Goal: Information Seeking & Learning: Learn about a topic

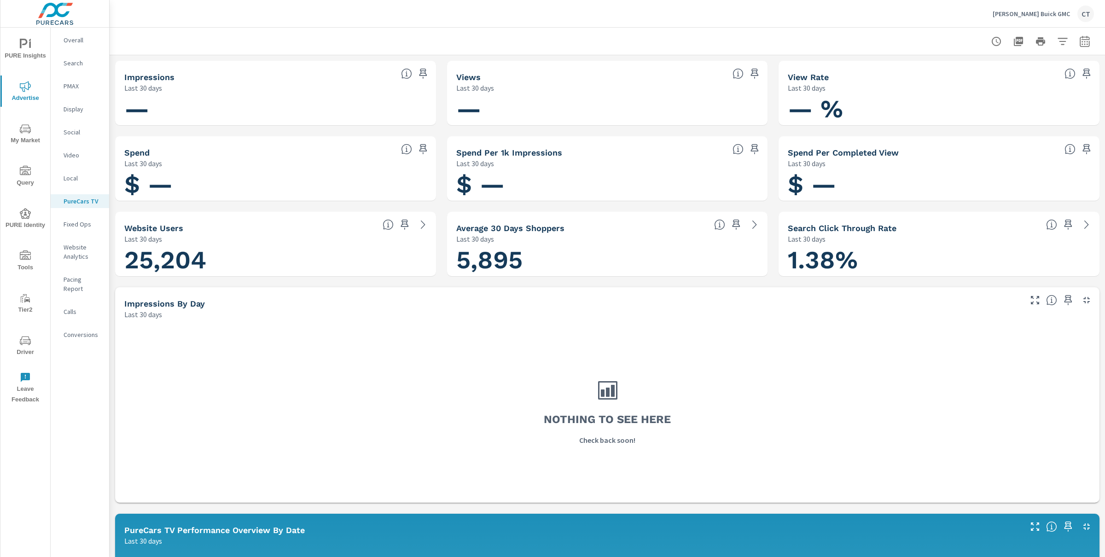
click at [12, 45] on span "PURE Insights" at bounding box center [25, 50] width 44 height 23
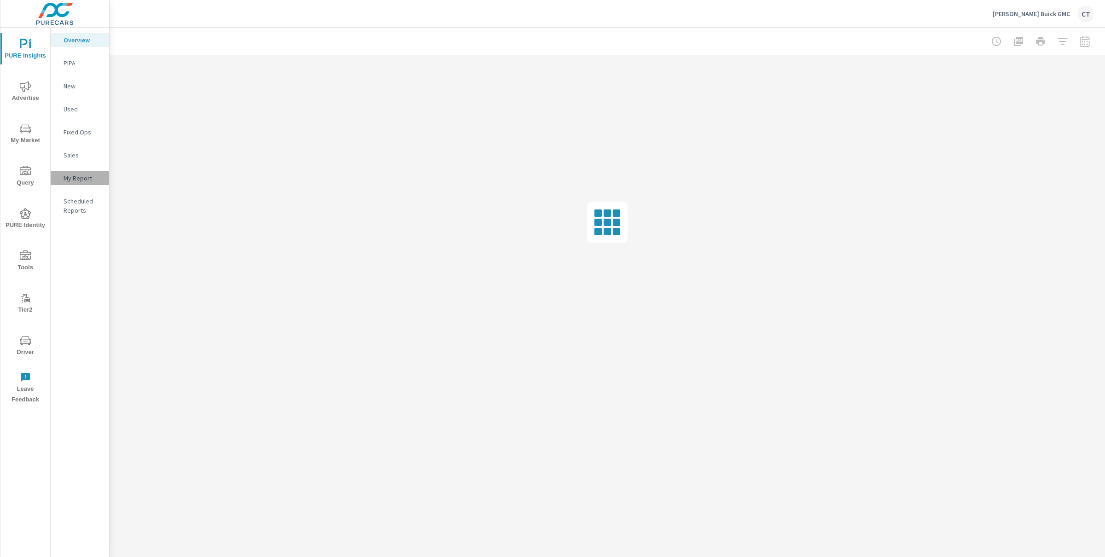
click at [80, 181] on p "My Report" at bounding box center [83, 178] width 38 height 9
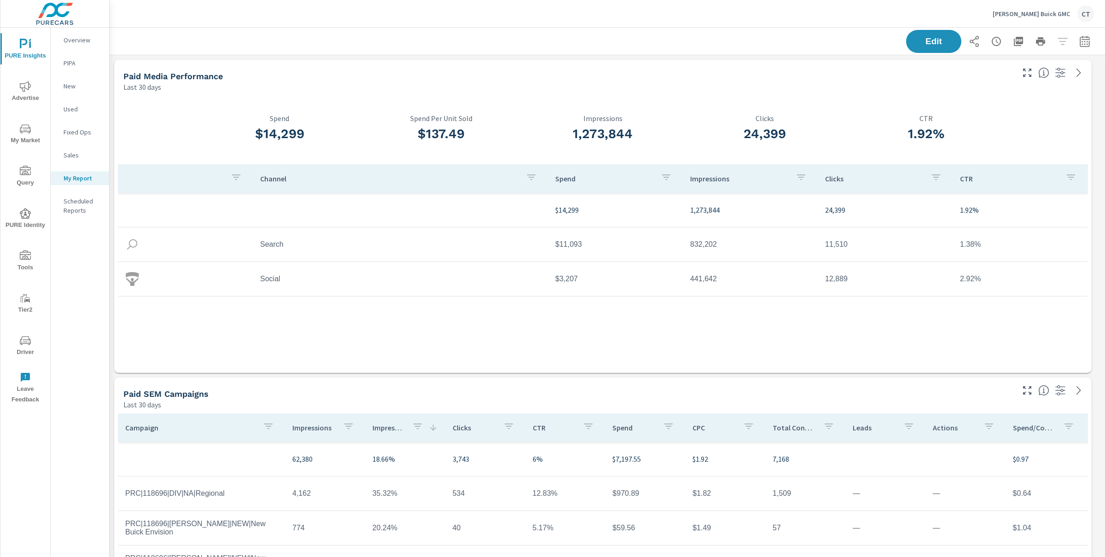
scroll to position [2988, 1005]
click at [1081, 44] on icon "button" at bounding box center [1085, 40] width 10 height 11
click at [1003, 74] on select "Custom Yesterday Last week Last 7 days Last 14 days Last 30 days Last 45 days L…" at bounding box center [1002, 79] width 92 height 18
click at [956, 70] on select "Custom Yesterday Last week Last 7 days Last 14 days Last 30 days Last 45 days L…" at bounding box center [1002, 79] width 92 height 18
select select "Last month"
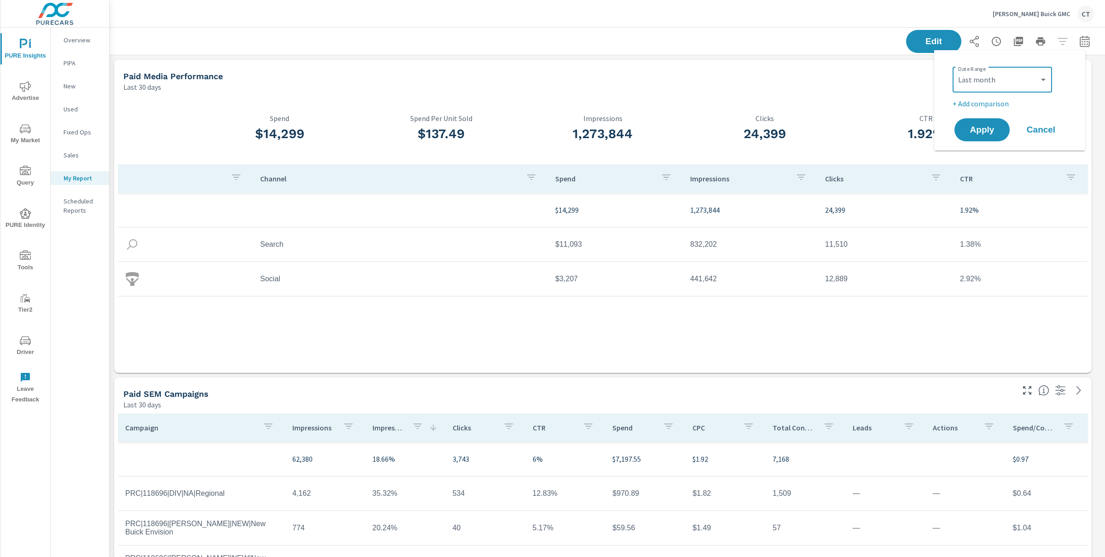
click at [988, 106] on p "+ Add comparison" at bounding box center [1012, 103] width 118 height 11
select select "Previous period"
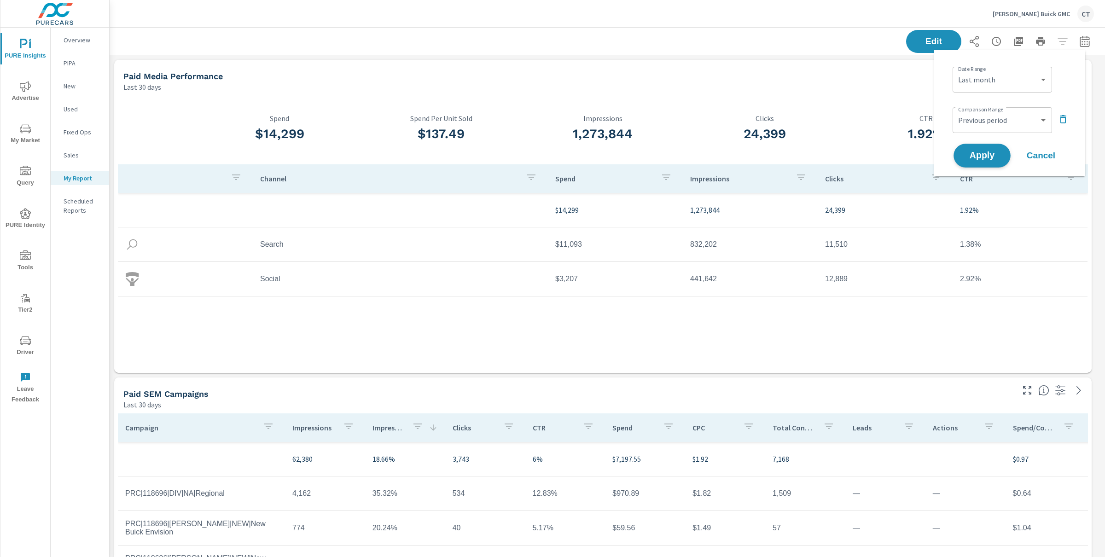
click at [985, 152] on span "Apply" at bounding box center [982, 156] width 38 height 9
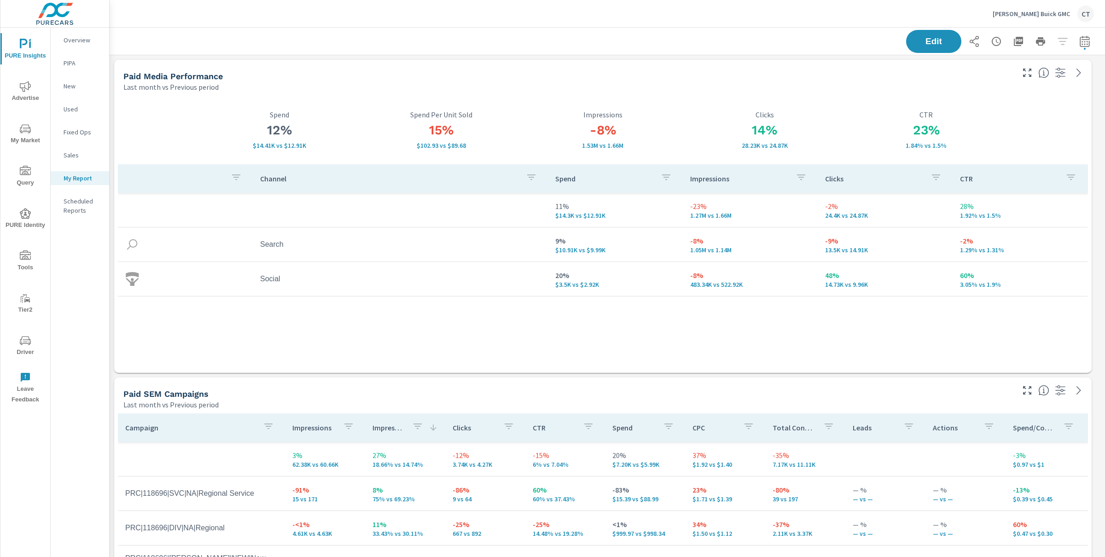
click at [613, 62] on div "Paid Media Performance Last month vs Previous period" at bounding box center [565, 76] width 902 height 33
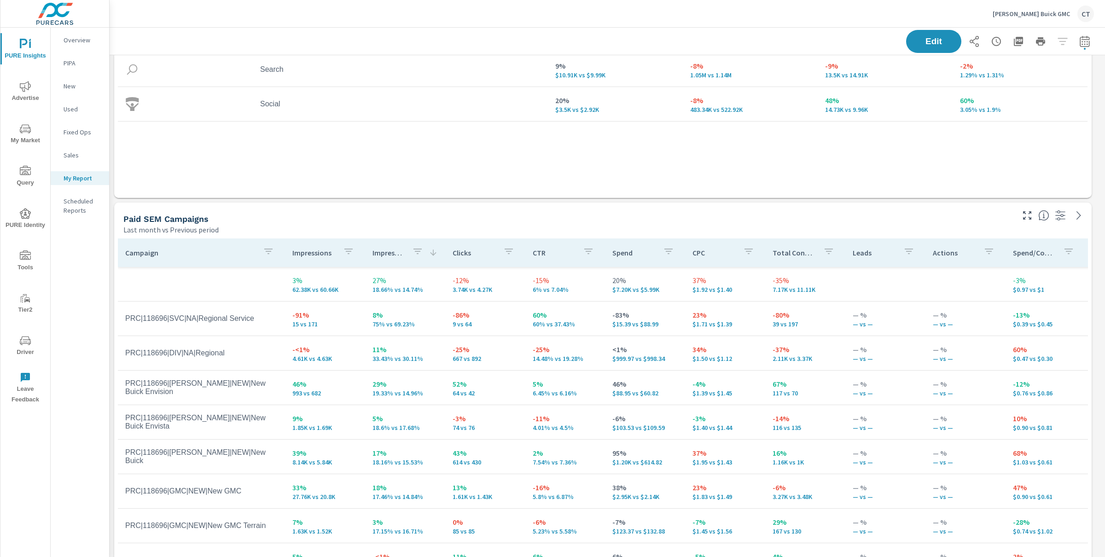
scroll to position [0, 0]
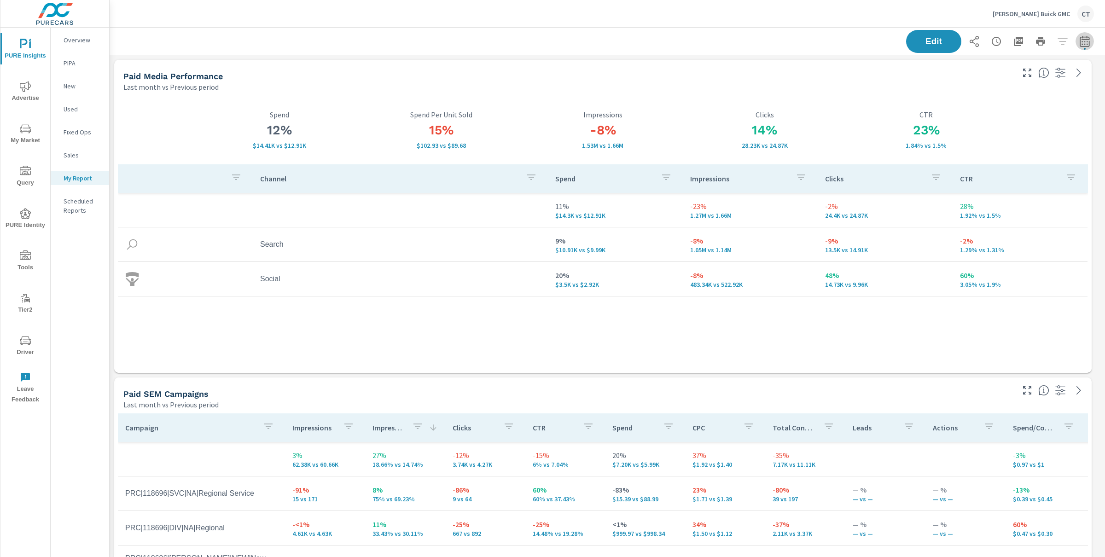
click at [1078, 47] on button "button" at bounding box center [1085, 41] width 18 height 18
select select "Last month"
select select "Previous period"
click at [1040, 75] on select "Custom Yesterday Last week Last 7 days Last 14 days Last 30 days Last 45 days L…" at bounding box center [1002, 79] width 92 height 18
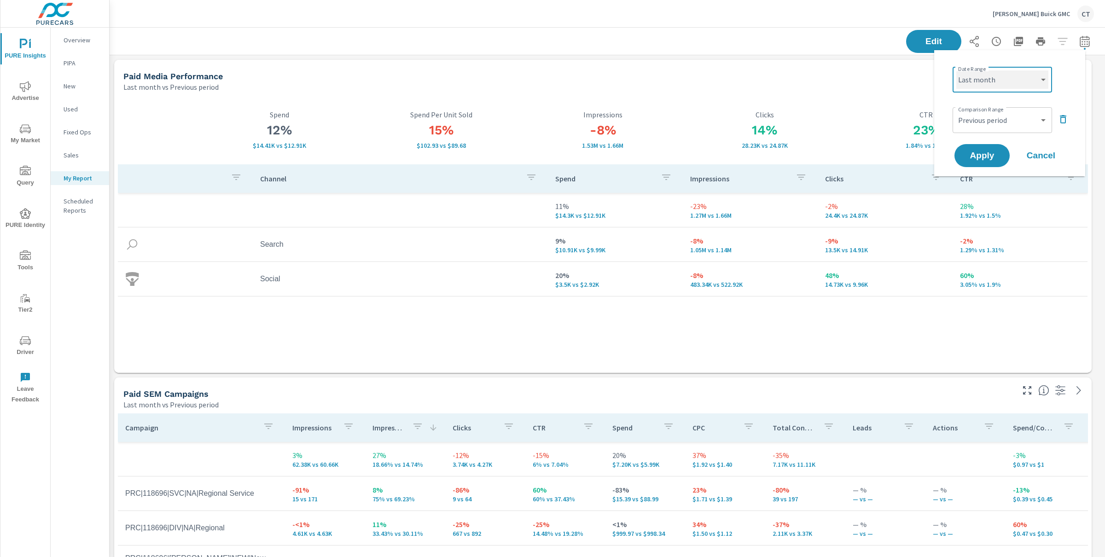
click at [956, 70] on select "Custom Yesterday Last week Last 7 days Last 14 days Last 30 days Last 45 days L…" at bounding box center [1002, 79] width 92 height 18
select select "Month to date"
click at [998, 150] on button "Apply" at bounding box center [982, 156] width 57 height 24
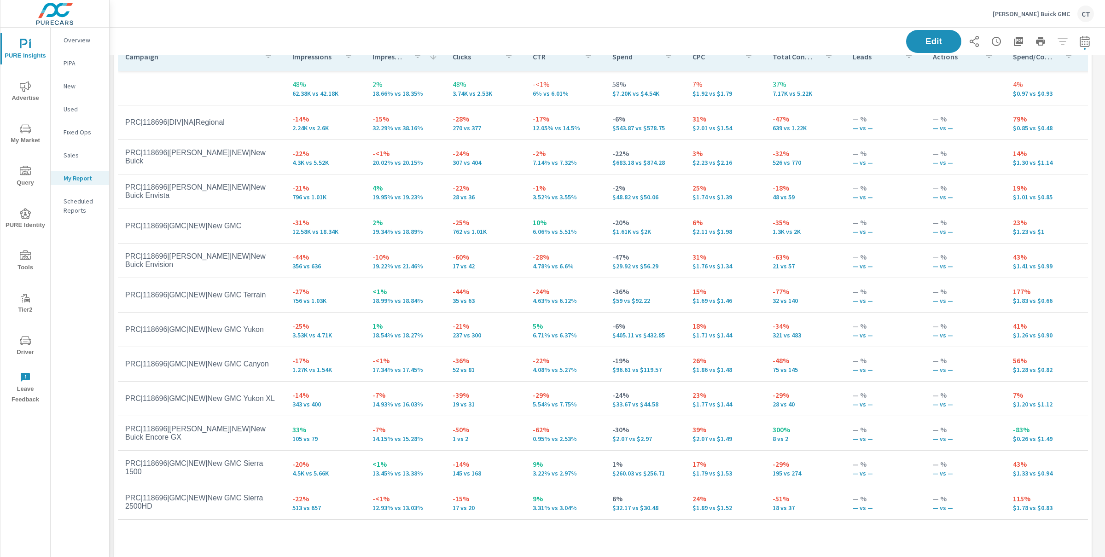
scroll to position [2988, 1005]
click at [624, 21] on div "Thorson Buick GMC CT" at bounding box center [608, 13] width 974 height 27
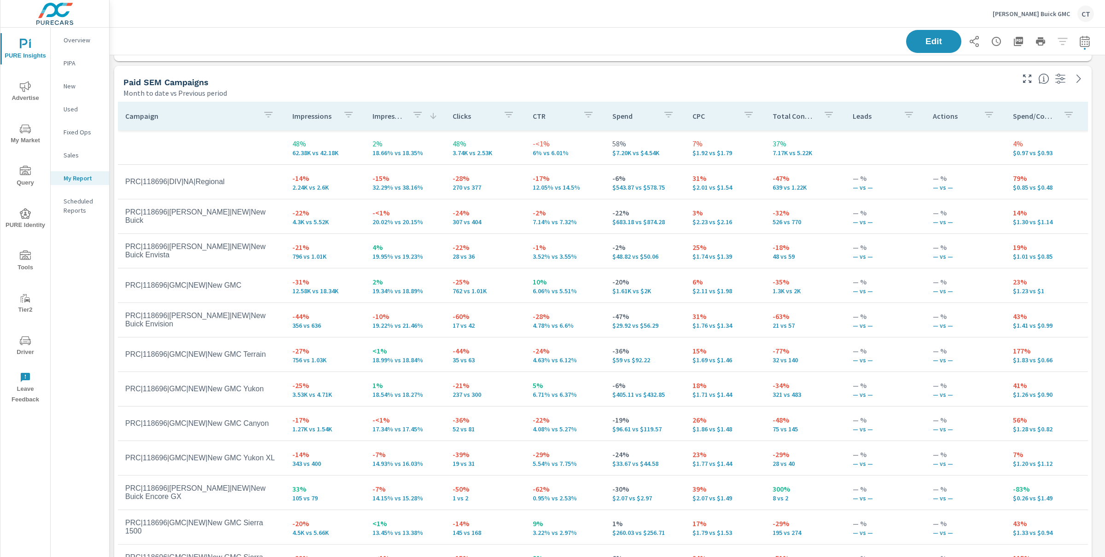
scroll to position [315, 0]
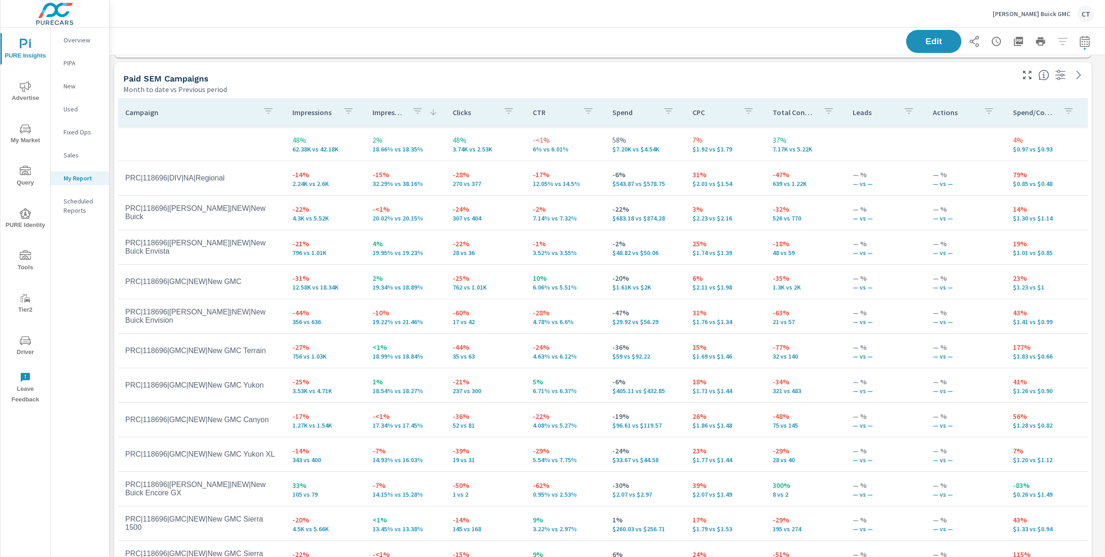
click at [679, 47] on div "Edit" at bounding box center [608, 41] width 974 height 27
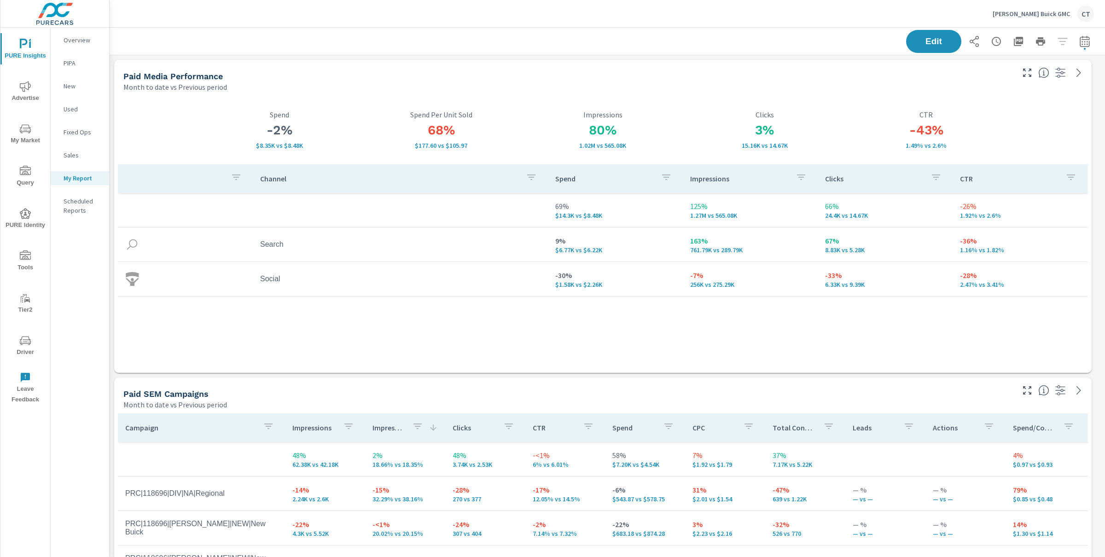
scroll to position [2988, 1005]
click at [679, 333] on div "Channel Spend Impressions Clicks CTR 69% $14.3K vs $8.48K 125% 1.27M vs 565.08K…" at bounding box center [603, 259] width 970 height 191
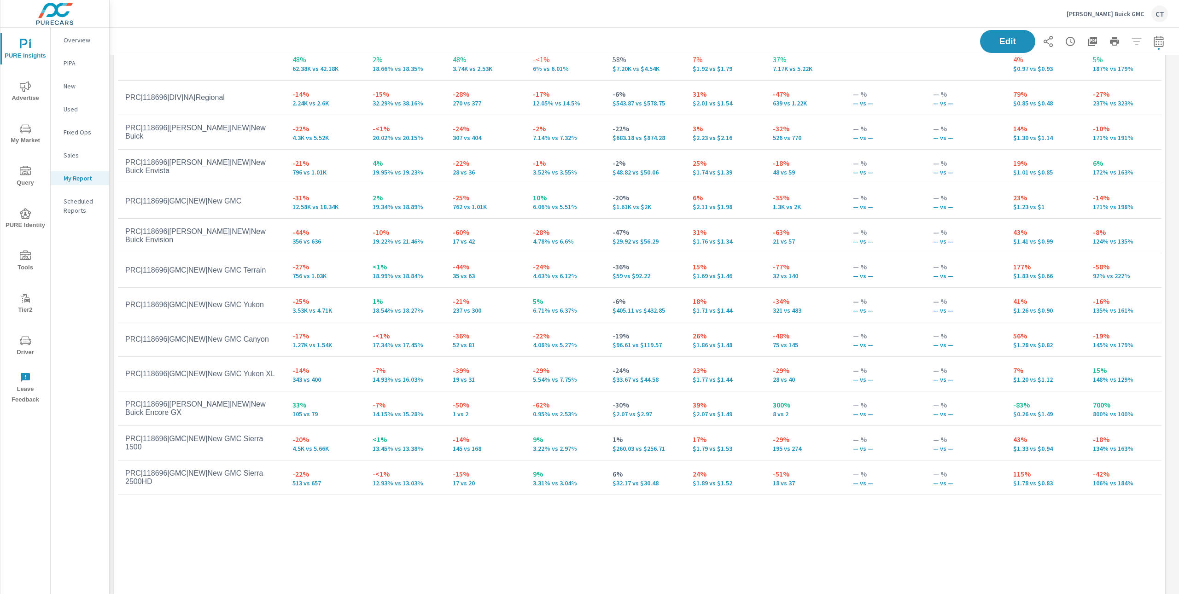
scroll to position [398, 0]
drag, startPoint x: 429, startPoint y: 414, endPoint x: 369, endPoint y: 404, distance: 60.8
click at [373, 404] on div "-7% 14.15% vs 15.28%" at bounding box center [405, 406] width 65 height 18
click at [387, 411] on p "14.15% vs 15.28%" at bounding box center [405, 411] width 65 height 7
drag, startPoint x: 387, startPoint y: 412, endPoint x: 361, endPoint y: 412, distance: 26.3
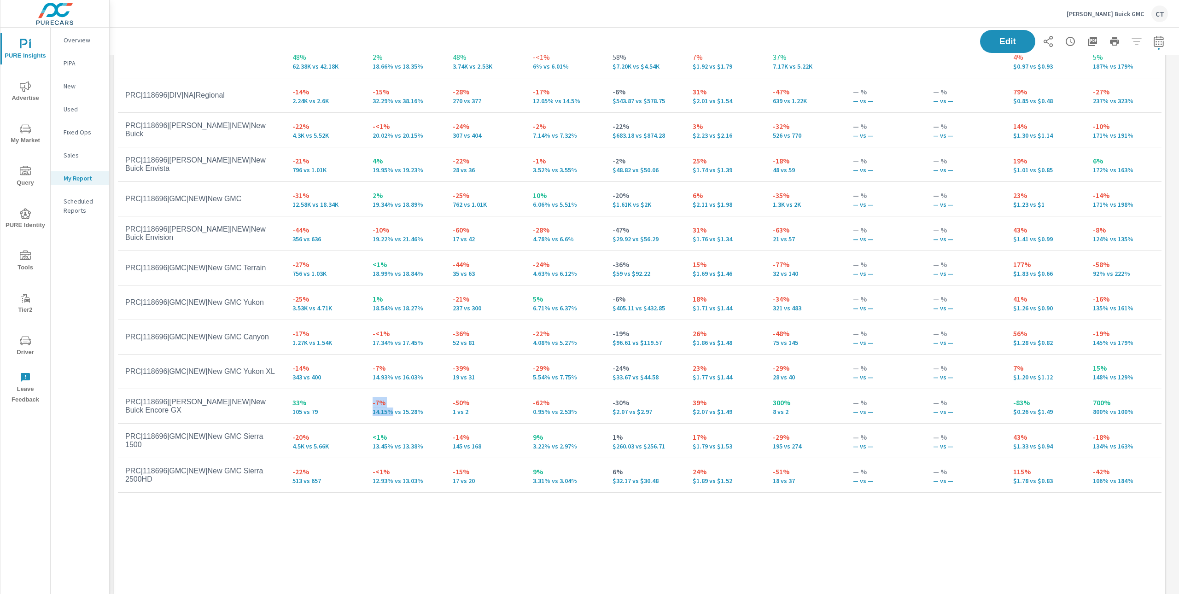
click at [361, 412] on tr "PRC|118696|BUI|NEW|New Buick Encore GX 33% 105 vs 79 -7% 14.15% vs 15.28% -50% …" at bounding box center [722, 406] width 1208 height 35
click at [417, 405] on p "-7%" at bounding box center [405, 402] width 65 height 11
drag, startPoint x: 422, startPoint y: 408, endPoint x: 282, endPoint y: 418, distance: 140.8
click at [282, 418] on tr "PRC|118696|BUI|NEW|New Buick Encore GX 33% 105 vs 79 -7% 14.15% vs 15.28% -50% …" at bounding box center [722, 406] width 1208 height 35
click at [408, 408] on p "14.15% vs 15.28%" at bounding box center [405, 411] width 65 height 7
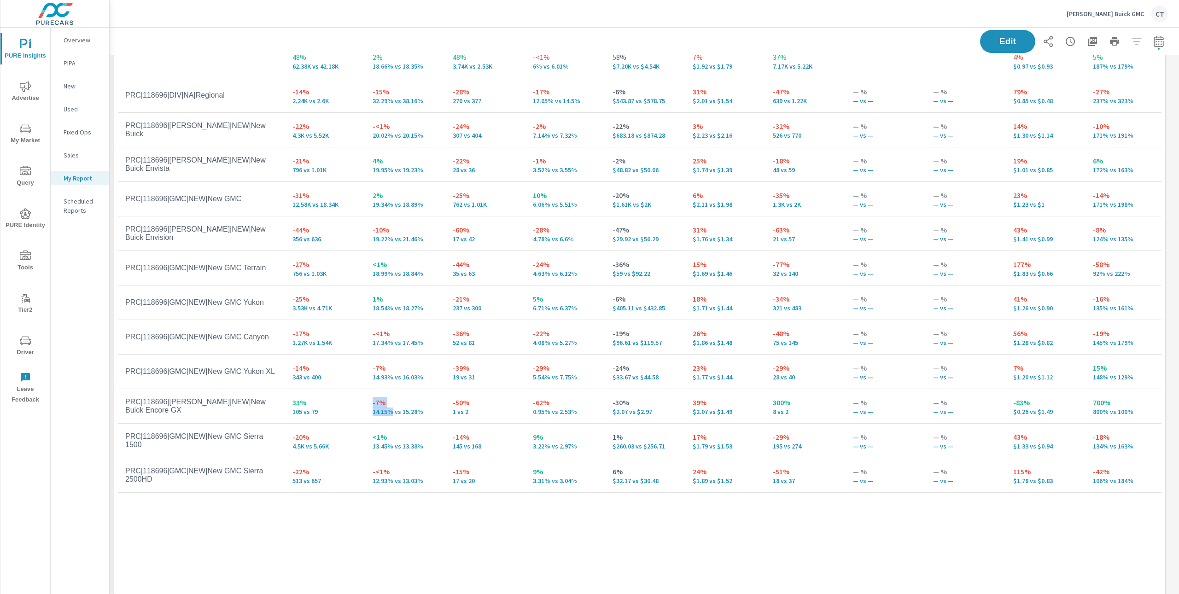
drag, startPoint x: 388, startPoint y: 412, endPoint x: 348, endPoint y: 414, distance: 40.6
click at [348, 414] on tr "PRC|118696|BUI|NEW|New Buick Encore GX 33% 105 vs 79 -7% 14.15% vs 15.28% -50% …" at bounding box center [722, 406] width 1208 height 35
drag, startPoint x: 708, startPoint y: 413, endPoint x: 649, endPoint y: 411, distance: 59.5
click at [643, 413] on tr "PRC|118696|BUI|NEW|New Buick Encore GX 33% 105 vs 79 -7% 14.15% vs 15.28% -50% …" at bounding box center [722, 406] width 1208 height 35
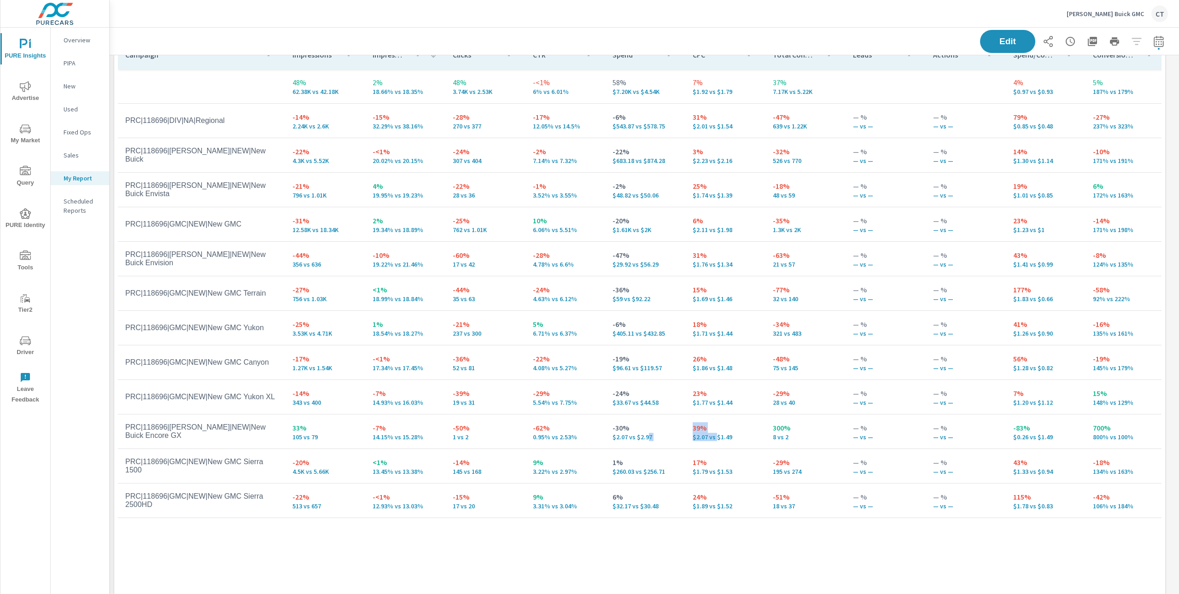
scroll to position [374, 0]
click at [538, 431] on p "-62%" at bounding box center [565, 426] width 65 height 11
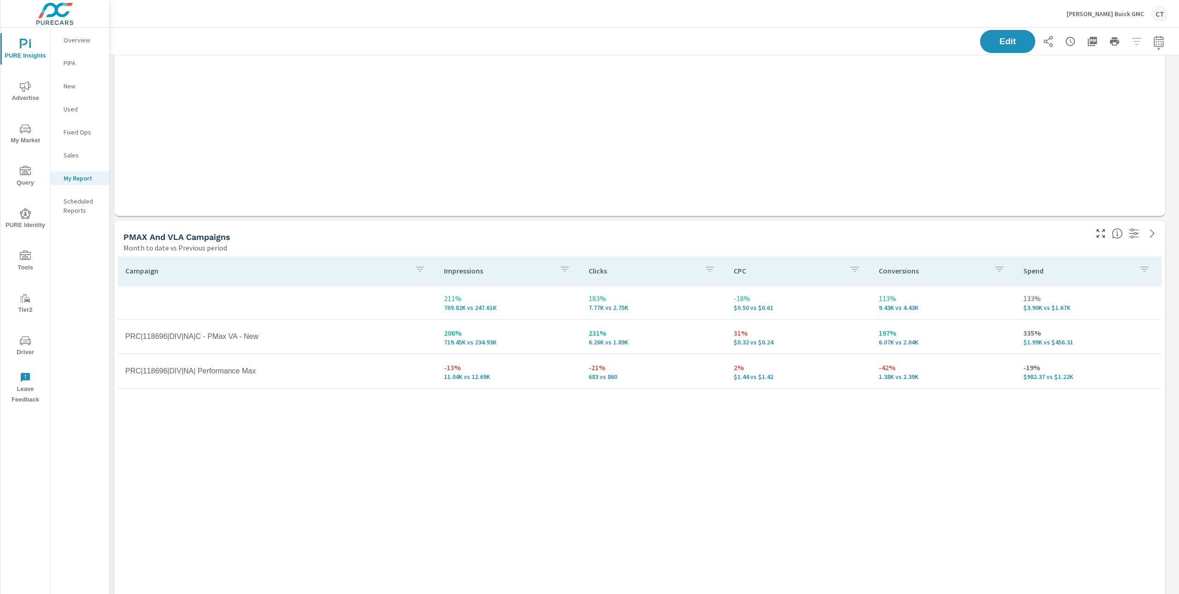
scroll to position [1003, 0]
drag, startPoint x: 287, startPoint y: 371, endPoint x: 126, endPoint y: 373, distance: 161.7
click at [126, 373] on td "PRC|118696|DIV|NA| Performance Max" at bounding box center [277, 372] width 319 height 23
click at [260, 409] on div "Campaign Impressions Clicks CPC Conversions Spend 211% 769.82K vs 247.61K 183% …" at bounding box center [640, 441] width 1044 height 366
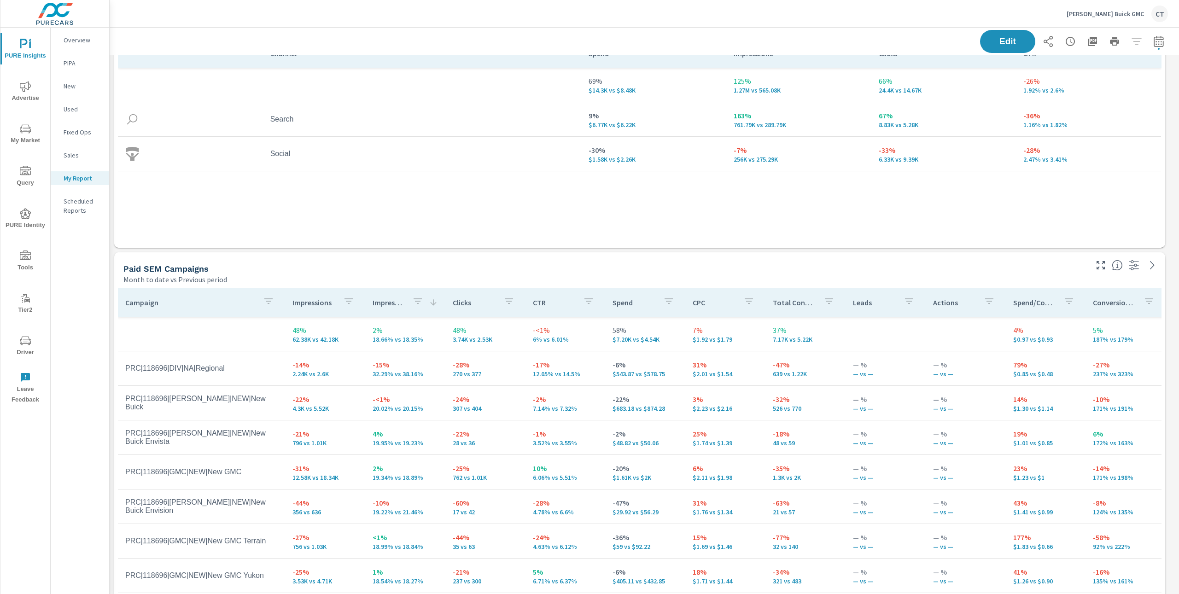
scroll to position [0, 0]
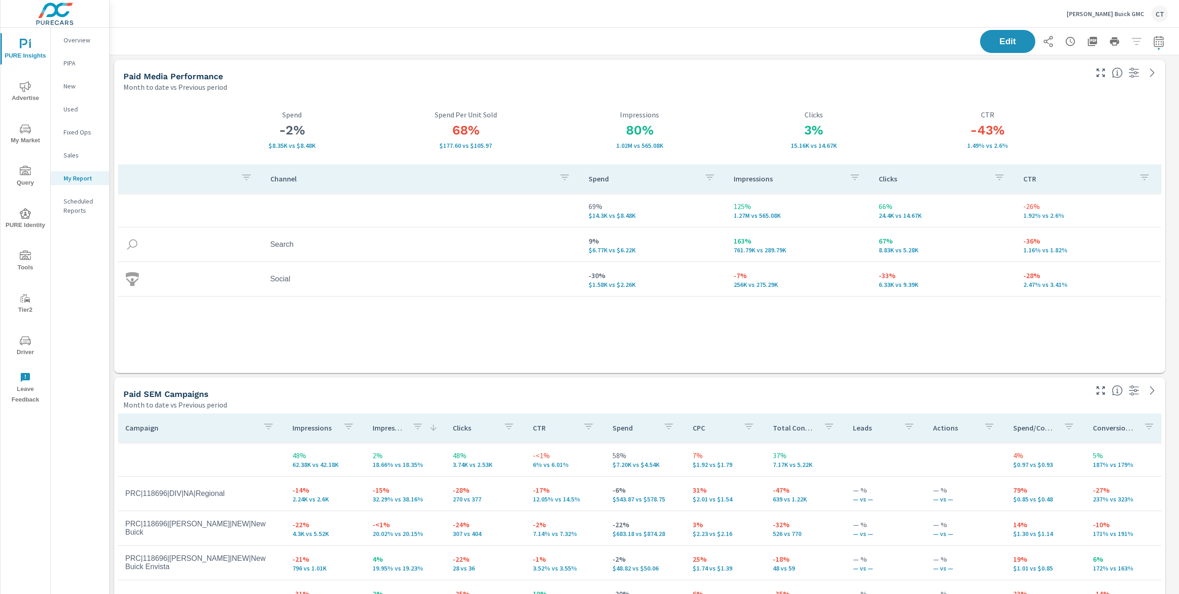
click at [385, 378] on div "Paid SEM Campaigns Month to date vs Previous period" at bounding box center [601, 394] width 975 height 33
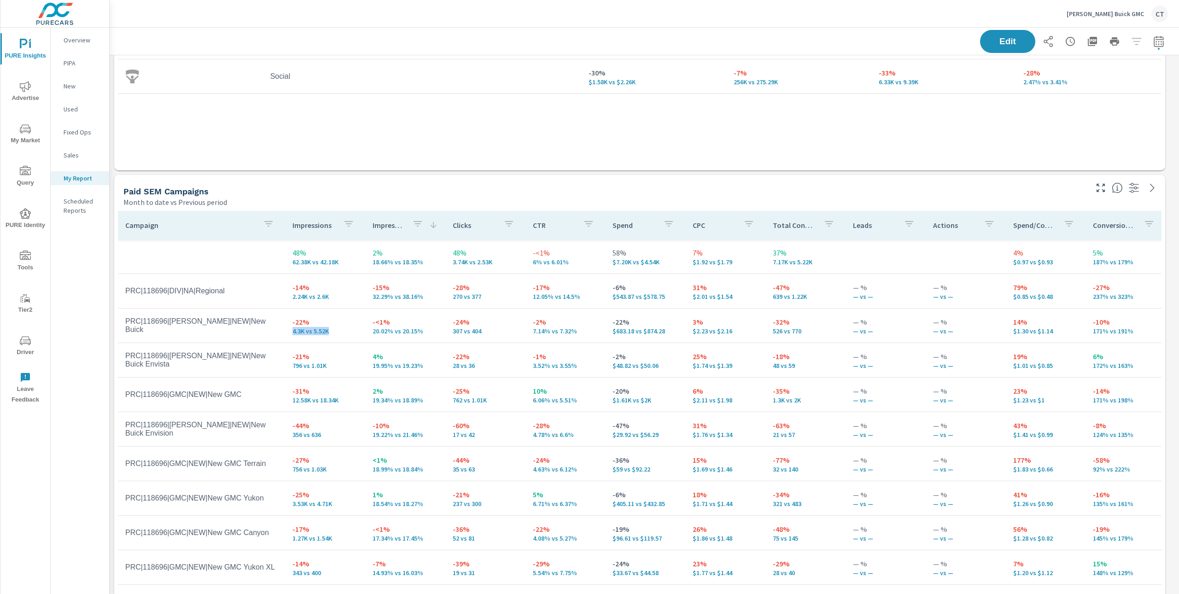
scroll to position [198, 0]
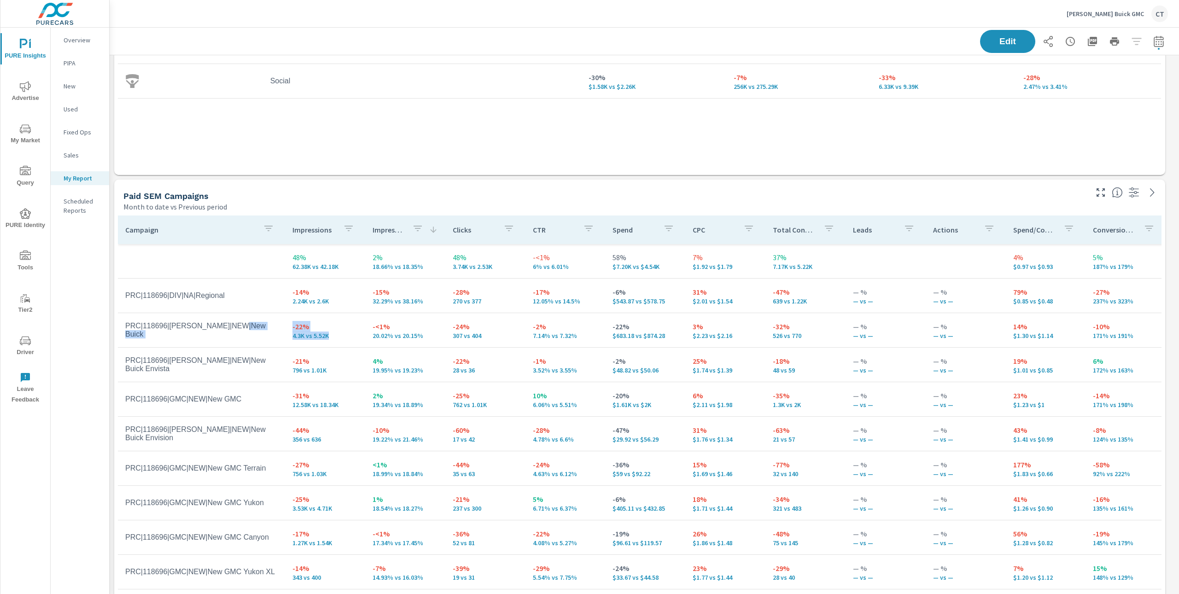
drag, startPoint x: 332, startPoint y: 330, endPoint x: 280, endPoint y: 332, distance: 51.6
click at [280, 332] on tr "PRC|118696|BUI|NEW|New Buick -22% 4.3K vs 5.52K -<1% 20.02% vs 20.15% -24% 307 …" at bounding box center [722, 330] width 1208 height 35
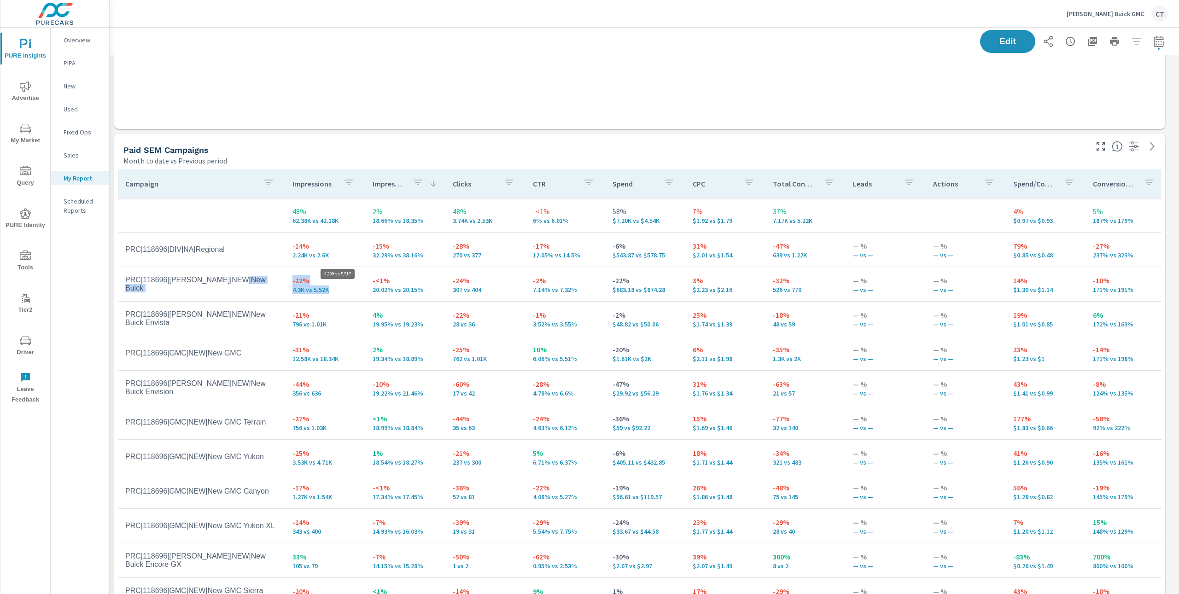
scroll to position [2988, 1078]
drag, startPoint x: 419, startPoint y: 290, endPoint x: 375, endPoint y: 283, distance: 44.4
click at [375, 283] on div "-<1% 20.02% vs 20.15%" at bounding box center [405, 284] width 65 height 18
click at [420, 294] on td "-<1% 20.02% vs 20.15%" at bounding box center [405, 284] width 80 height 33
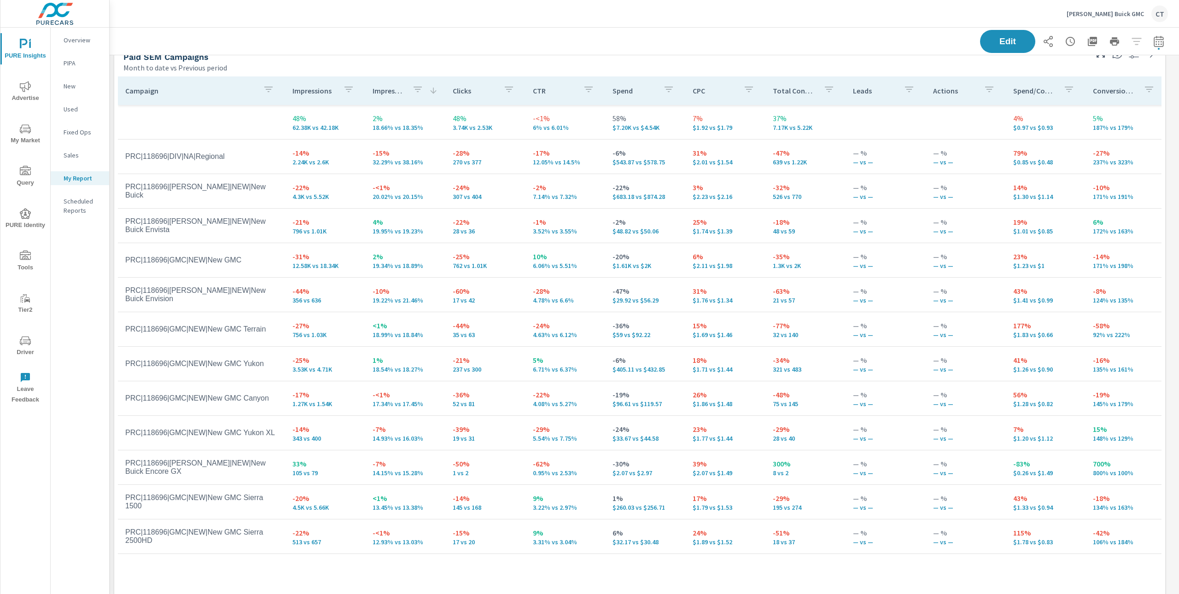
scroll to position [339, 0]
drag, startPoint x: 270, startPoint y: 362, endPoint x: 232, endPoint y: 364, distance: 38.3
click at [225, 362] on td "PRC|118696|GMC|NEW|New GMC Yukon" at bounding box center [201, 361] width 167 height 23
drag, startPoint x: 260, startPoint y: 293, endPoint x: 218, endPoint y: 297, distance: 42.5
click at [218, 297] on td "PRC|118696|BUI|NEW|New Buick Envision" at bounding box center [201, 292] width 167 height 31
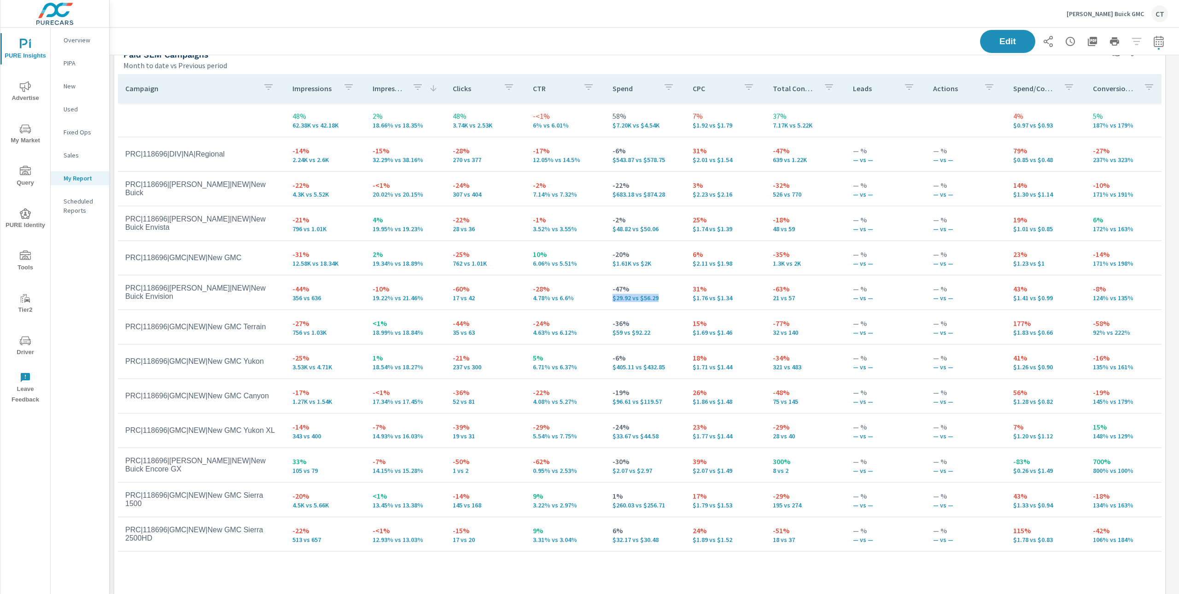
drag, startPoint x: 663, startPoint y: 296, endPoint x: 603, endPoint y: 296, distance: 59.9
click at [605, 296] on td "-47% $29.92 vs $56.29" at bounding box center [645, 292] width 80 height 33
click at [659, 293] on p "-47%" at bounding box center [644, 288] width 65 height 11
drag, startPoint x: 657, startPoint y: 296, endPoint x: 608, endPoint y: 297, distance: 48.8
click at [612, 297] on p "$29.92 vs $56.29" at bounding box center [644, 297] width 65 height 7
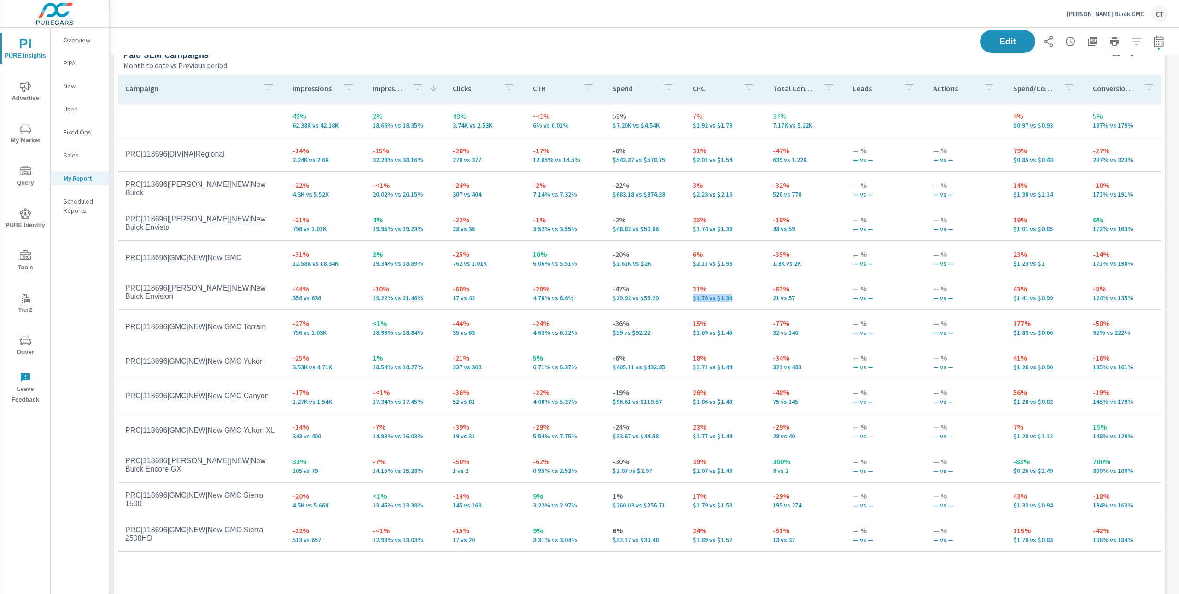
drag, startPoint x: 740, startPoint y: 299, endPoint x: 698, endPoint y: 294, distance: 42.2
click at [694, 295] on p "$1.76 vs $1.34" at bounding box center [725, 297] width 65 height 7
drag, startPoint x: 725, startPoint y: 334, endPoint x: 686, endPoint y: 333, distance: 39.1
click at [693, 333] on p "$1.69 vs $1.46" at bounding box center [725, 332] width 65 height 7
drag, startPoint x: 687, startPoint y: 333, endPoint x: 723, endPoint y: 337, distance: 36.6
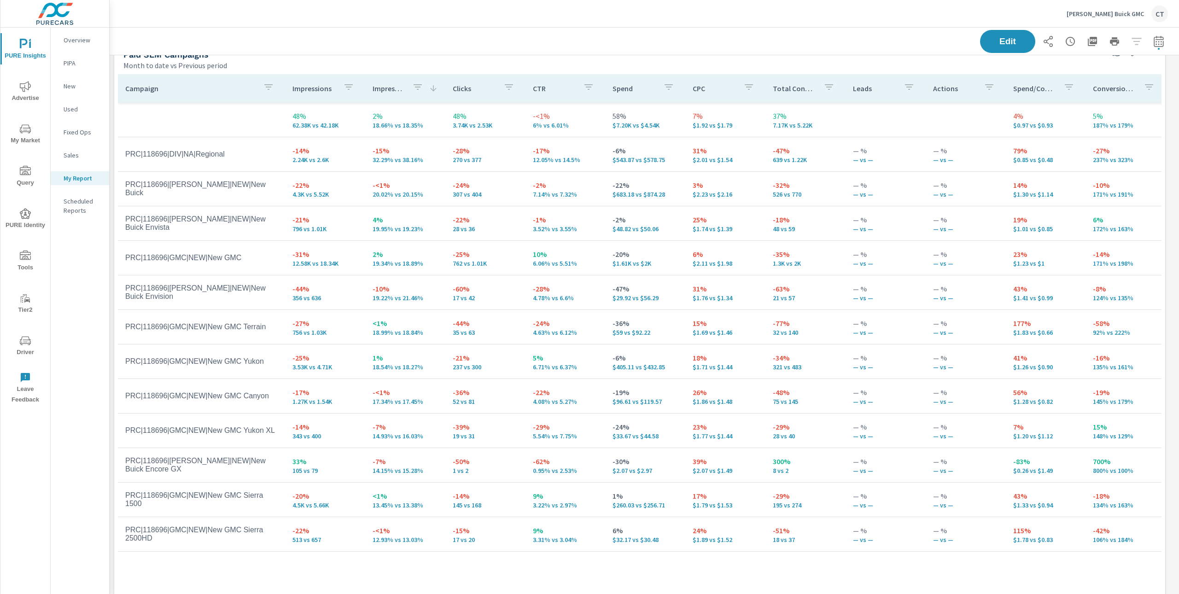
click at [723, 337] on td "15% $1.69 vs $1.46" at bounding box center [725, 326] width 80 height 33
drag, startPoint x: 273, startPoint y: 297, endPoint x: 200, endPoint y: 293, distance: 72.9
click at [200, 293] on td "PRC|118696|[PERSON_NAME]|NEW|New Buick Envision" at bounding box center [201, 292] width 167 height 31
drag, startPoint x: 272, startPoint y: 363, endPoint x: 224, endPoint y: 363, distance: 48.4
click at [224, 363] on td "PRC|118696|GMC|NEW|New GMC Yukon" at bounding box center [201, 361] width 167 height 23
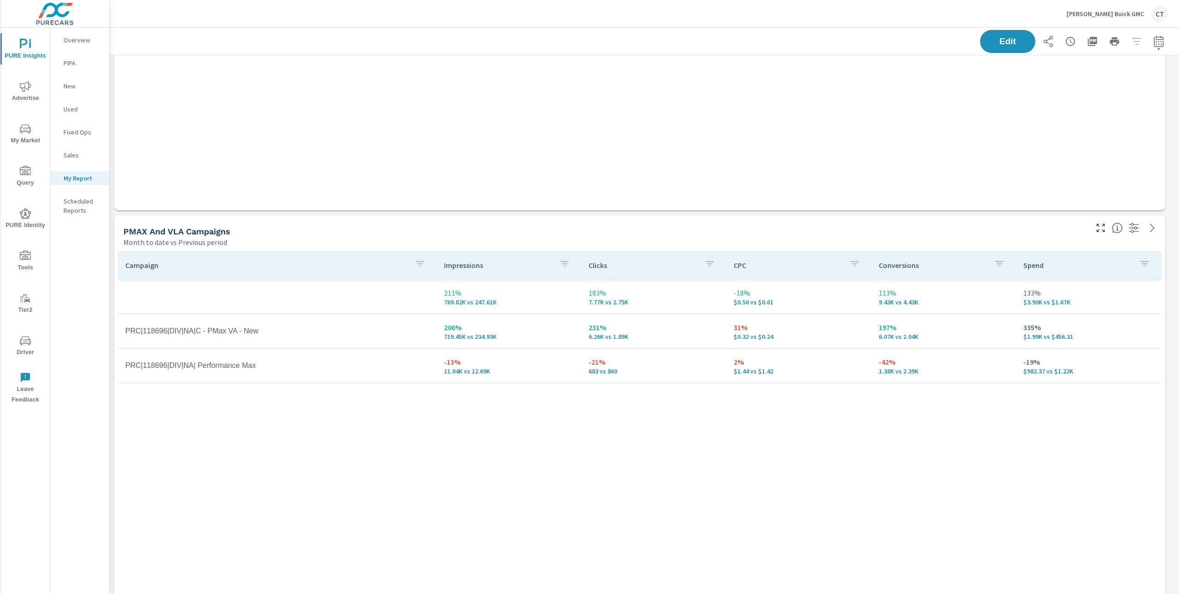
scroll to position [1024, 0]
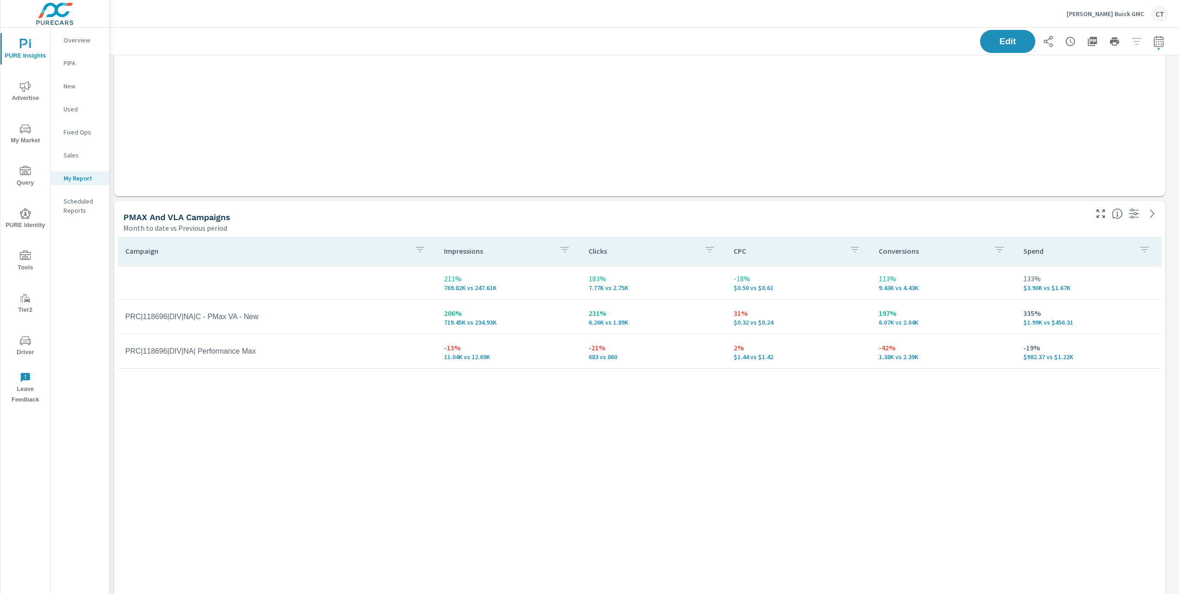
click at [302, 469] on div "Campaign Impressions Clicks CPC Conversions Spend 211% 769.82K vs 247.61K 183% …" at bounding box center [640, 420] width 1044 height 366
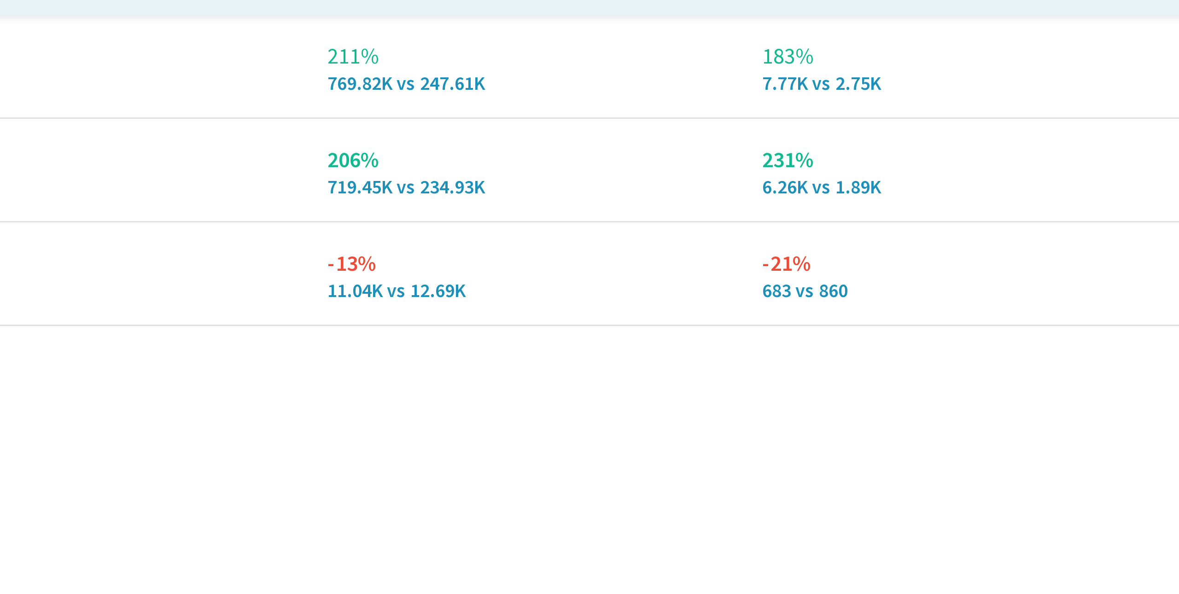
scroll to position [2988, 1078]
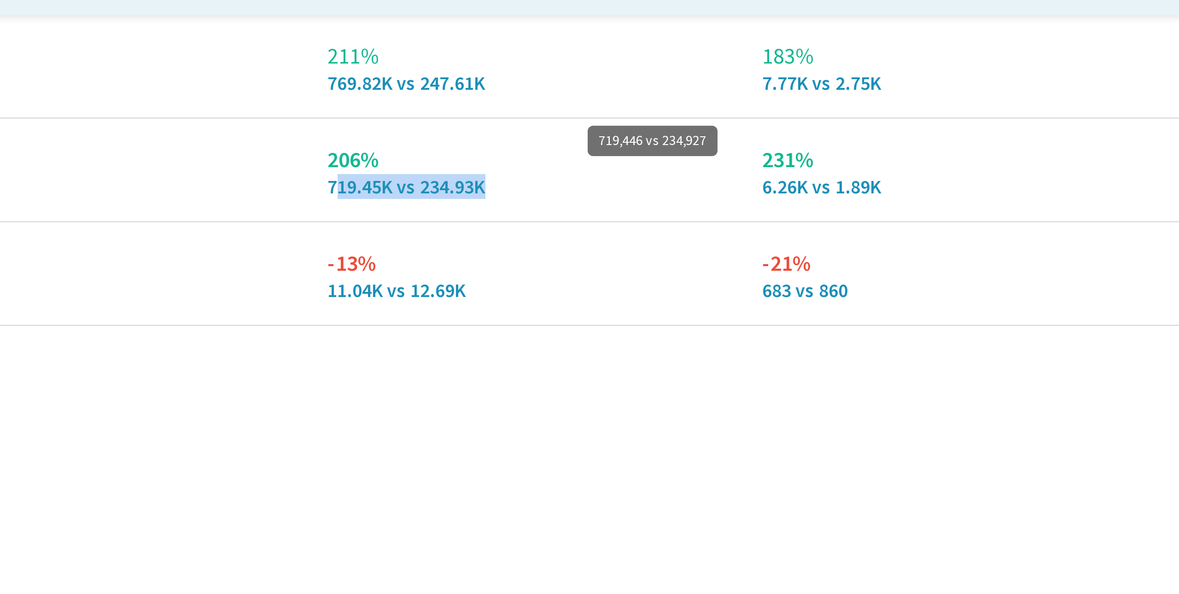
drag, startPoint x: 500, startPoint y: 201, endPoint x: 446, endPoint y: 197, distance: 53.6
click at [446, 197] on p "719.45K vs 234.93K" at bounding box center [509, 198] width 130 height 7
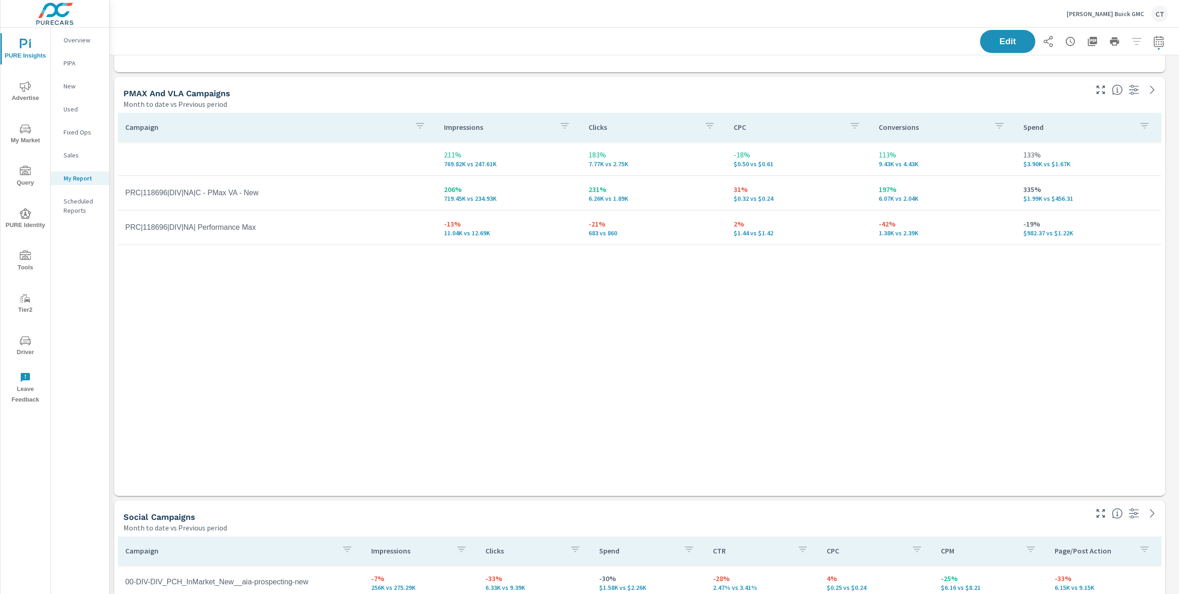
click at [379, 299] on div "Campaign Impressions Clicks CPC Conversions Spend 211% 769.82K vs 247.61K 183% …" at bounding box center [640, 296] width 1044 height 366
click at [426, 354] on div "Campaign Impressions Clicks CPC Conversions Spend 211% 769.82K vs 247.61K 183% …" at bounding box center [640, 296] width 1044 height 366
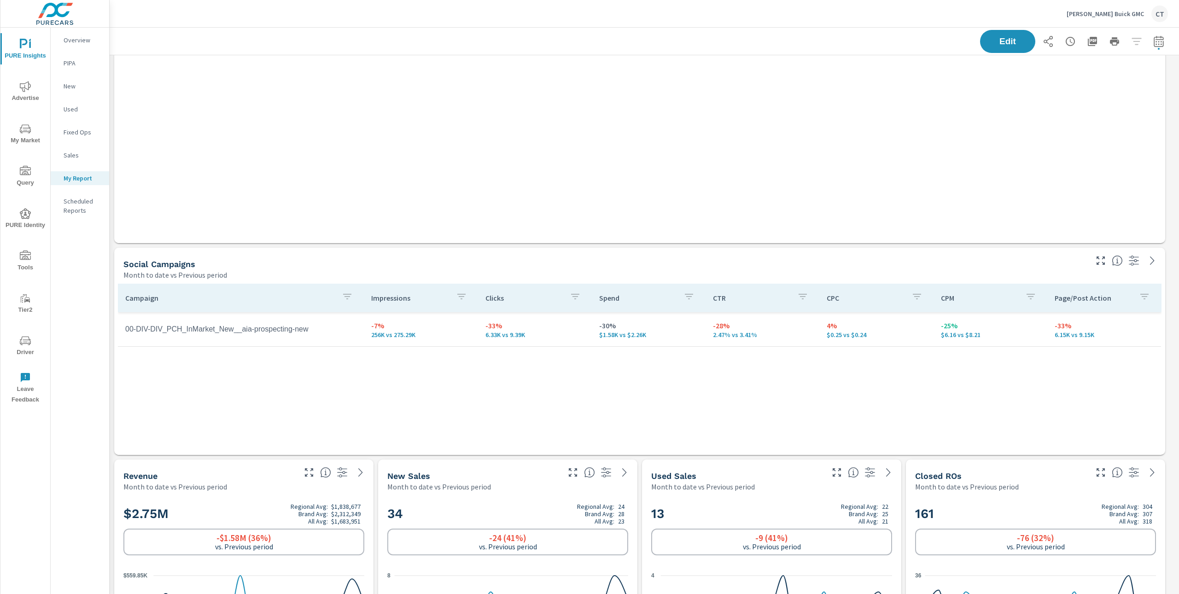
scroll to position [1404, 0]
drag, startPoint x: 996, startPoint y: 335, endPoint x: 936, endPoint y: 326, distance: 60.6
click at [936, 326] on td "-25% $6.16 vs $8.21" at bounding box center [990, 325] width 114 height 33
click at [630, 341] on td "-30% $1.58K vs $2.26K" at bounding box center [649, 325] width 114 height 33
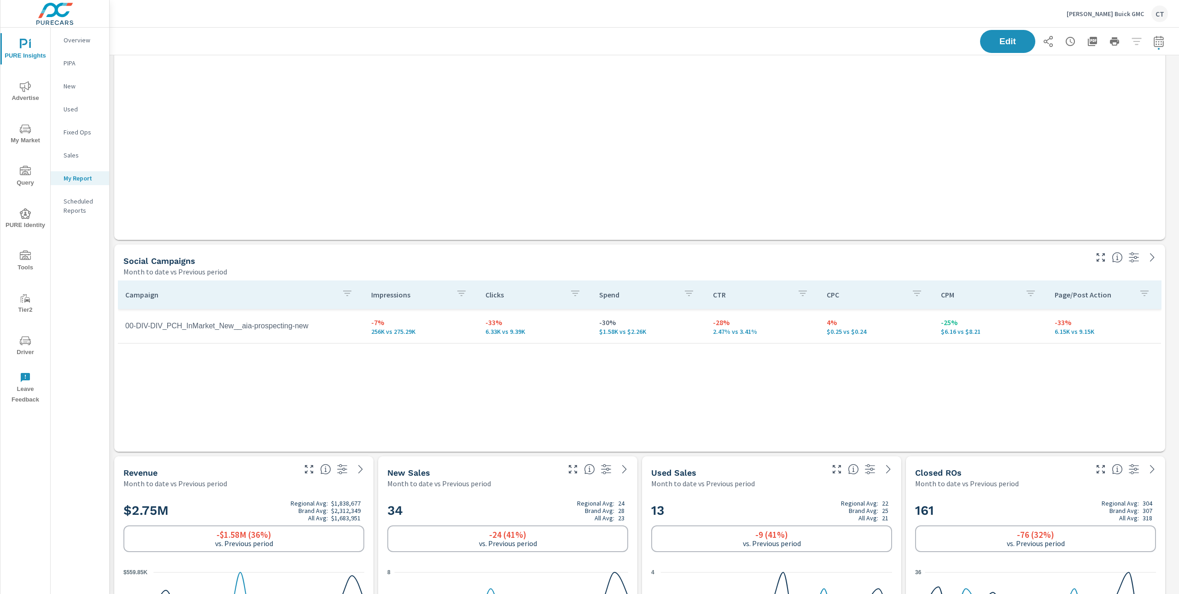
drag, startPoint x: 708, startPoint y: 373, endPoint x: 702, endPoint y: 375, distance: 5.8
click at [708, 373] on div "Campaign Impressions Clicks Spend CTR CPC CPM Page/Post Action 00-DIV-DIV_PCH_I…" at bounding box center [640, 357] width 1044 height 154
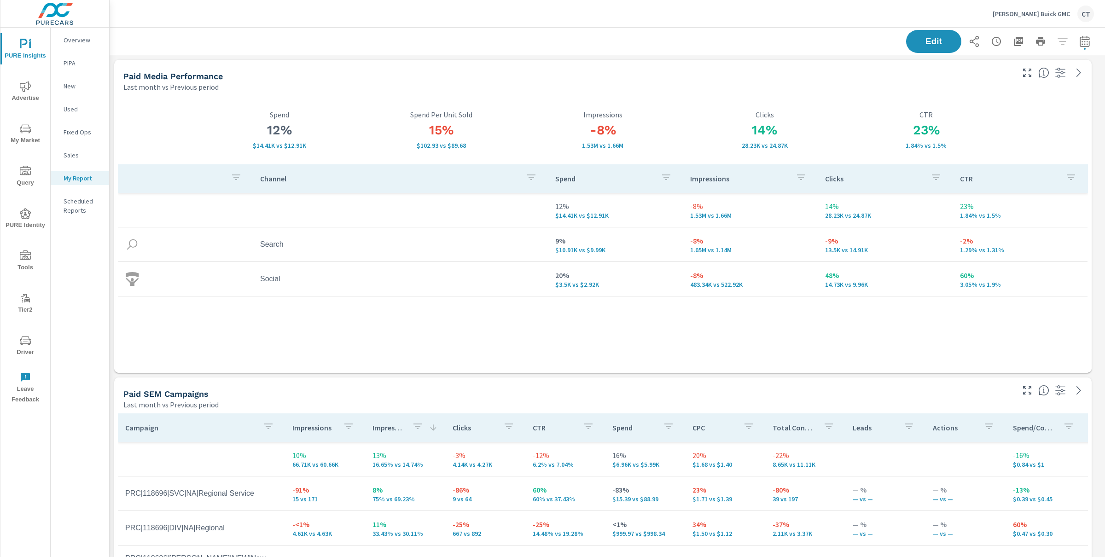
scroll to position [2988, 1005]
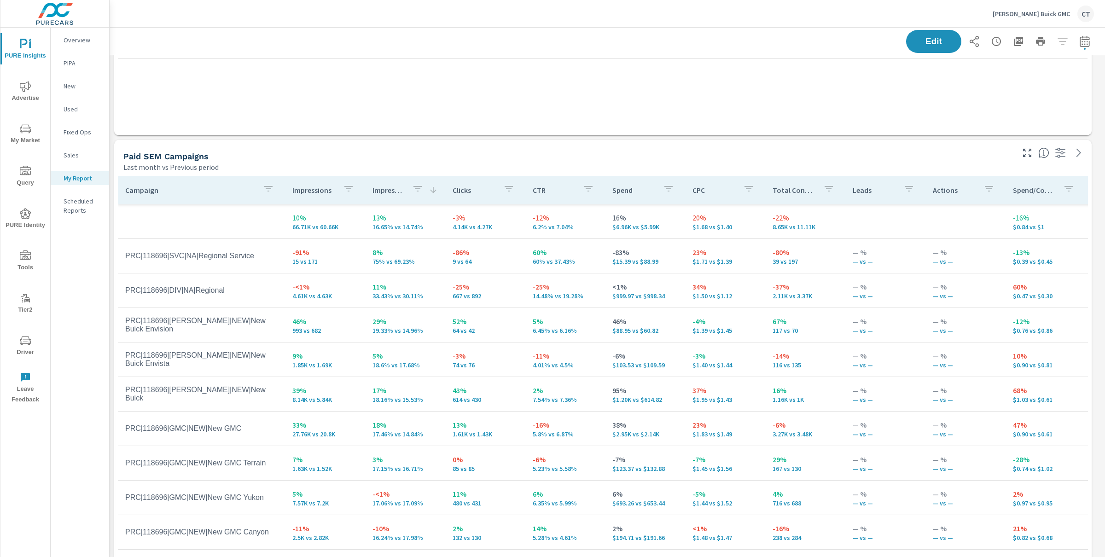
click at [437, 103] on div "Channel Spend Impressions Clicks CTR 12% $14.41K vs $12.91K -8% 1.53M vs 1.66M …" at bounding box center [603, 22] width 970 height 191
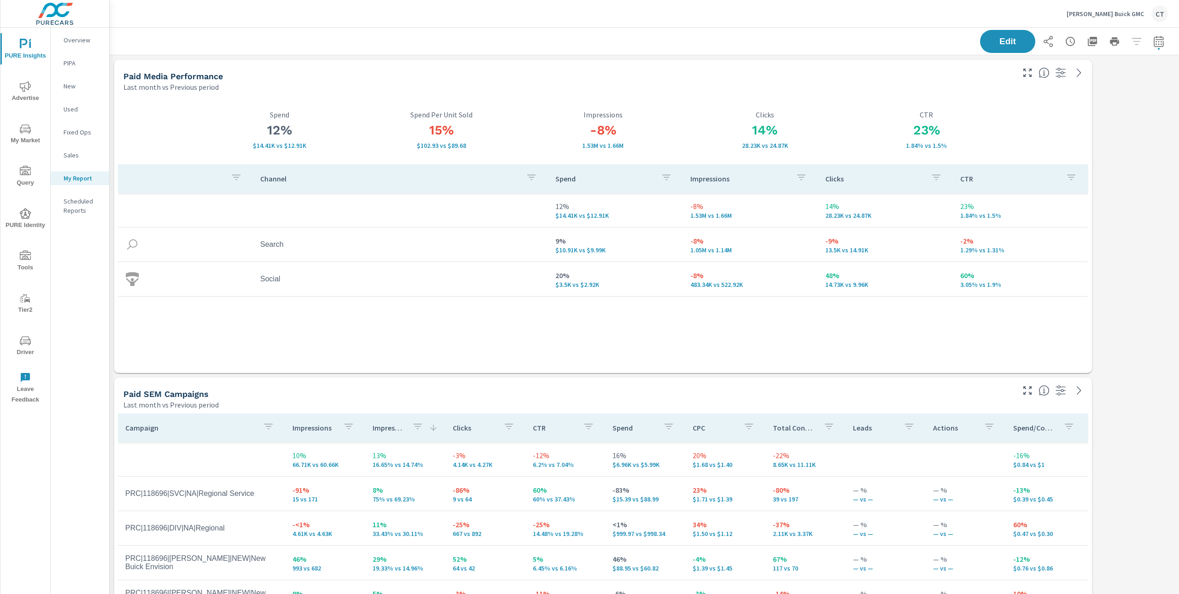
scroll to position [4, 4]
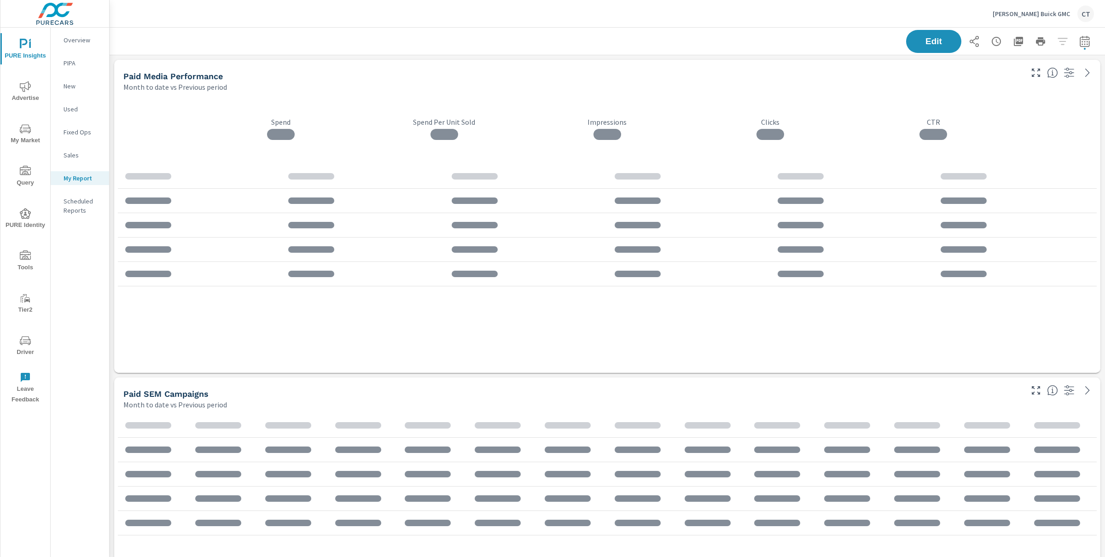
scroll to position [2988, 1005]
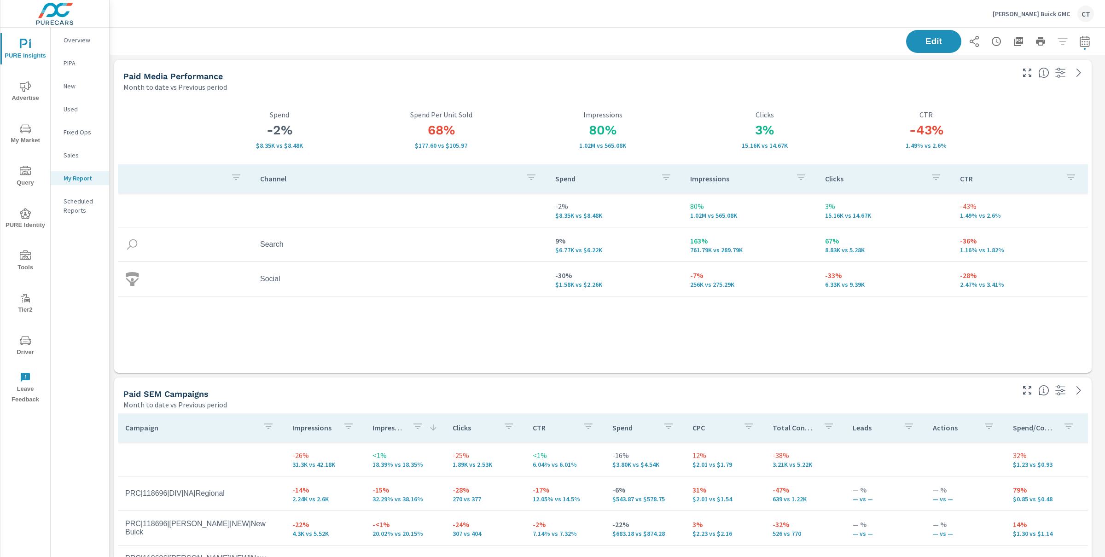
click at [31, 100] on span "Advertise" at bounding box center [25, 92] width 44 height 23
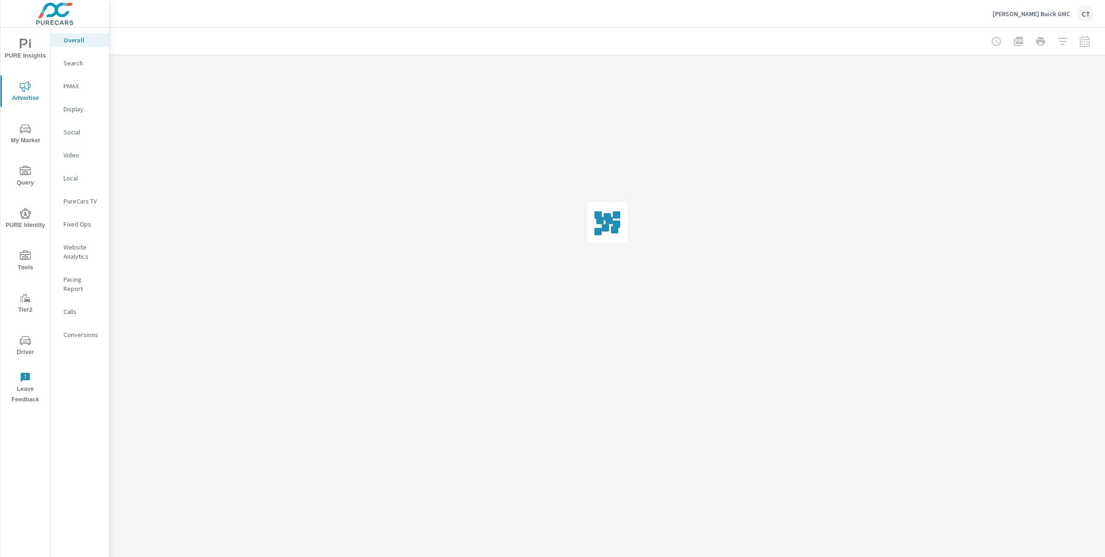
click at [86, 255] on p "Website Analytics" at bounding box center [83, 252] width 38 height 18
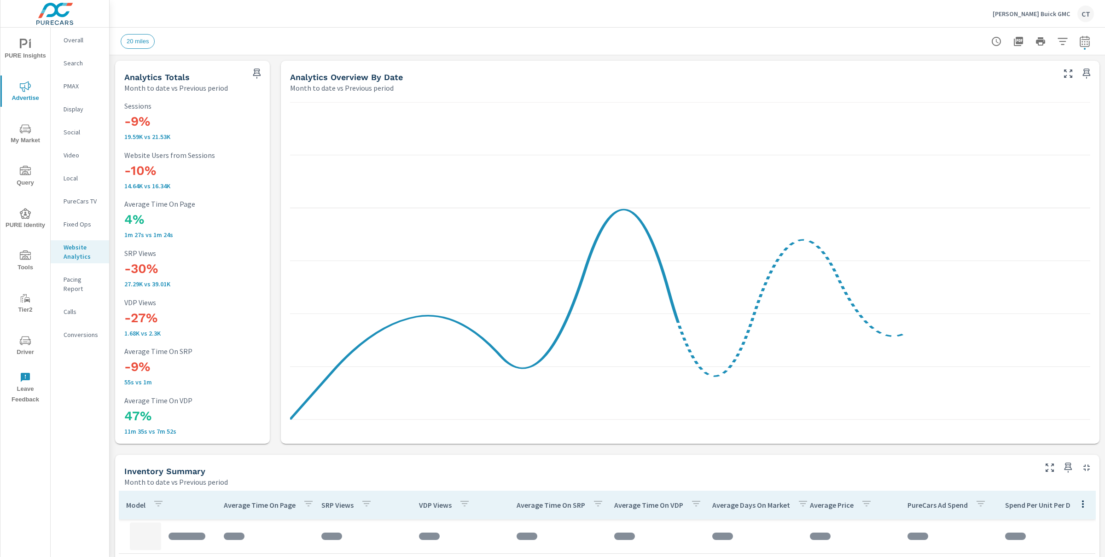
click at [1057, 43] on icon "button" at bounding box center [1062, 41] width 11 height 11
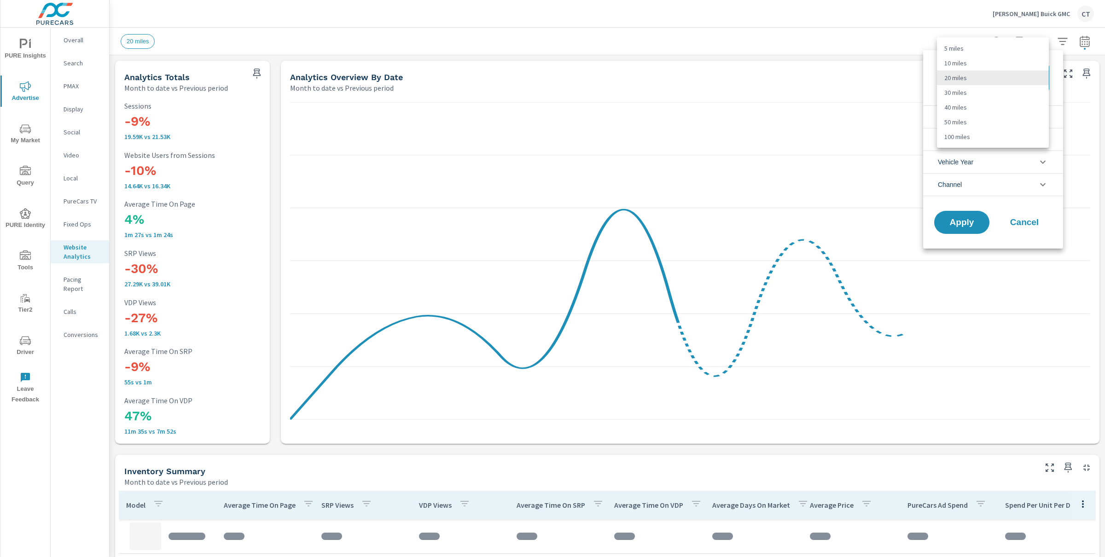
click at [1012, 69] on body "PURE Insights Advertise My Market Query PURE Identity Tools Tier2 Driver Leave …" at bounding box center [552, 278] width 1105 height 557
drag, startPoint x: 989, startPoint y: 109, endPoint x: 994, endPoint y: 75, distance: 34.0
click at [995, 75] on ul "5 miles 10 miles 20 miles 30 miles 40 miles 50 miles 100 miles" at bounding box center [993, 92] width 112 height 111
click at [989, 75] on li "20 miles" at bounding box center [993, 77] width 112 height 15
click at [1028, 218] on span "Cancel" at bounding box center [1024, 222] width 37 height 8
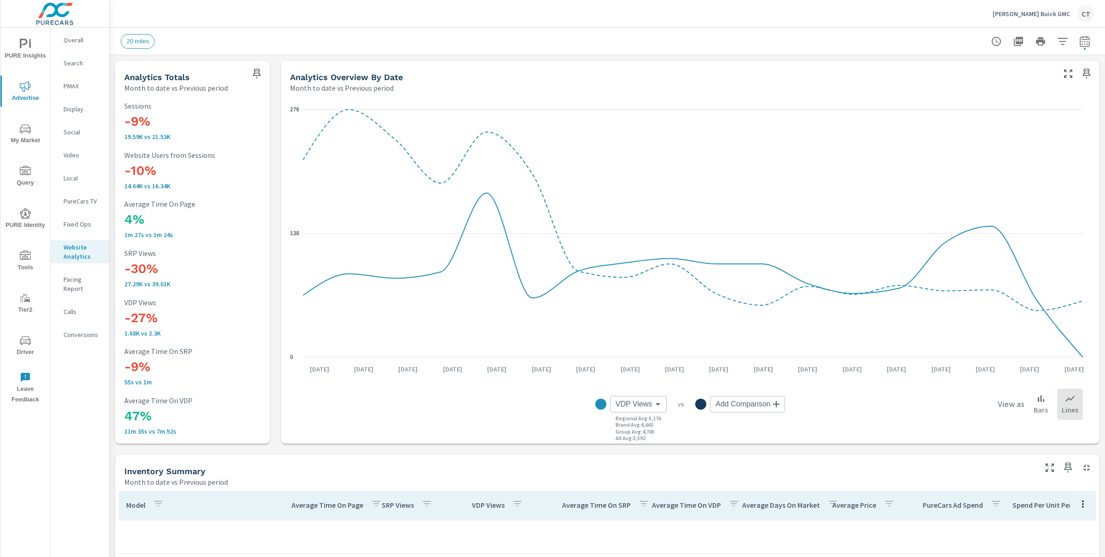
click at [706, 65] on div "Analytics Overview By Date Month to date vs Previous period" at bounding box center [669, 77] width 776 height 33
click at [1058, 41] on icon "button" at bounding box center [1063, 41] width 10 height 7
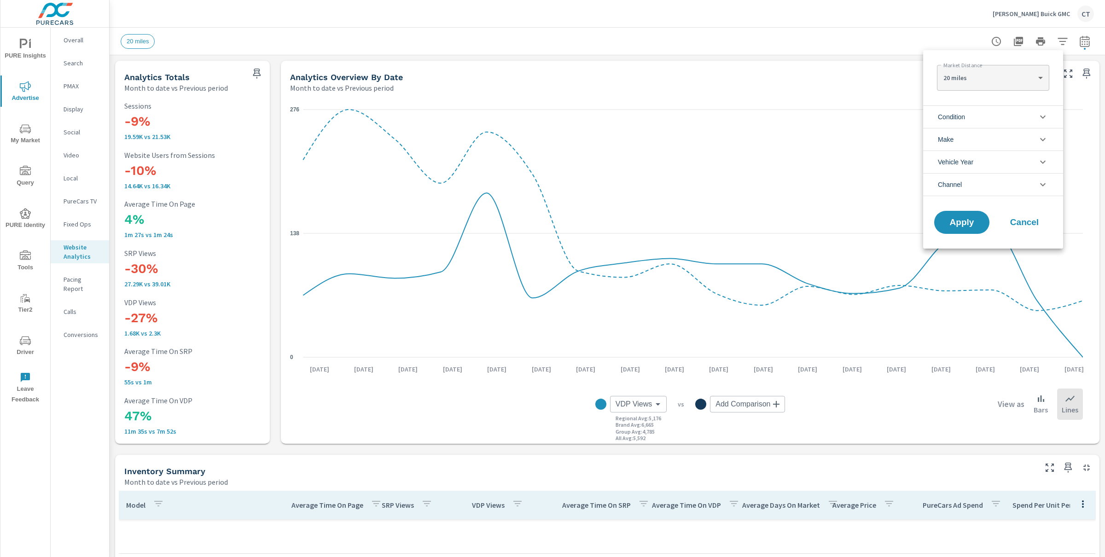
click at [564, 20] on div at bounding box center [552, 278] width 1105 height 557
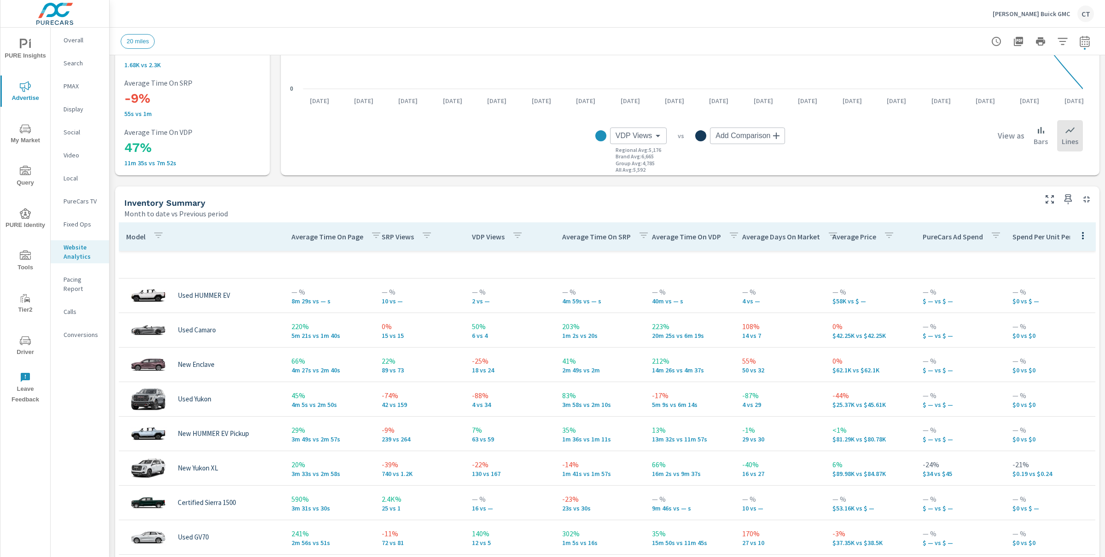
scroll to position [5, 0]
click at [322, 194] on div "Inventory Summary Month to date vs Previous period" at bounding box center [577, 203] width 924 height 33
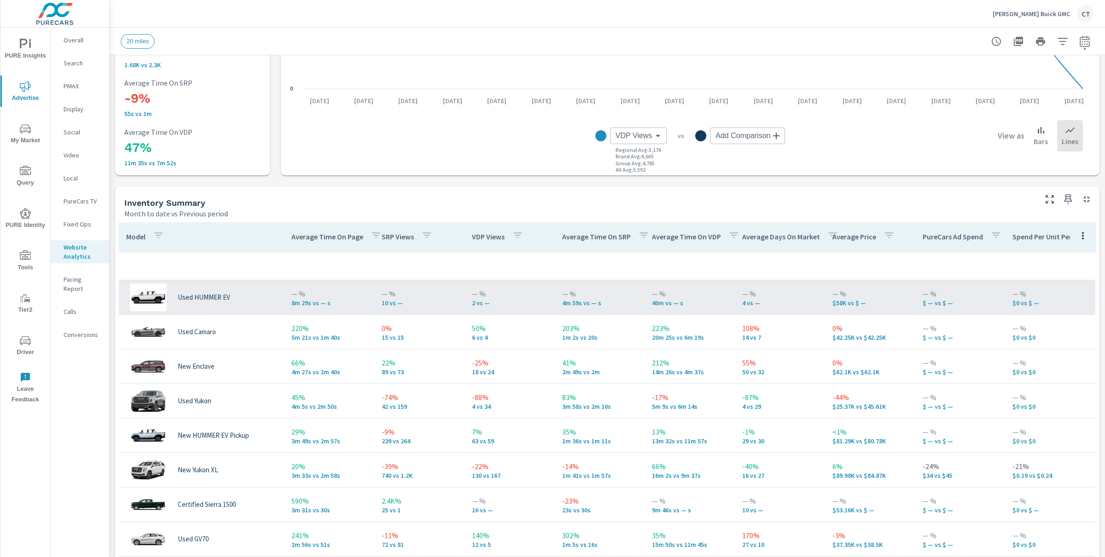
scroll to position [0, 0]
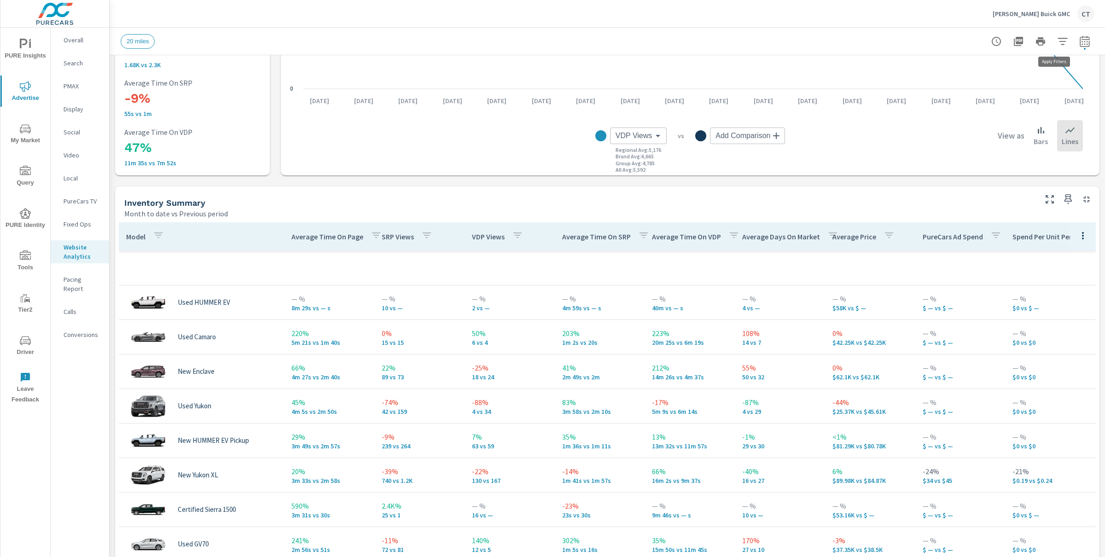
click at [1057, 42] on icon "button" at bounding box center [1062, 41] width 11 height 11
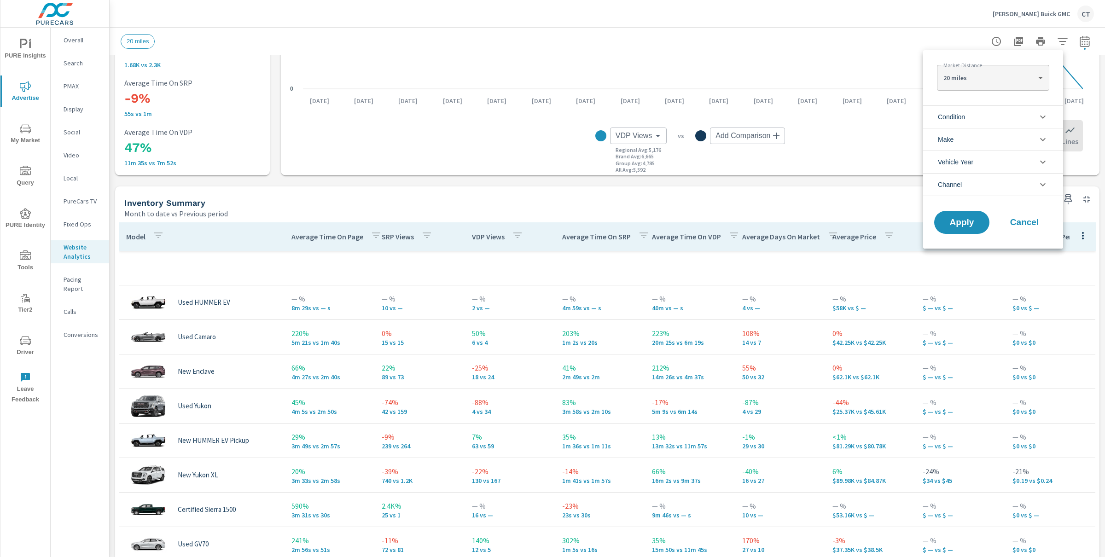
drag, startPoint x: 812, startPoint y: 180, endPoint x: 833, endPoint y: 184, distance: 20.8
click at [813, 180] on div at bounding box center [552, 278] width 1105 height 557
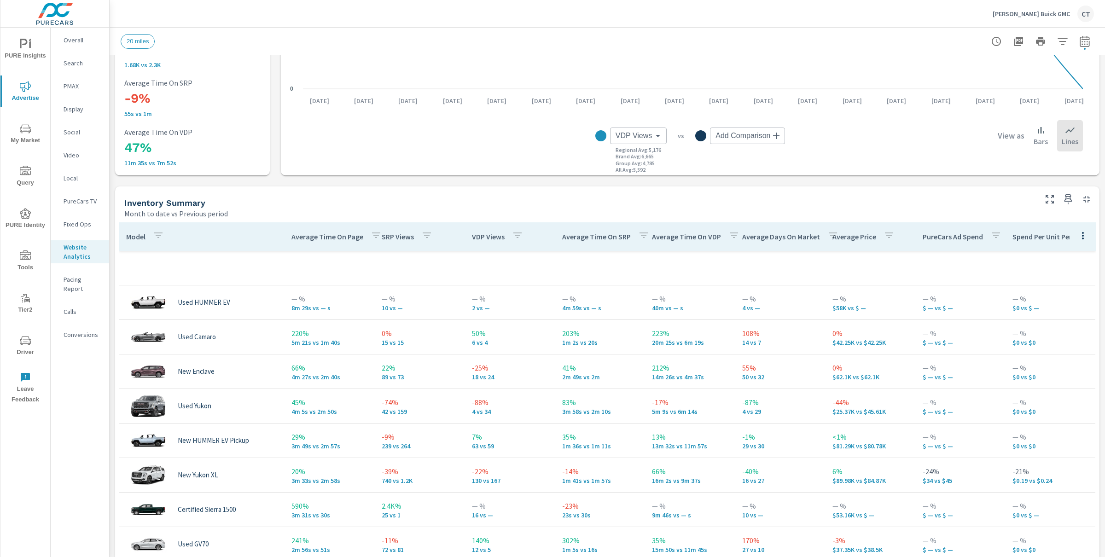
click at [1054, 46] on button "button" at bounding box center [1063, 41] width 18 height 18
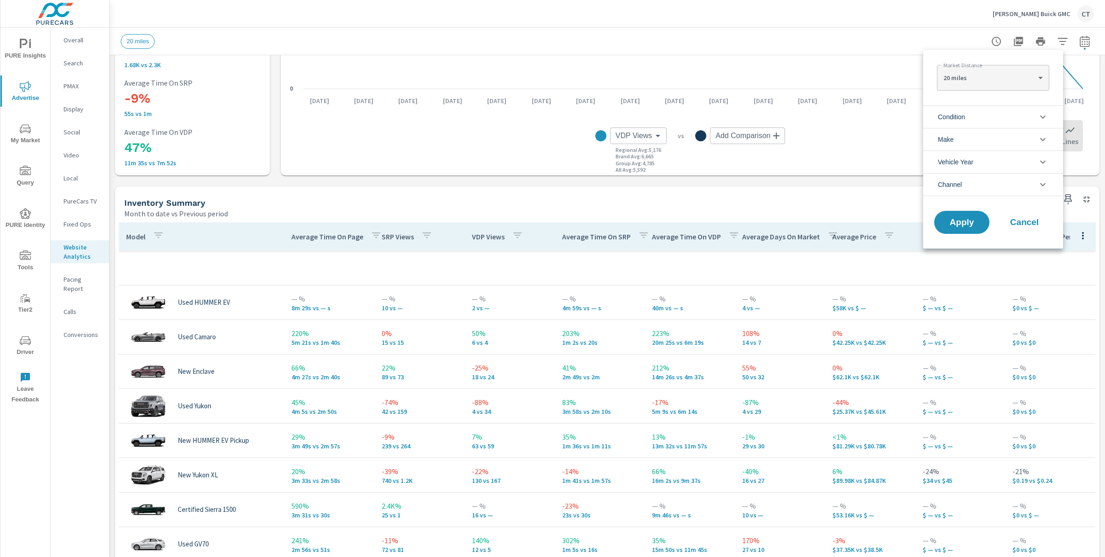
click at [988, 112] on li "Condition" at bounding box center [993, 116] width 140 height 23
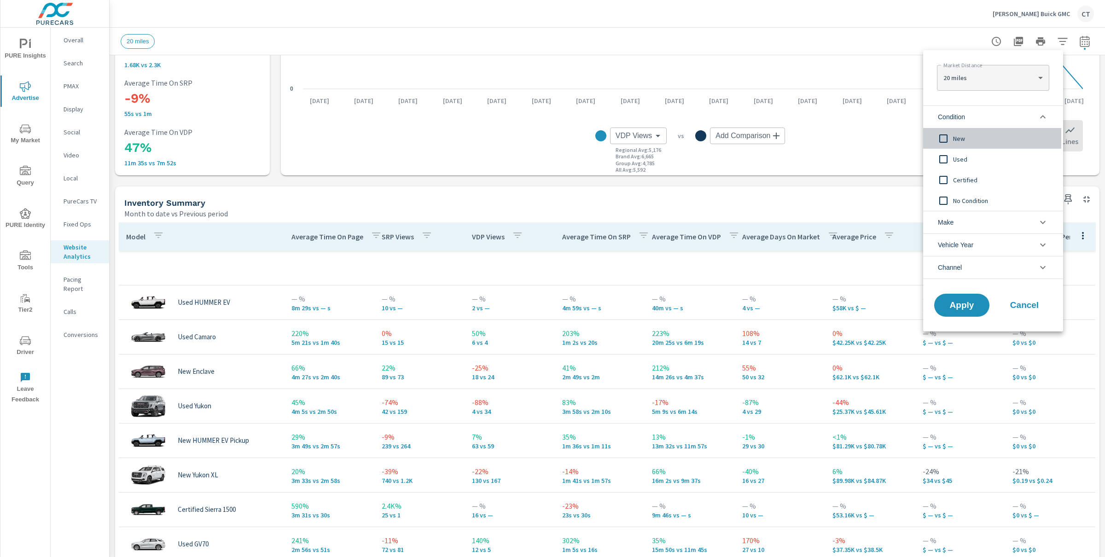
click at [979, 132] on div "New" at bounding box center [992, 138] width 138 height 21
click at [980, 307] on span "Apply" at bounding box center [962, 305] width 38 height 9
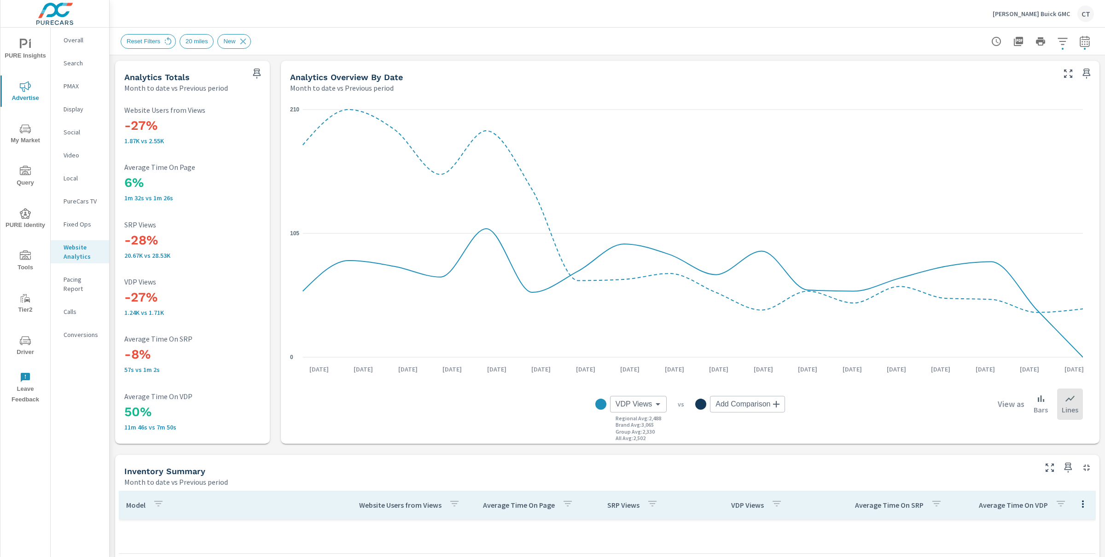
click at [603, 24] on div "Thorson Buick GMC CT" at bounding box center [608, 13] width 974 height 27
click at [771, 30] on div "Reset Filters 20 miles New" at bounding box center [608, 41] width 974 height 27
click at [647, 26] on div "Thorson Buick GMC CT" at bounding box center [608, 13] width 974 height 27
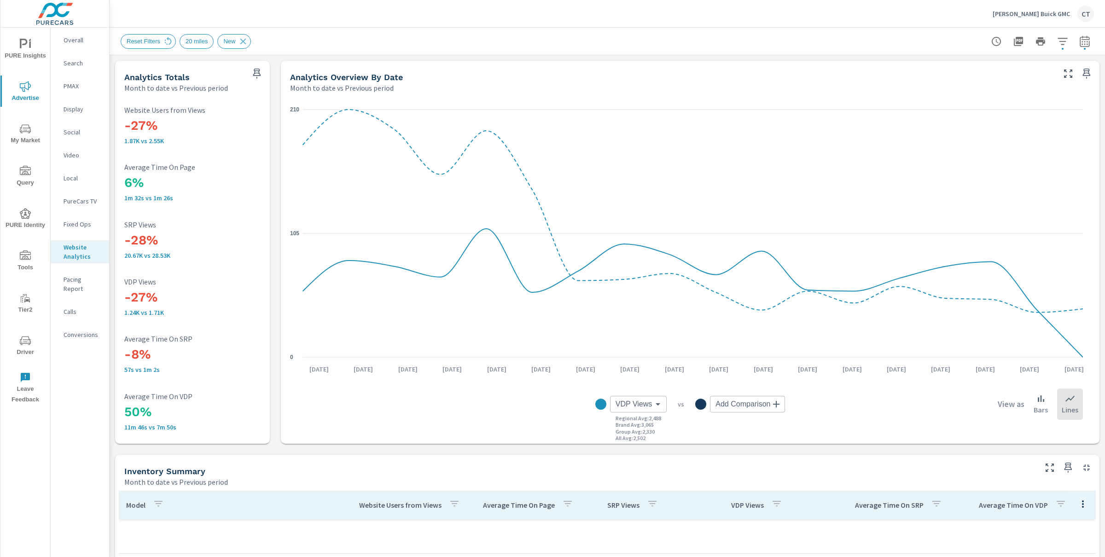
click at [1059, 40] on icon "button" at bounding box center [1062, 41] width 11 height 11
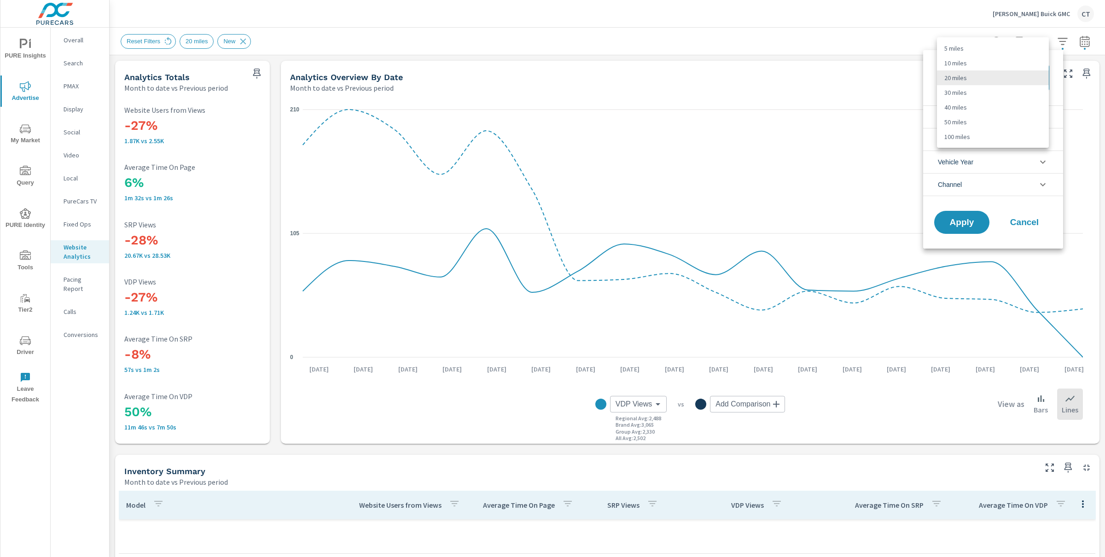
click at [997, 70] on body "PURE Insights Advertise My Market Query PURE Identity Tools Tier2 Driver Leave …" at bounding box center [552, 278] width 1105 height 557
click at [984, 97] on li "30 miles" at bounding box center [993, 92] width 112 height 15
click at [981, 75] on body "PURE Insights Advertise My Market Query PURE Identity Tools Tier2 Driver Leave …" at bounding box center [552, 278] width 1105 height 557
click at [985, 94] on li "40 miles" at bounding box center [993, 92] width 112 height 15
type Distance "40"
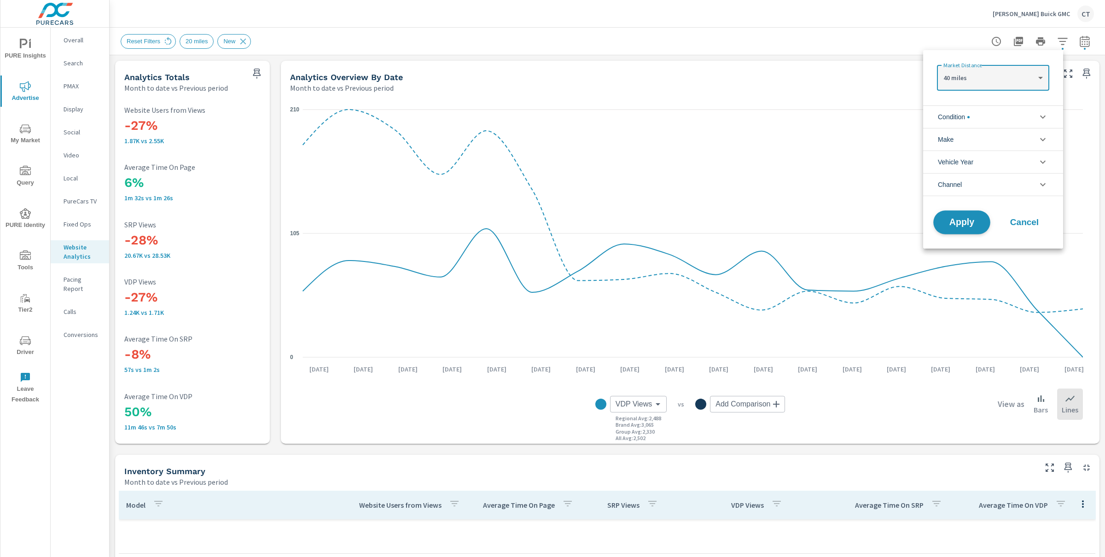
click at [963, 215] on button "Apply" at bounding box center [961, 222] width 57 height 24
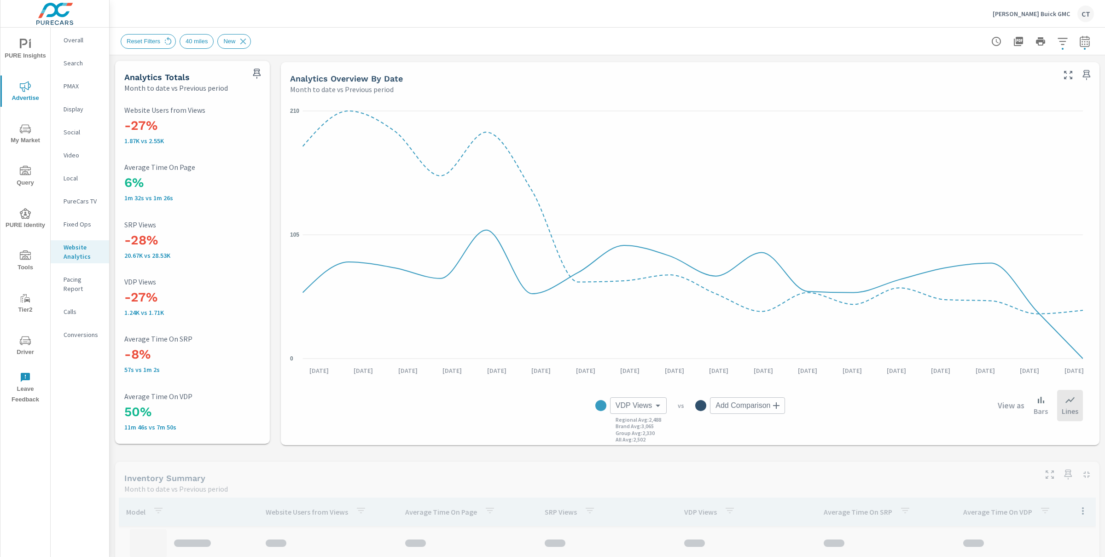
click at [873, 24] on div "Thorson Buick GMC CT" at bounding box center [608, 13] width 974 height 27
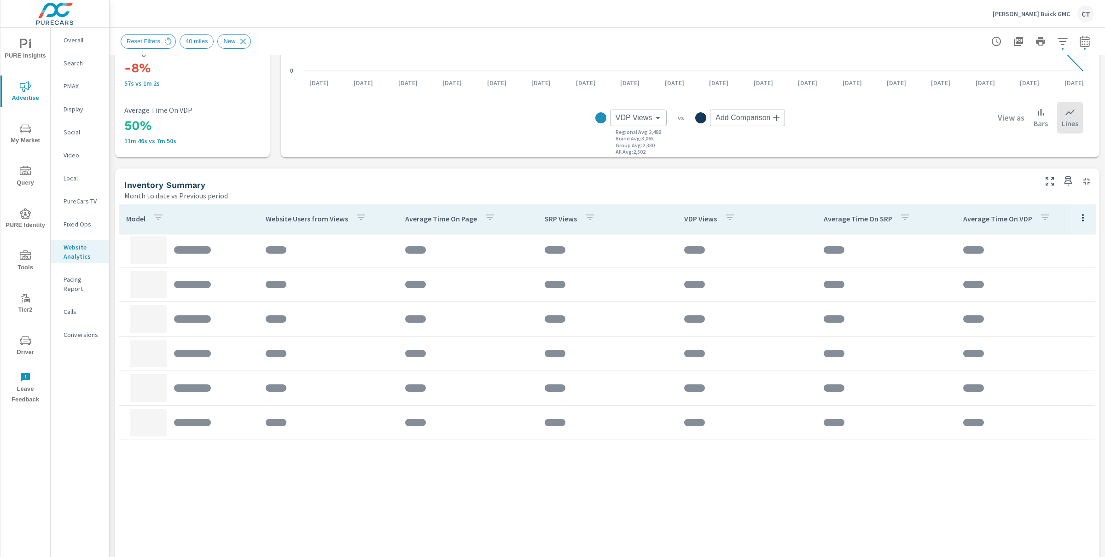
scroll to position [321, 0]
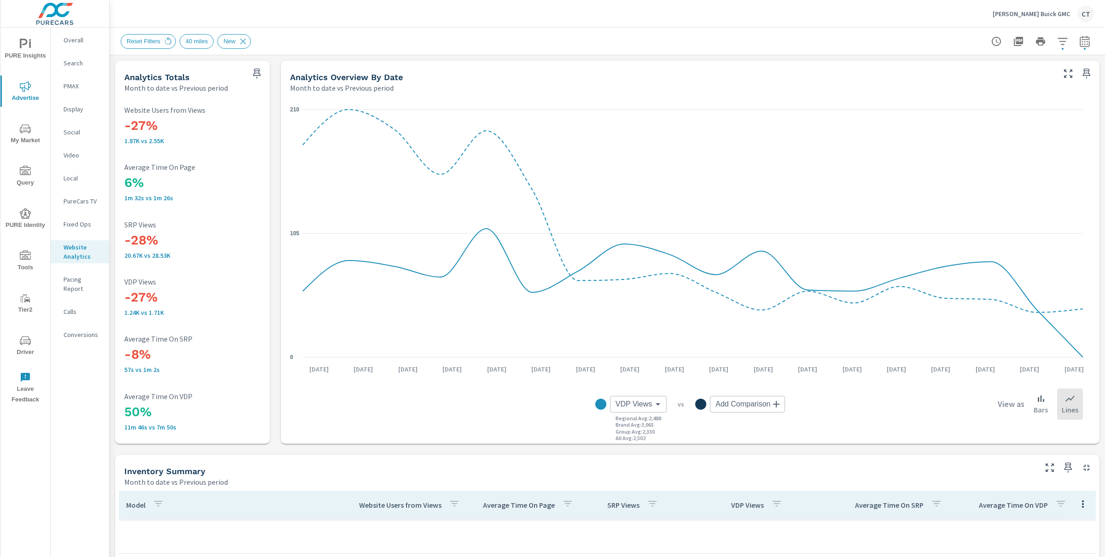
drag, startPoint x: 167, startPoint y: 301, endPoint x: 117, endPoint y: 296, distance: 49.5
click at [117, 296] on div "-27% 1.87K vs 2.55K Website Users from Views 6% 1m 32s vs 1m 26s Average Time O…" at bounding box center [192, 268] width 155 height 351
click at [195, 292] on h3 "-27%" at bounding box center [192, 298] width 136 height 16
drag, startPoint x: 187, startPoint y: 240, endPoint x: 124, endPoint y: 242, distance: 62.6
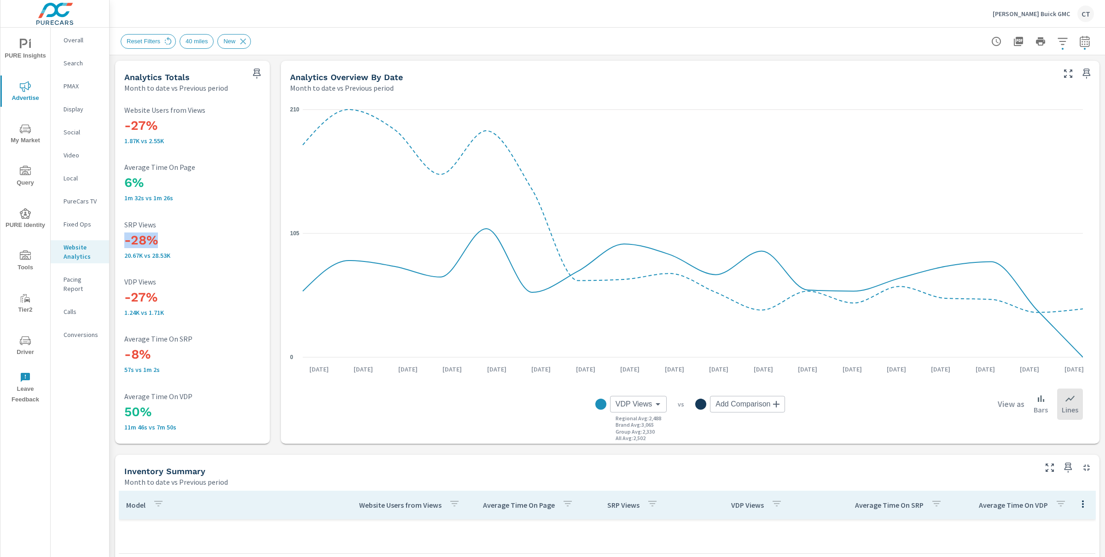
click at [122, 242] on div "-27% 1.87K vs 2.55K Website Users from Views 6% 1m 32s vs 1m 26s Average Time O…" at bounding box center [192, 269] width 147 height 344
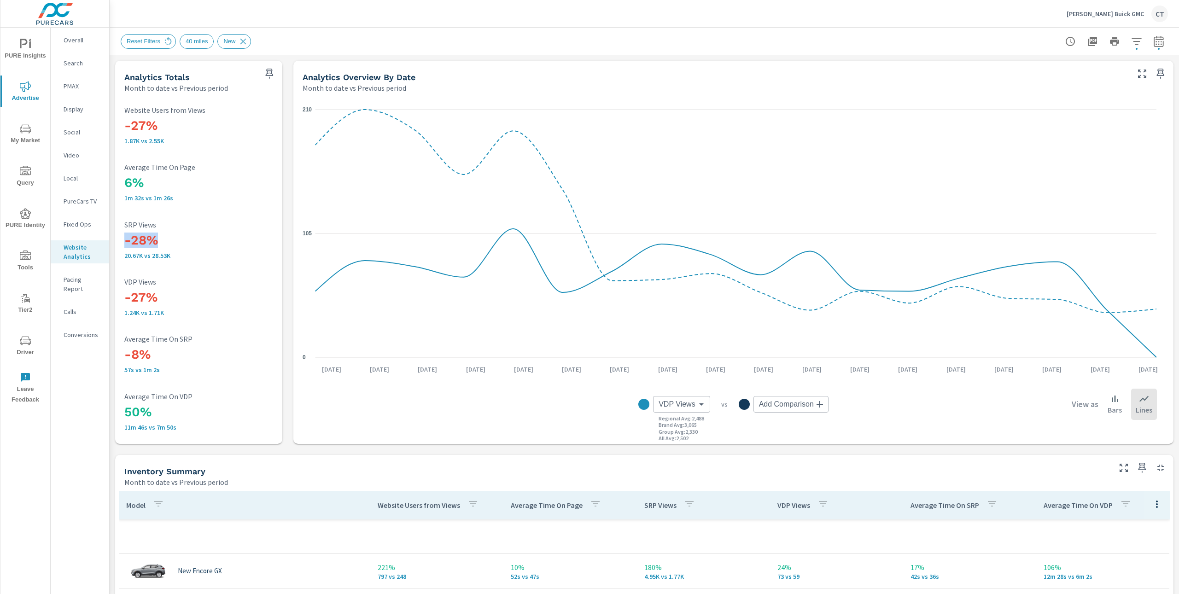
click at [706, 48] on div "Reset Filters 40 miles New" at bounding box center [580, 41] width 918 height 15
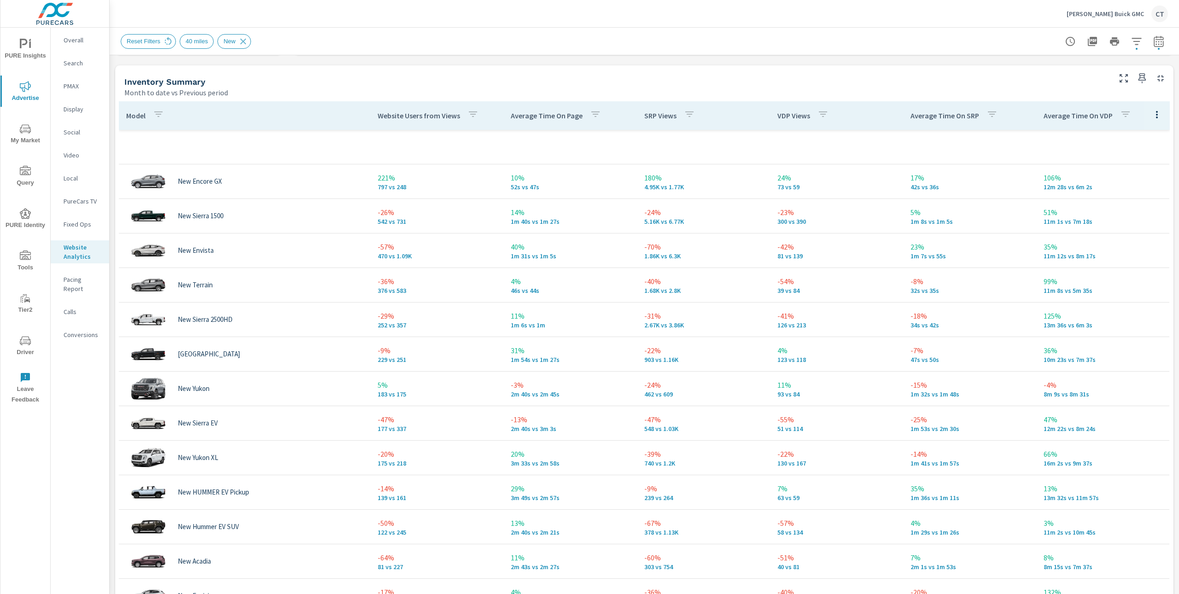
scroll to position [391, 0]
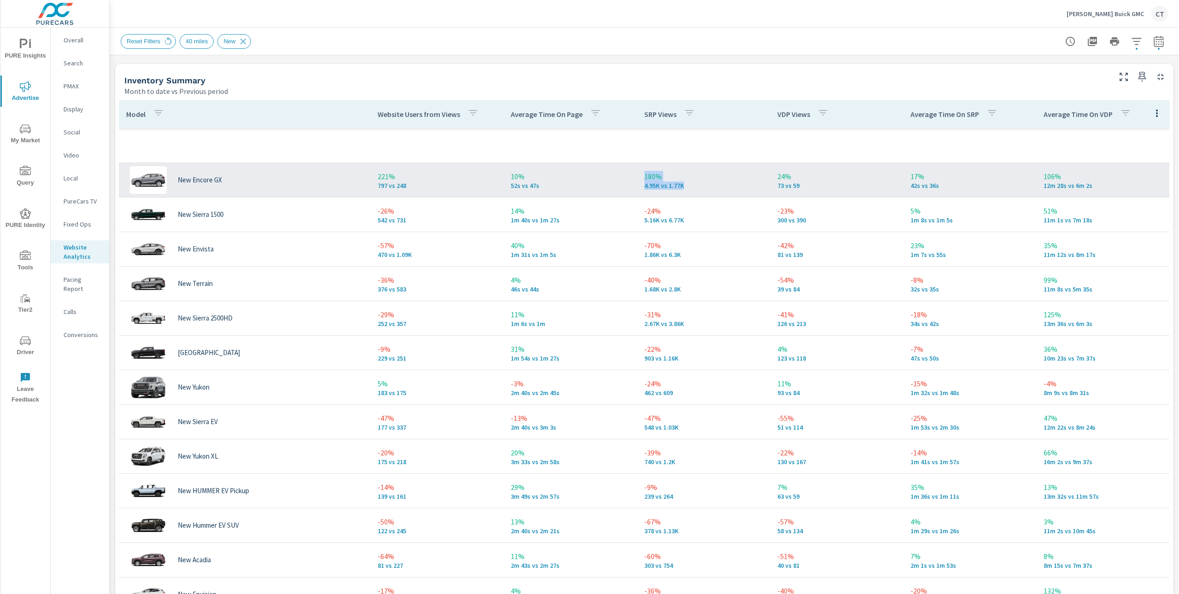
drag, startPoint x: 682, startPoint y: 188, endPoint x: 629, endPoint y: 174, distance: 55.9
click at [637, 174] on td "180% 4.95K vs 1.77K" at bounding box center [703, 179] width 133 height 33
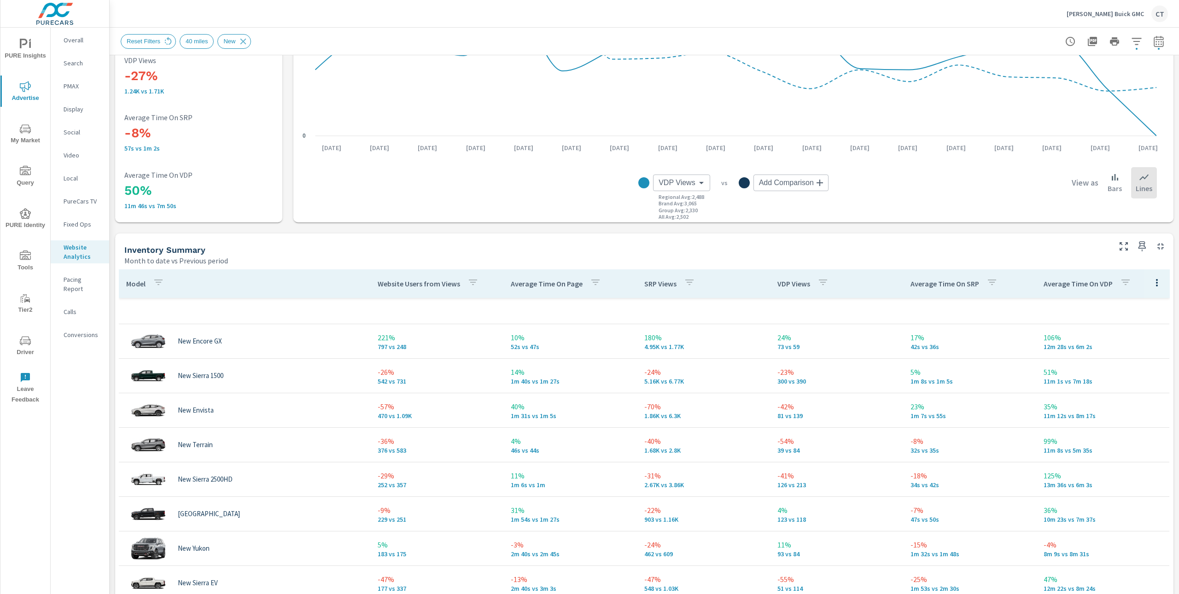
scroll to position [10, 0]
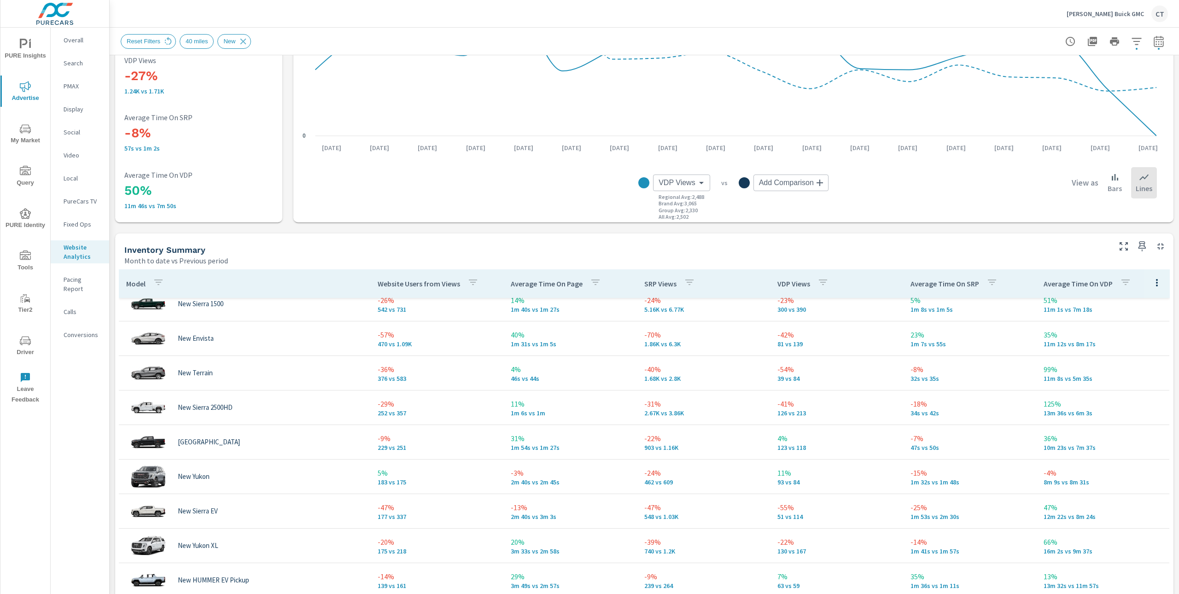
scroll to position [80, 0]
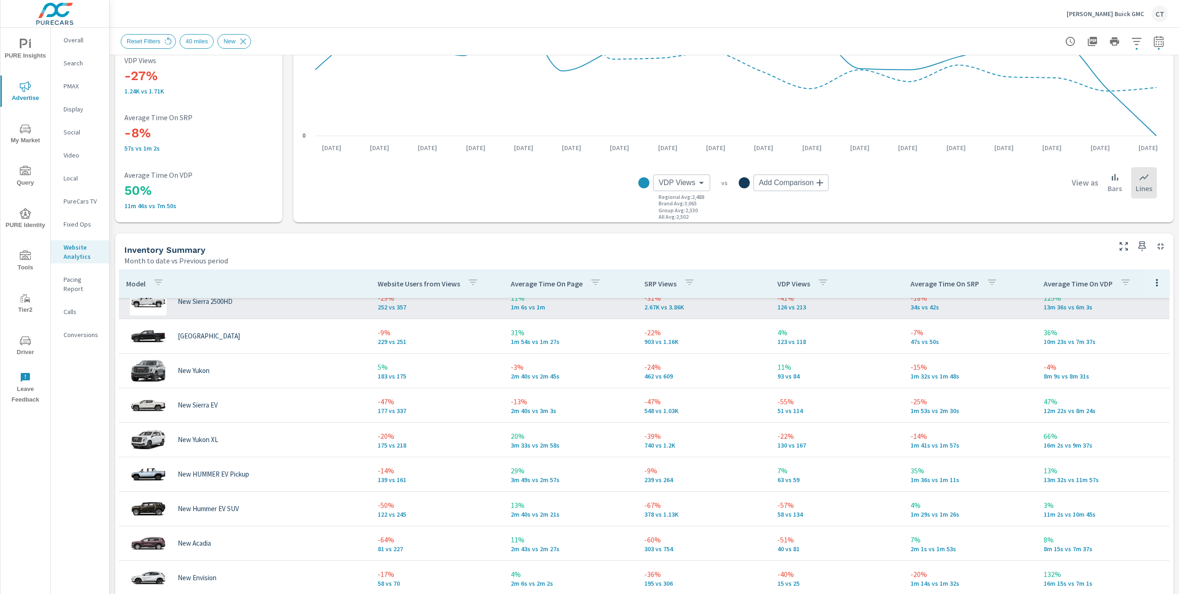
scroll to position [99, 0]
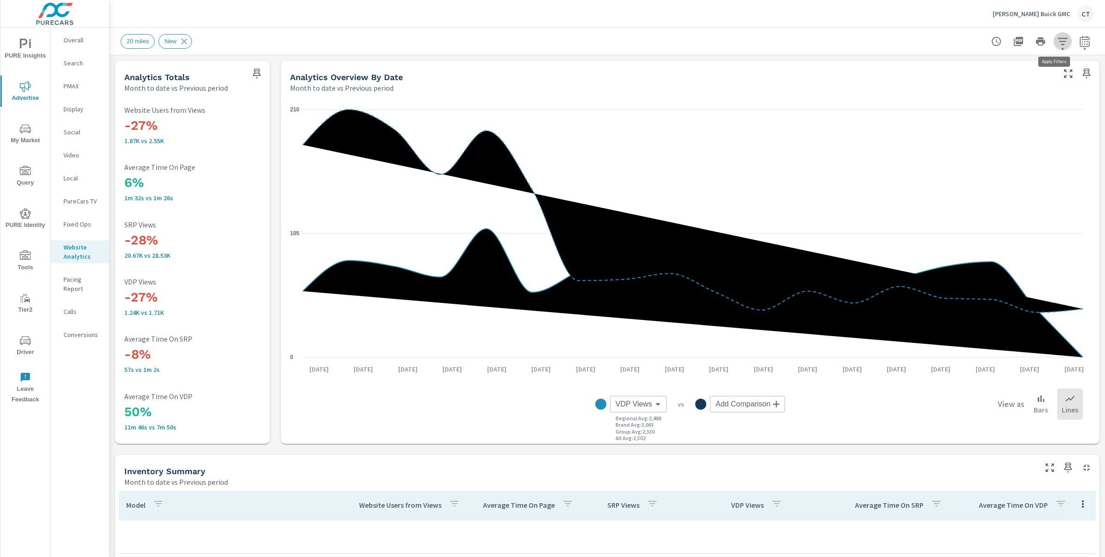
click at [1061, 38] on button "button" at bounding box center [1063, 41] width 18 height 18
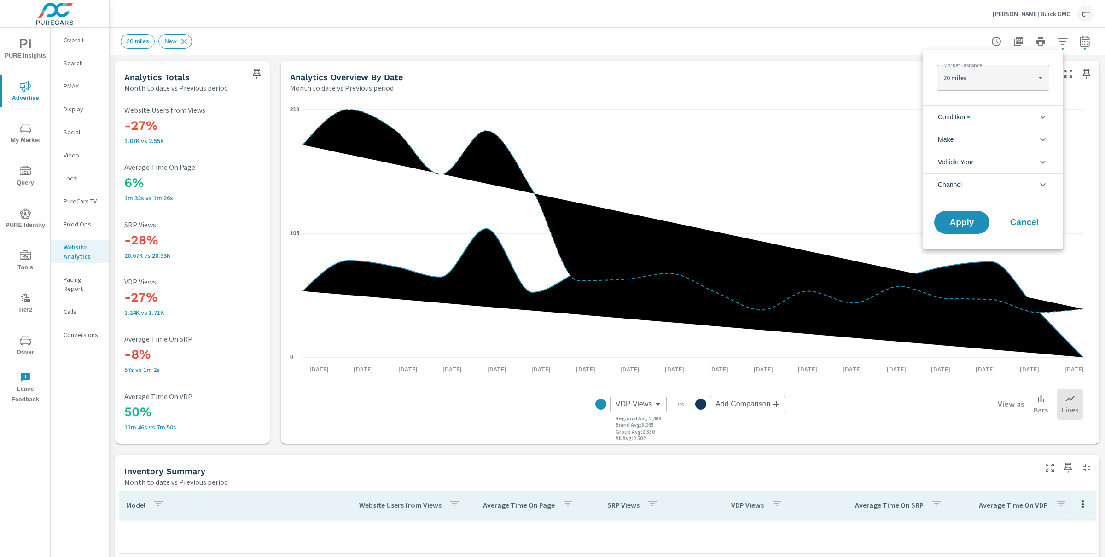
click at [1017, 112] on li "Condition" at bounding box center [993, 116] width 140 height 23
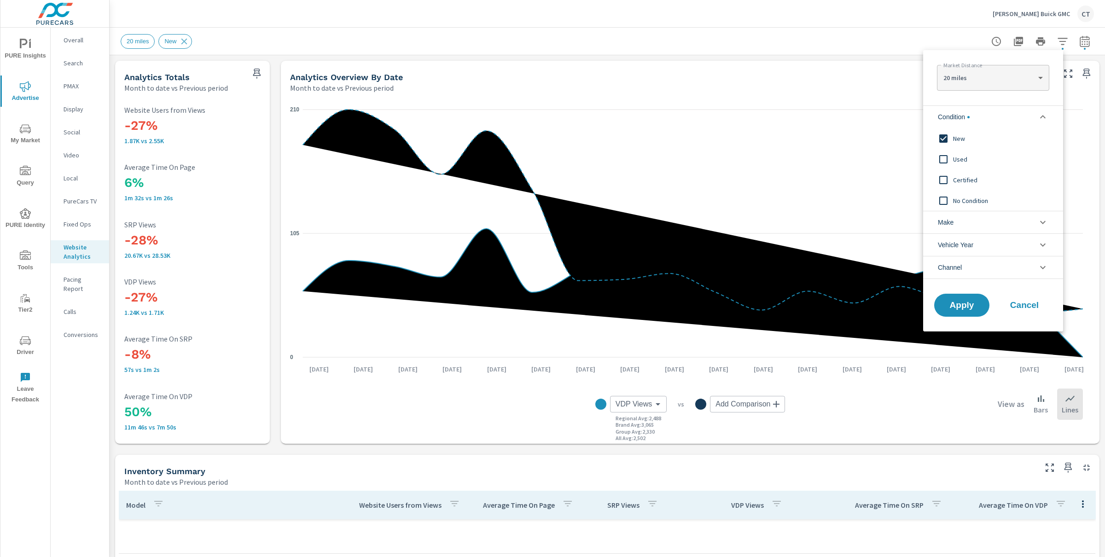
click at [961, 157] on span "Used" at bounding box center [1003, 159] width 101 height 11
click at [957, 125] on span "Condition" at bounding box center [954, 117] width 32 height 22
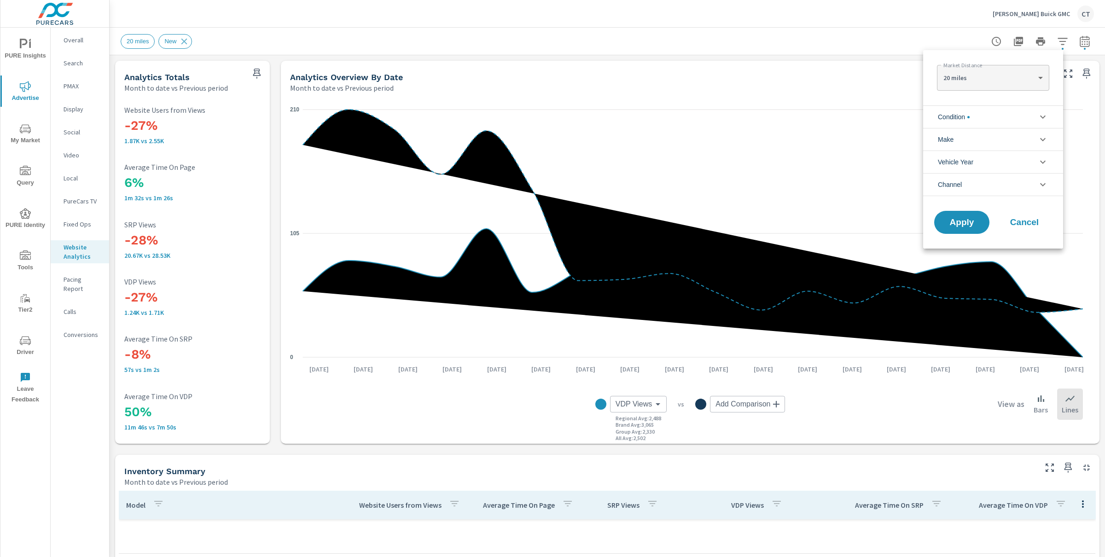
click at [966, 110] on span "Condition" at bounding box center [954, 117] width 32 height 22
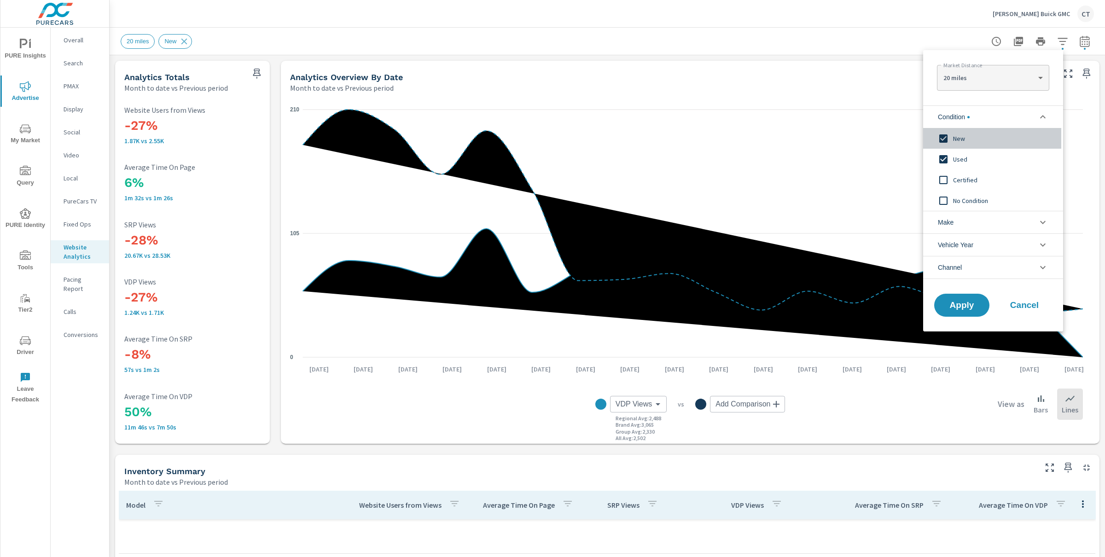
click at [949, 138] on input "filter options" at bounding box center [943, 138] width 19 height 19
click at [952, 170] on input "filter options" at bounding box center [943, 179] width 19 height 19
click at [960, 308] on span "Apply" at bounding box center [962, 305] width 38 height 9
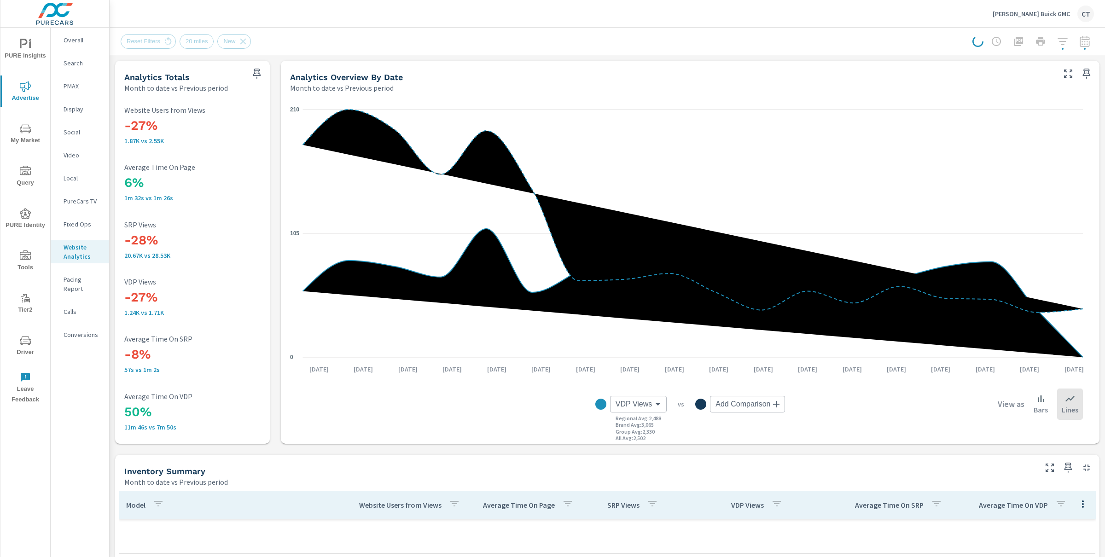
click at [617, 40] on div "Reset Filters 20 miles New" at bounding box center [608, 41] width 974 height 27
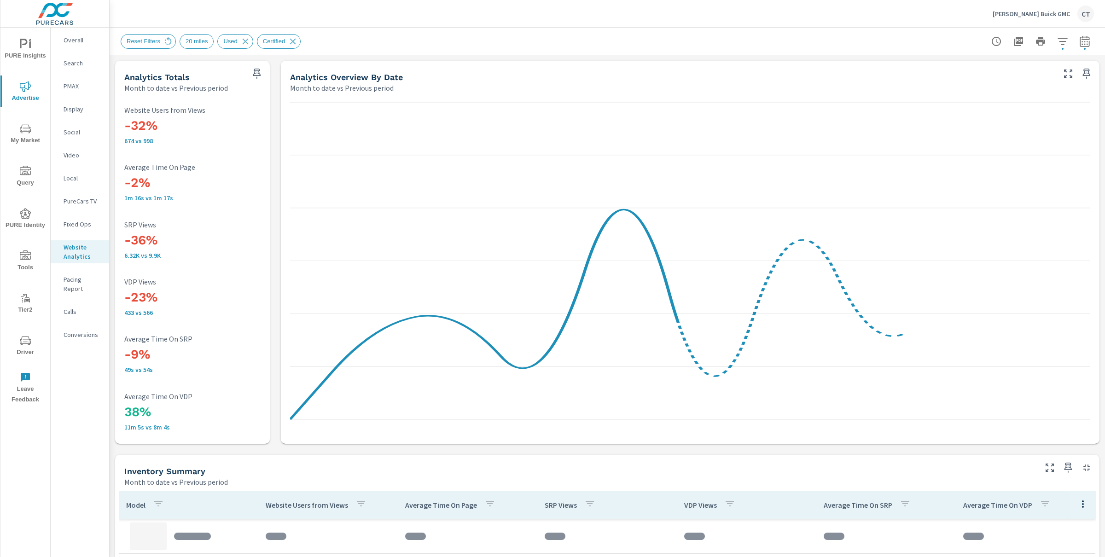
click at [881, 37] on div "Reset Filters 20 miles Used Certified" at bounding box center [543, 41] width 845 height 15
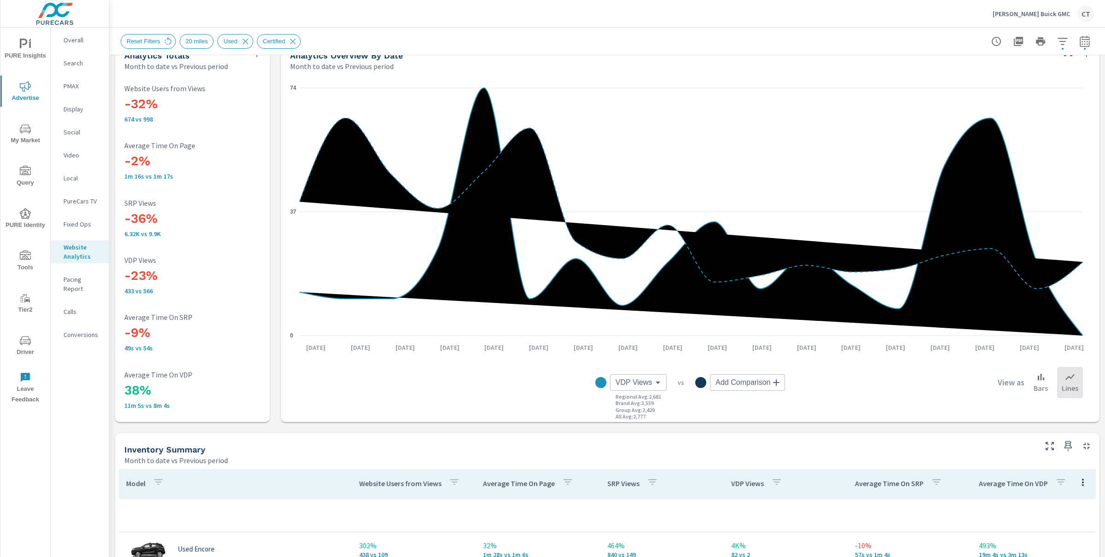
scroll to position [19, 0]
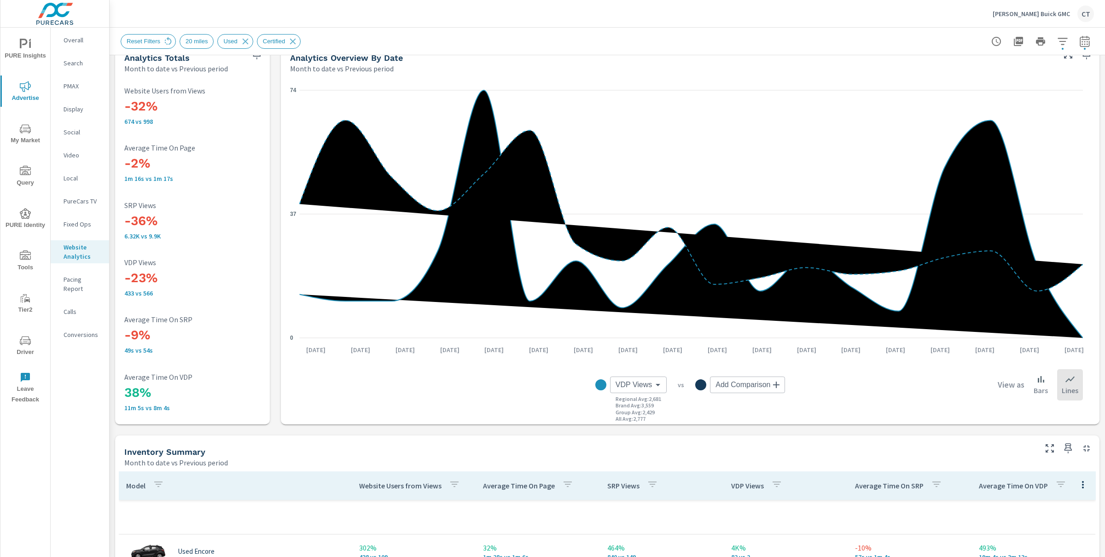
click at [1057, 39] on icon "button" at bounding box center [1062, 41] width 11 height 11
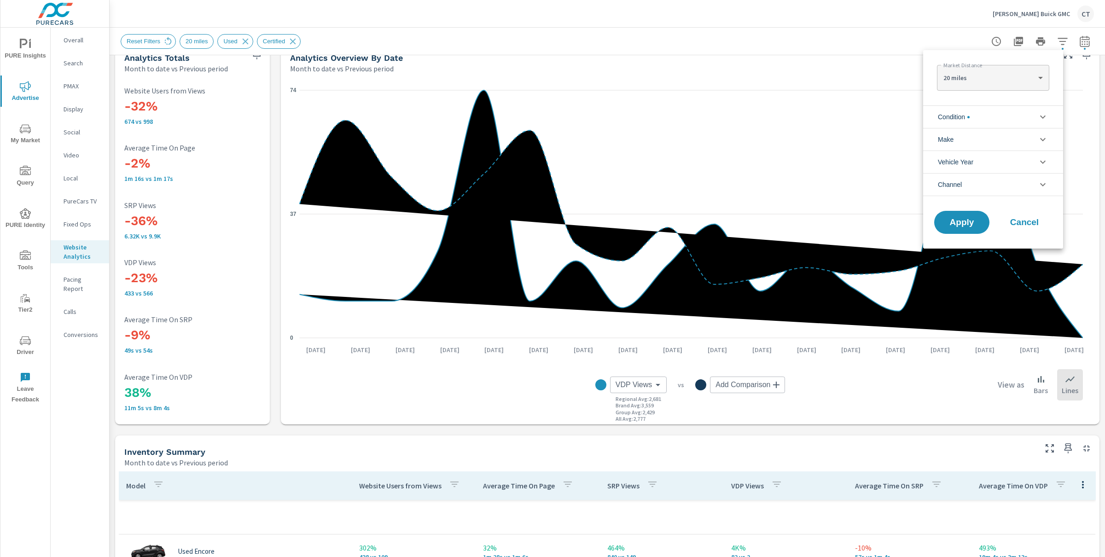
scroll to position [41, 0]
click at [1019, 80] on body "PURE Insights Advertise My Market Query PURE Identity Tools Tier2 Driver Leave …" at bounding box center [552, 278] width 1105 height 557
click at [998, 109] on li "40 miles" at bounding box center [993, 107] width 112 height 15
type Distance "40"
click at [954, 226] on span "Apply" at bounding box center [962, 222] width 38 height 9
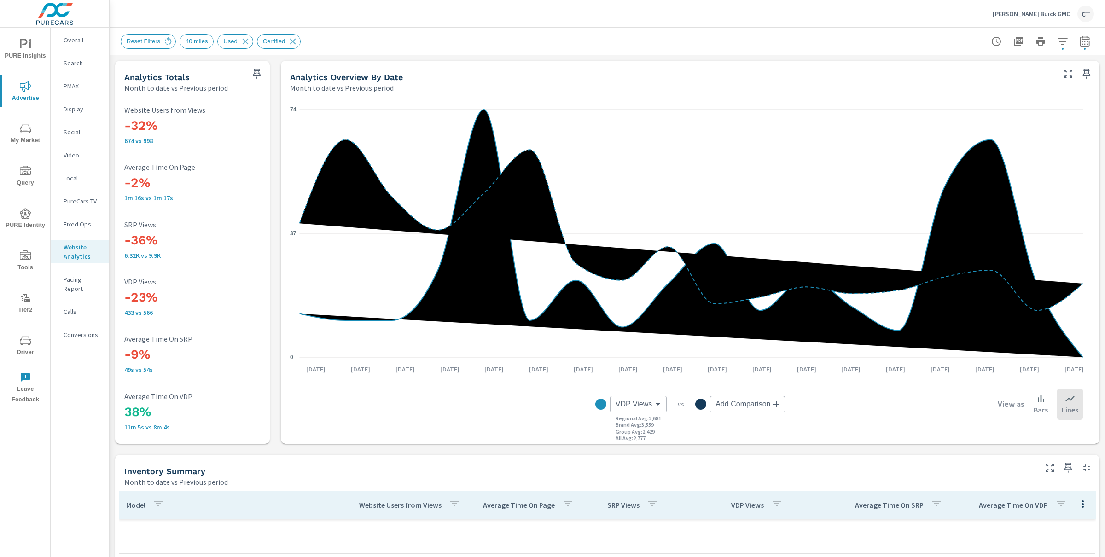
click at [707, 45] on div "Reset Filters 40 miles Used Certified" at bounding box center [543, 41] width 845 height 15
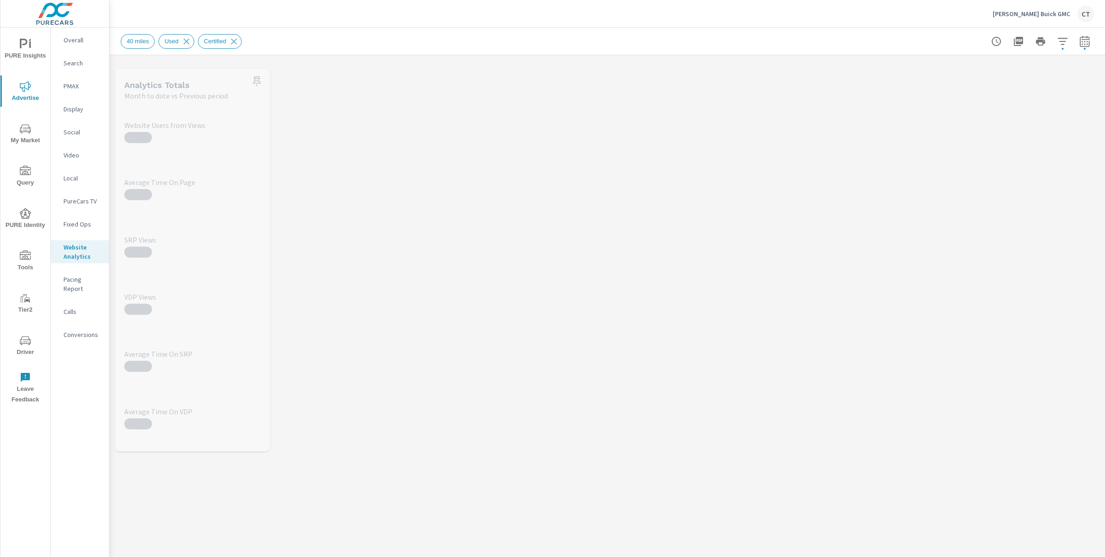
click at [29, 138] on span "My Market" at bounding box center [25, 134] width 44 height 23
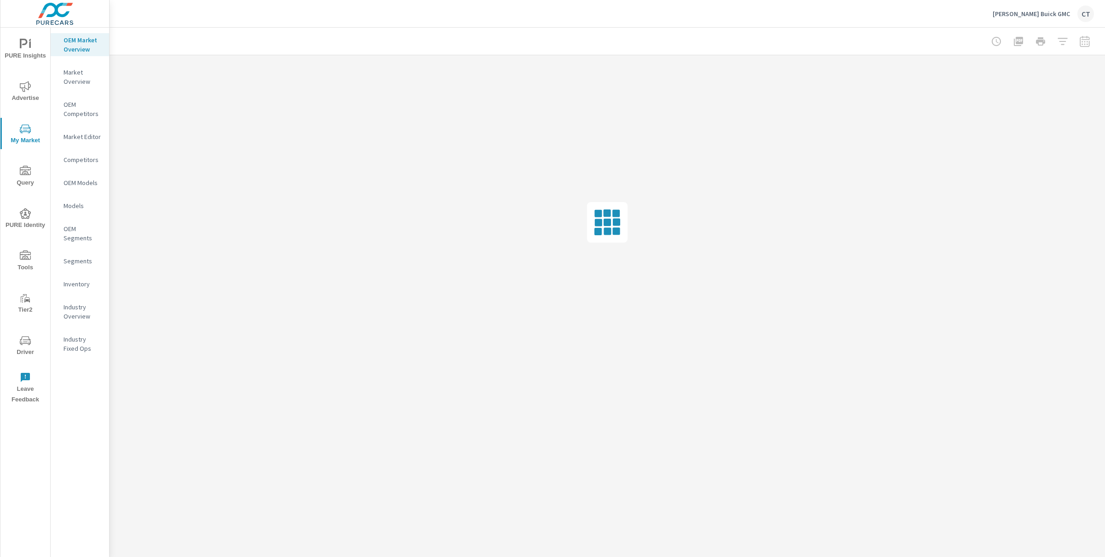
click at [95, 286] on p "Inventory" at bounding box center [83, 284] width 38 height 9
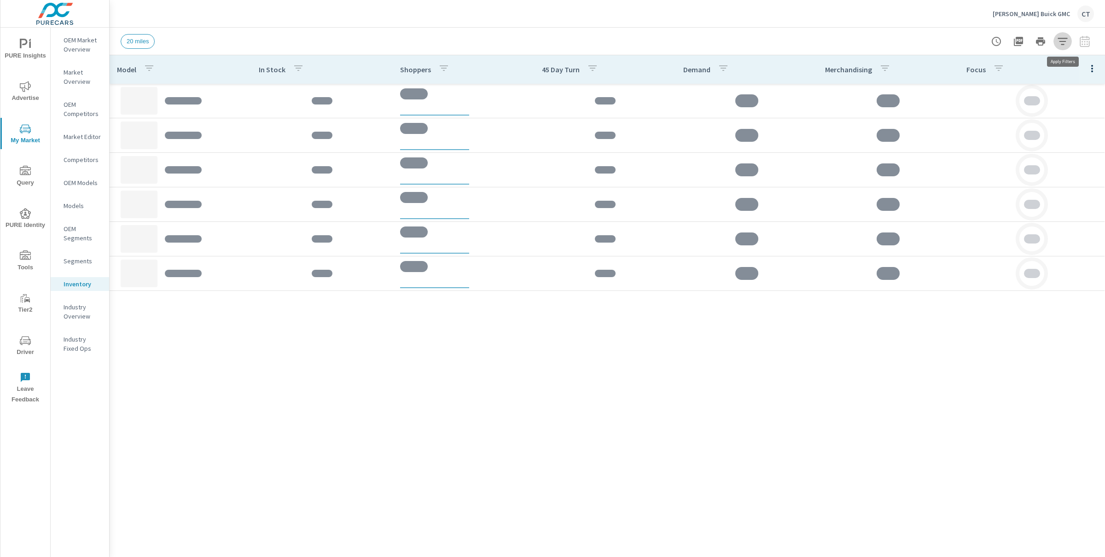
click at [1063, 43] on icon "button" at bounding box center [1062, 41] width 11 height 11
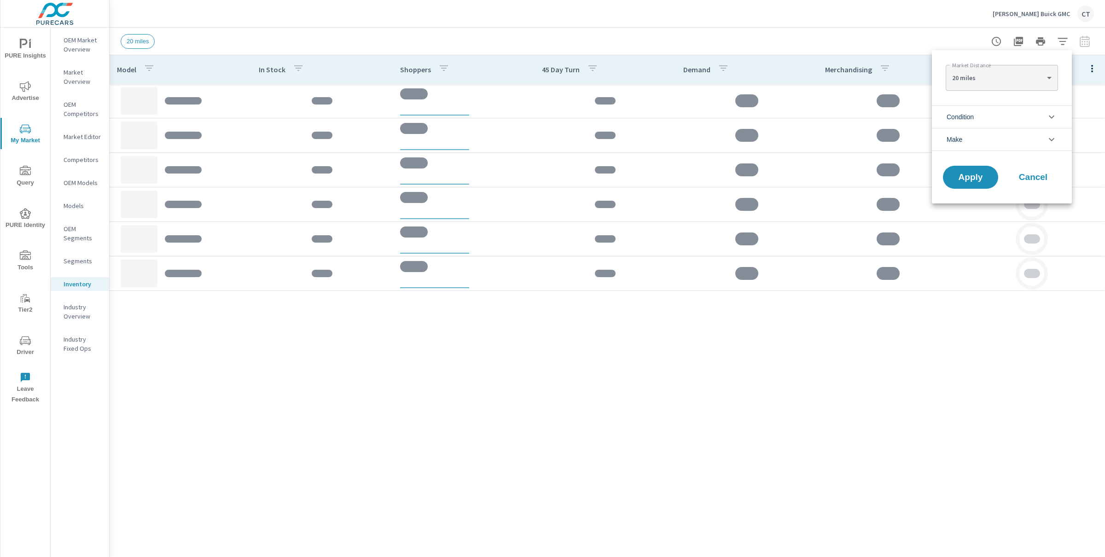
drag, startPoint x: 977, startPoint y: 117, endPoint x: 985, endPoint y: 126, distance: 11.7
click at [977, 117] on li "Condition" at bounding box center [1002, 116] width 140 height 23
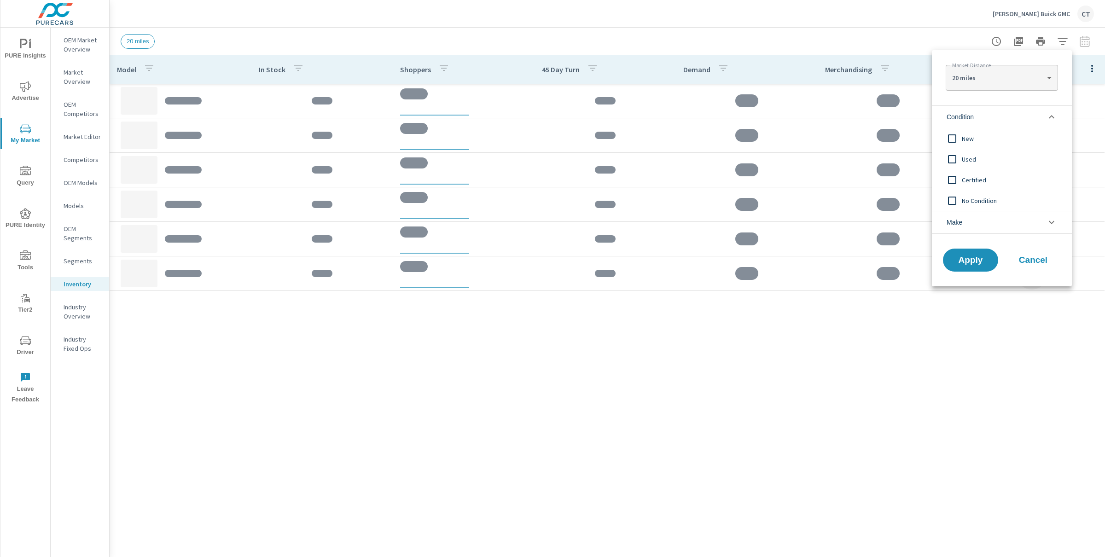
click at [978, 140] on span "New" at bounding box center [1012, 138] width 101 height 11
click at [968, 258] on span "Apply" at bounding box center [971, 260] width 38 height 9
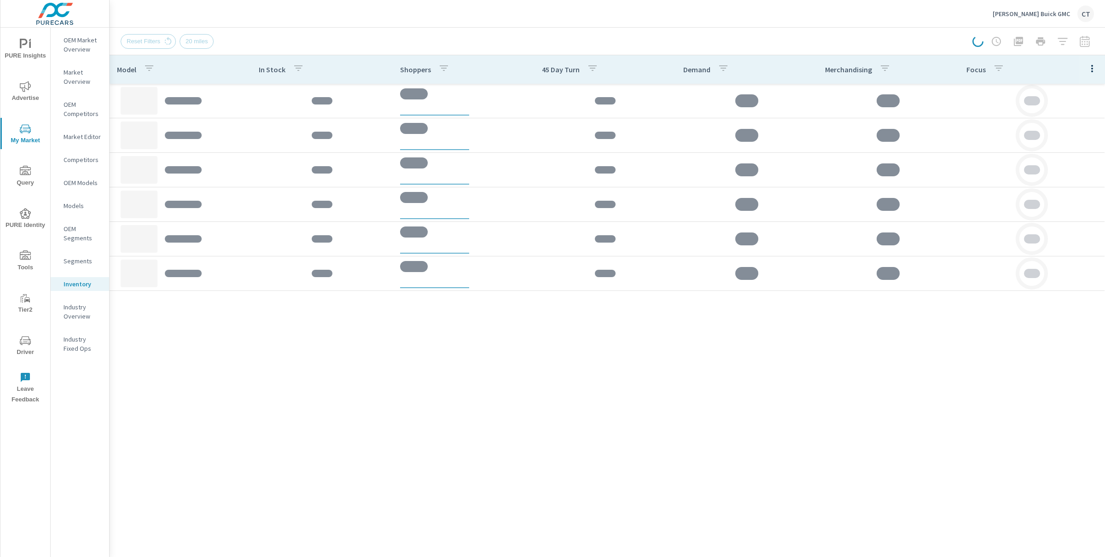
click at [803, 389] on div "Market Distance 20 miles 20 ​ Condition New Used Certified No Condition Make GM…" at bounding box center [552, 278] width 1105 height 557
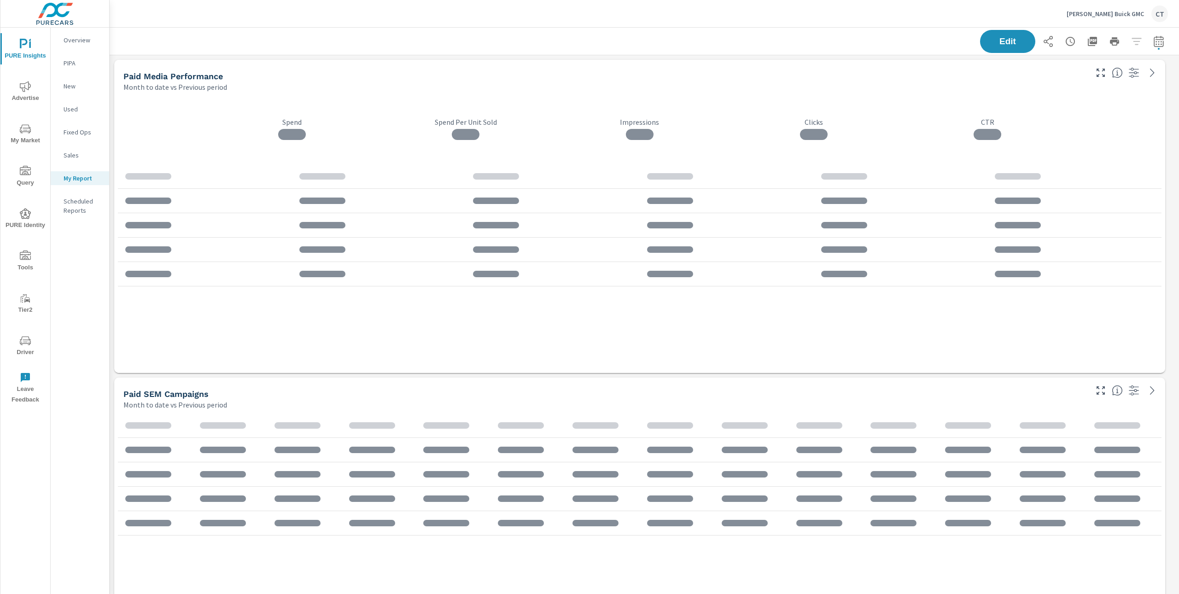
scroll to position [2990, 1079]
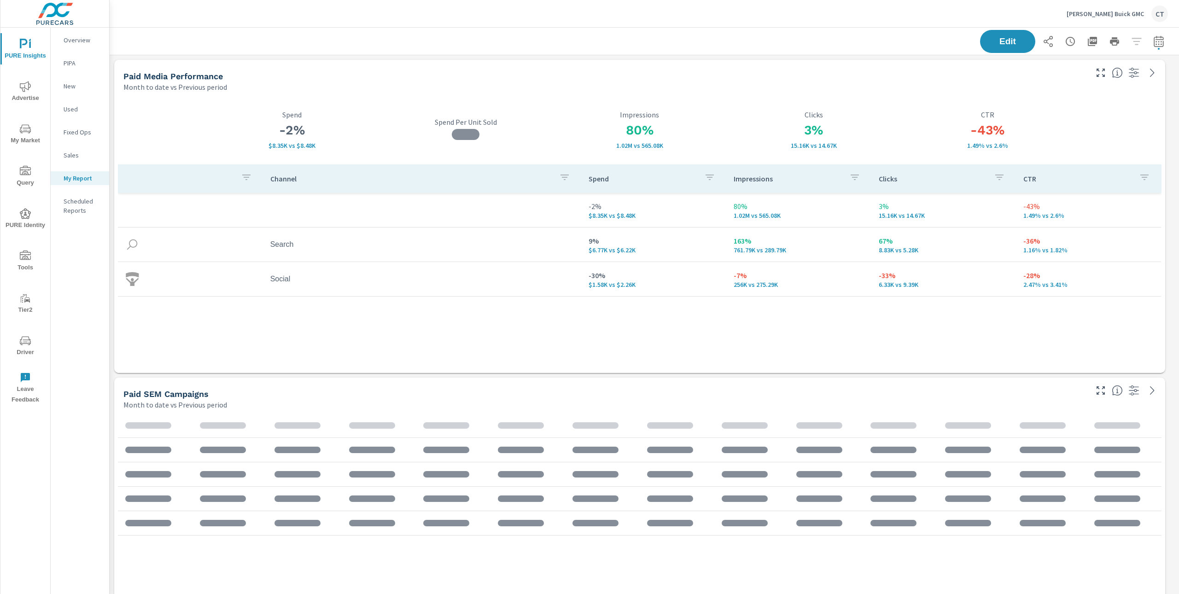
click at [27, 343] on icon "nav menu" at bounding box center [25, 340] width 11 height 9
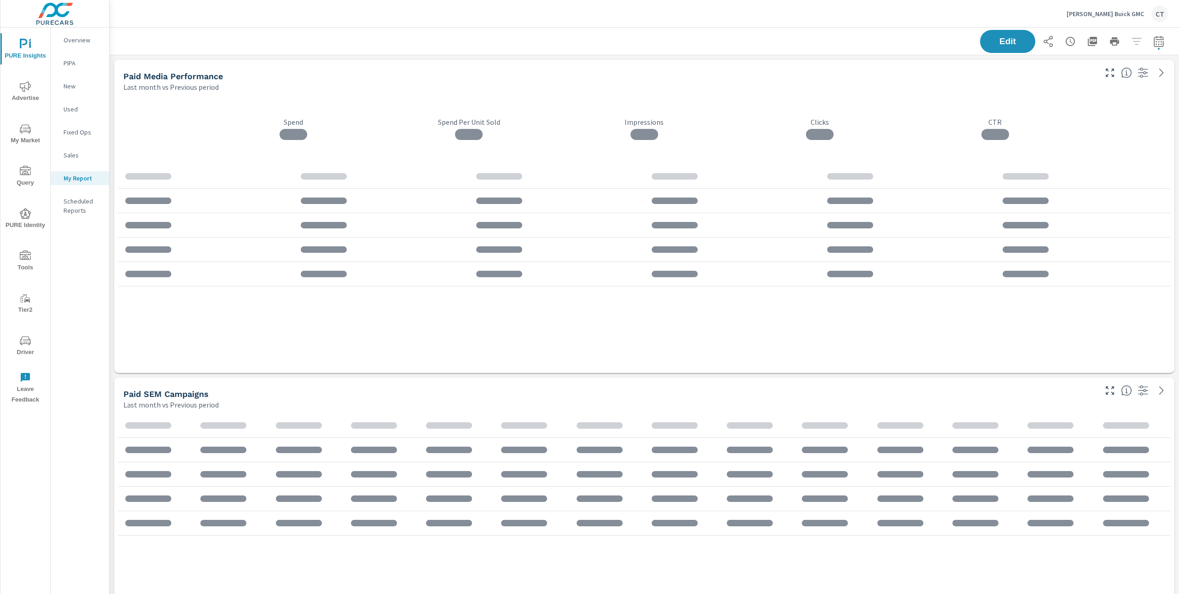
scroll to position [2990, 1079]
click at [22, 46] on icon "nav menu" at bounding box center [25, 44] width 11 height 11
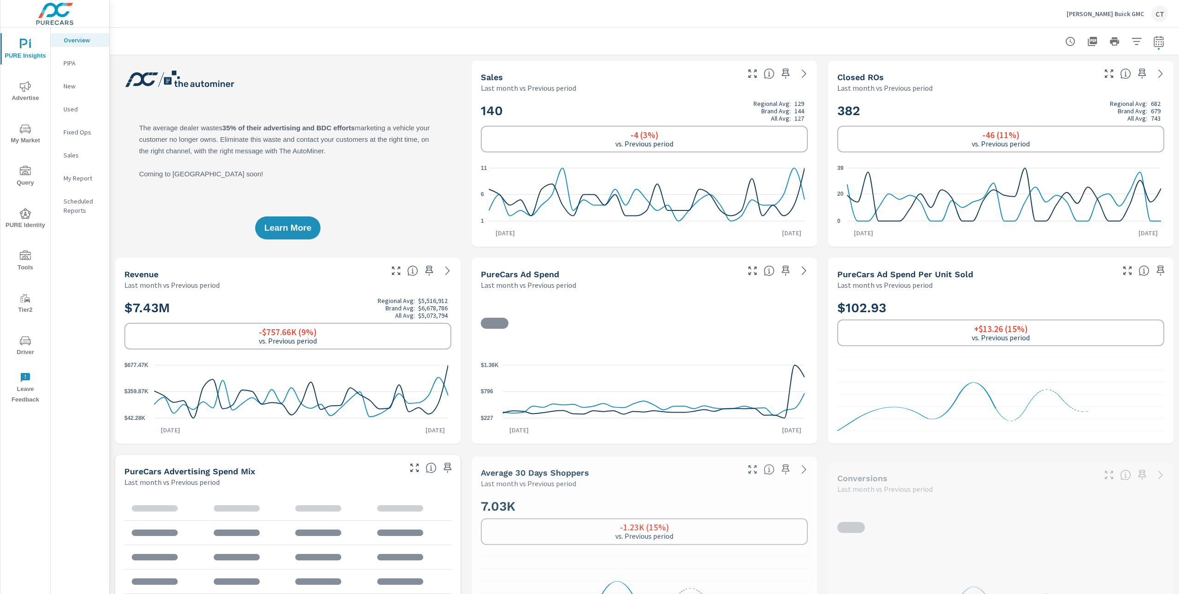
click at [1156, 39] on button "button" at bounding box center [1158, 41] width 18 height 18
select select "Last month"
select select "Previous period"
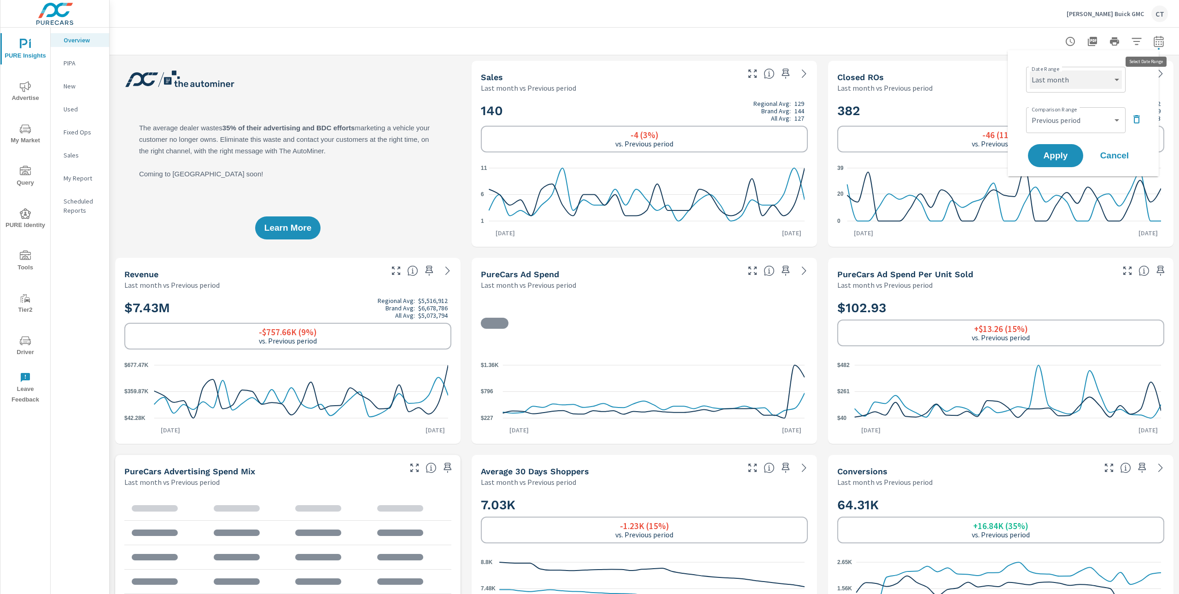
click at [1079, 83] on select "Custom [DATE] Last week Last 7 days Last 14 days Last 30 days Last 45 days Last…" at bounding box center [1076, 79] width 92 height 18
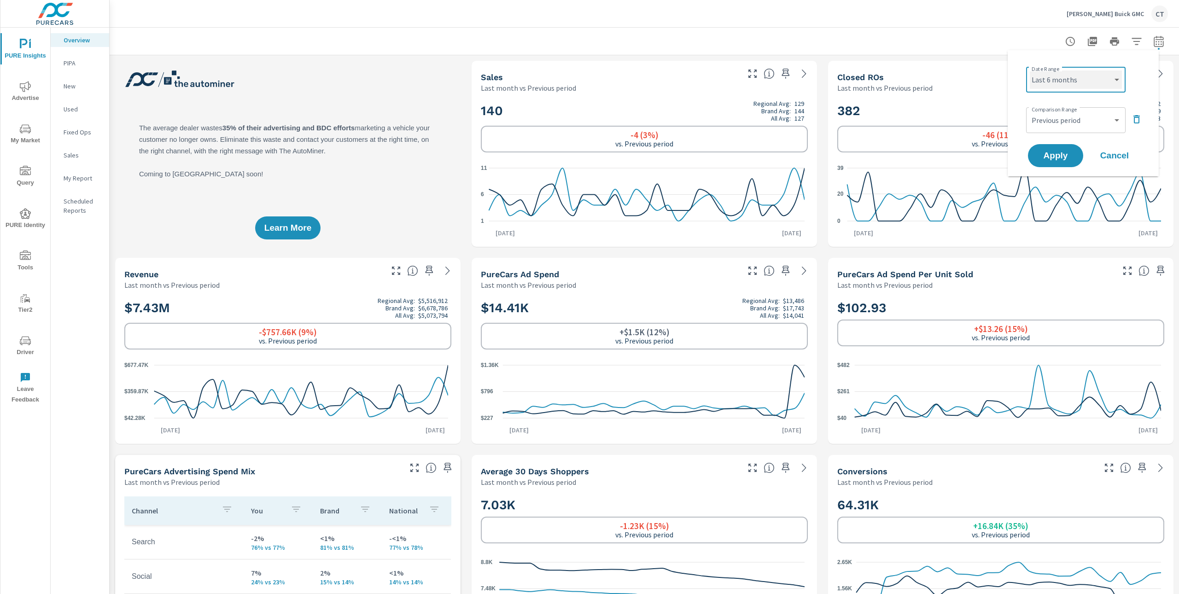
click at [1030, 70] on select "Custom Yesterday Last week Last 7 days Last 14 days Last 30 days Last 45 days L…" at bounding box center [1076, 79] width 92 height 18
select select "Last 6 months"
click at [1099, 122] on select "Custom Previous period Previous month Previous year" at bounding box center [1076, 120] width 92 height 18
click at [1030, 111] on select "Custom Previous period Previous month Previous year" at bounding box center [1076, 120] width 92 height 18
click at [1076, 144] on div "Apply Cancel" at bounding box center [1085, 155] width 118 height 27
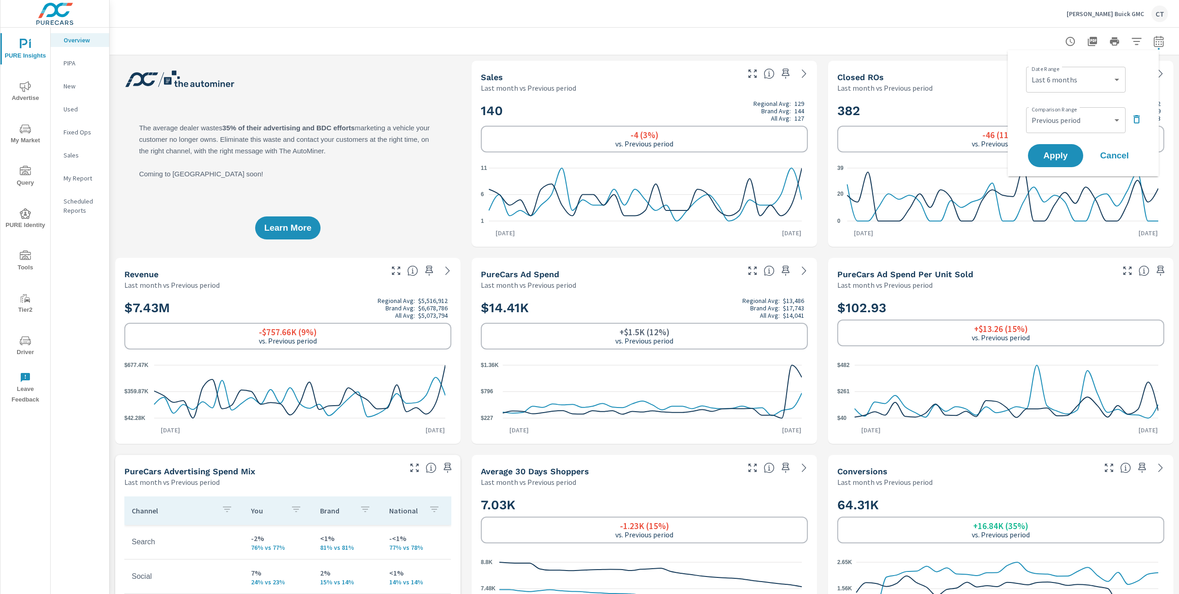
click at [1070, 148] on button "Apply" at bounding box center [1055, 155] width 55 height 23
click at [245, 111] on div "Learn More" at bounding box center [287, 154] width 345 height 186
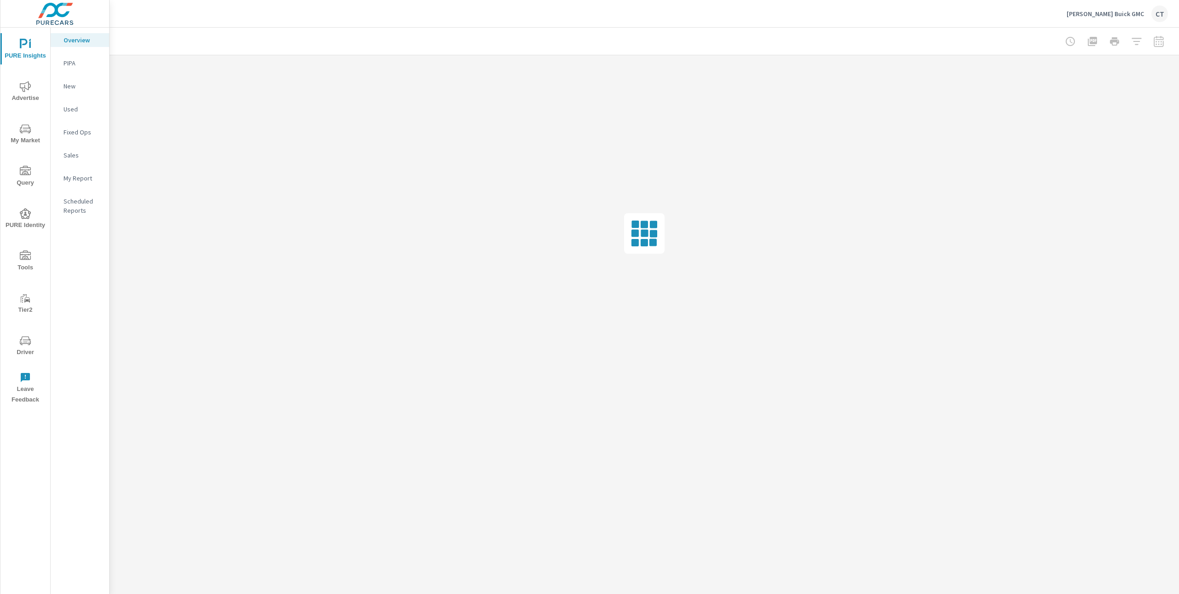
click at [12, 134] on span "My Market" at bounding box center [25, 134] width 44 height 23
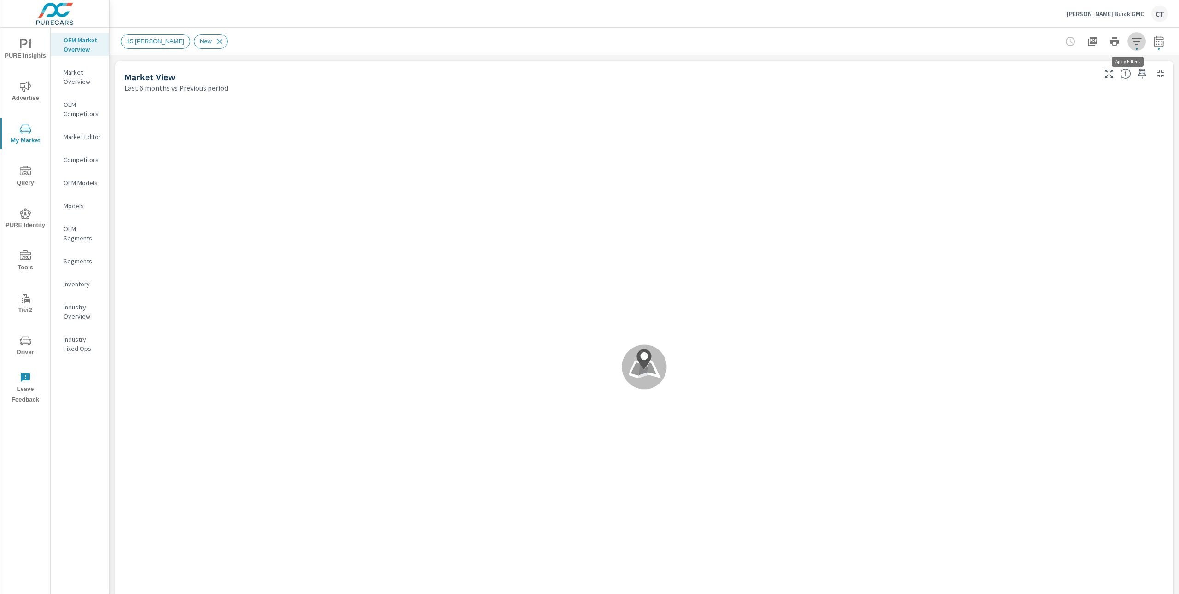
click at [1131, 42] on icon "button" at bounding box center [1136, 41] width 11 height 11
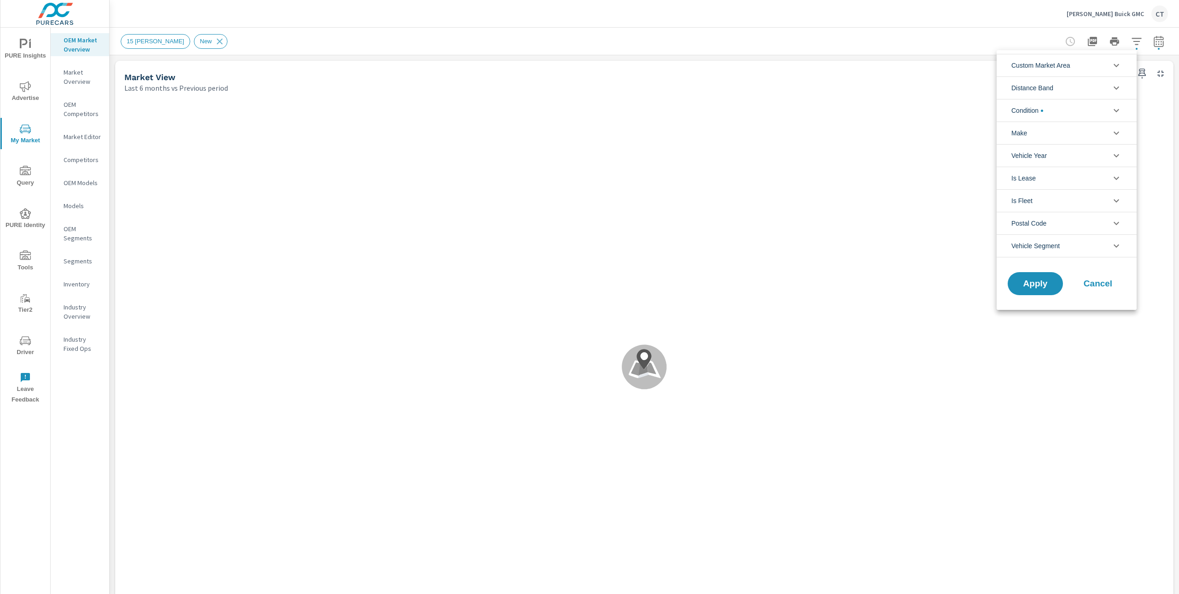
click at [1073, 132] on li "Make" at bounding box center [1067, 133] width 140 height 23
click at [1060, 156] on span "GMC" at bounding box center [1076, 154] width 101 height 11
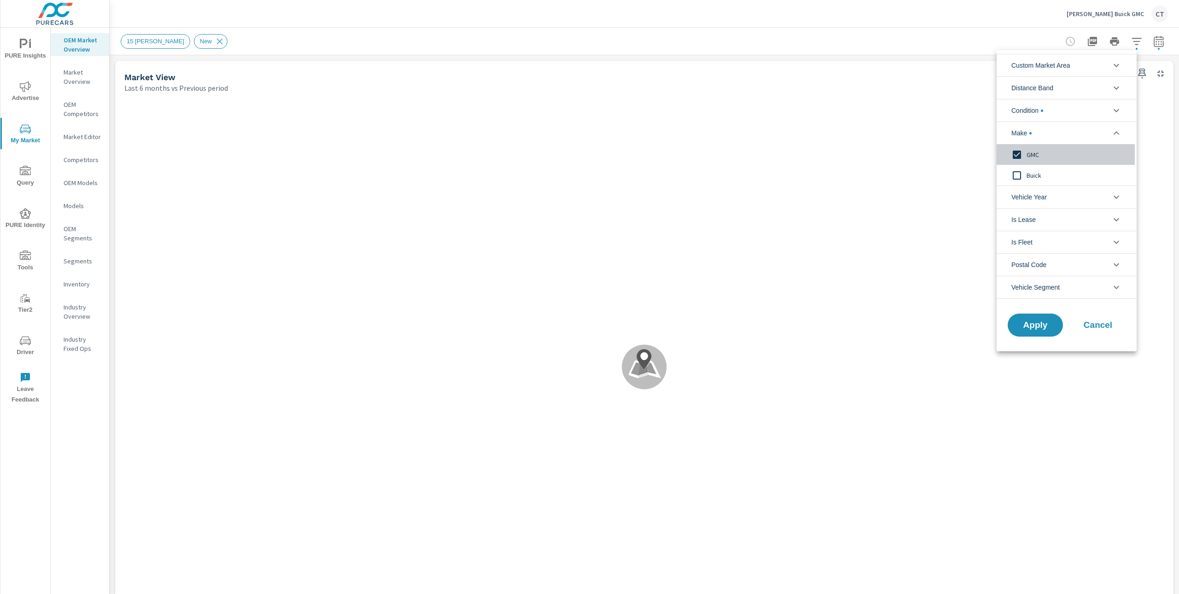
click at [1060, 157] on span "GMC" at bounding box center [1076, 154] width 101 height 11
click at [1047, 172] on span "Buick" at bounding box center [1076, 175] width 101 height 11
click at [1047, 194] on span "Vehicle Year" at bounding box center [1028, 197] width 35 height 22
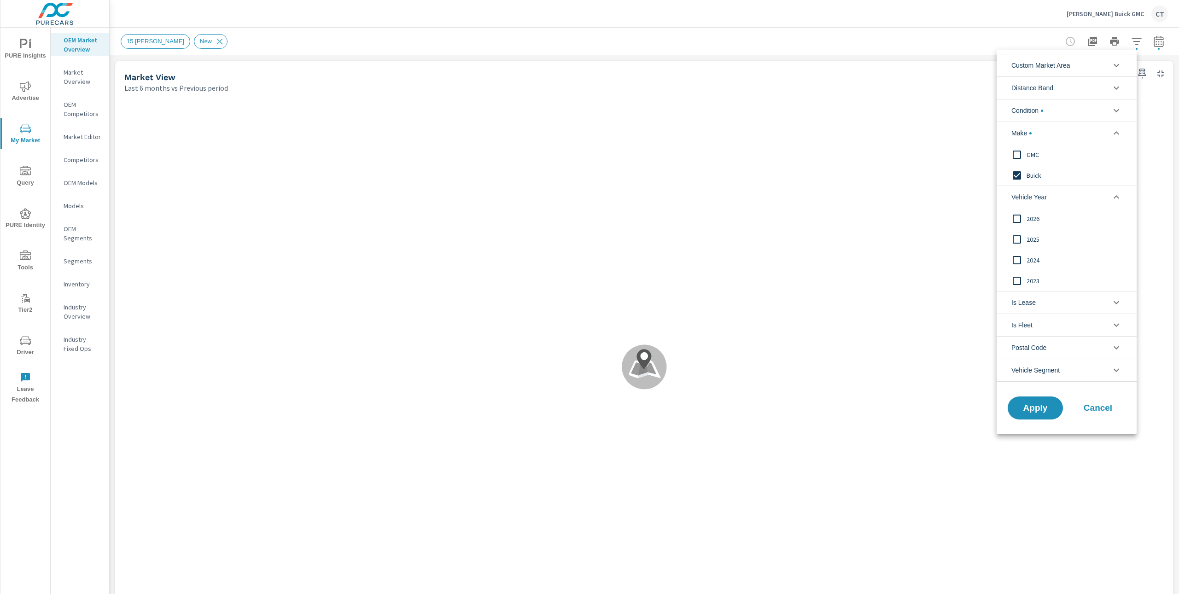
click at [1055, 199] on li "Vehicle Year" at bounding box center [1067, 197] width 140 height 23
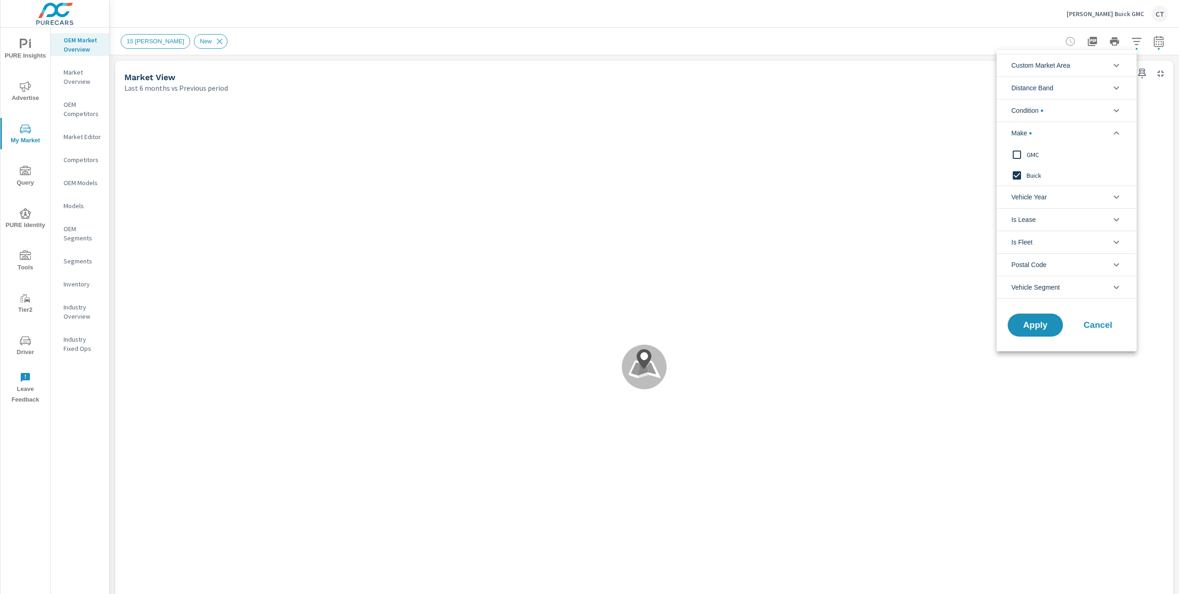
drag, startPoint x: 1064, startPoint y: 112, endPoint x: 1057, endPoint y: 118, distance: 9.4
click at [1057, 118] on li "Condition" at bounding box center [1067, 110] width 140 height 23
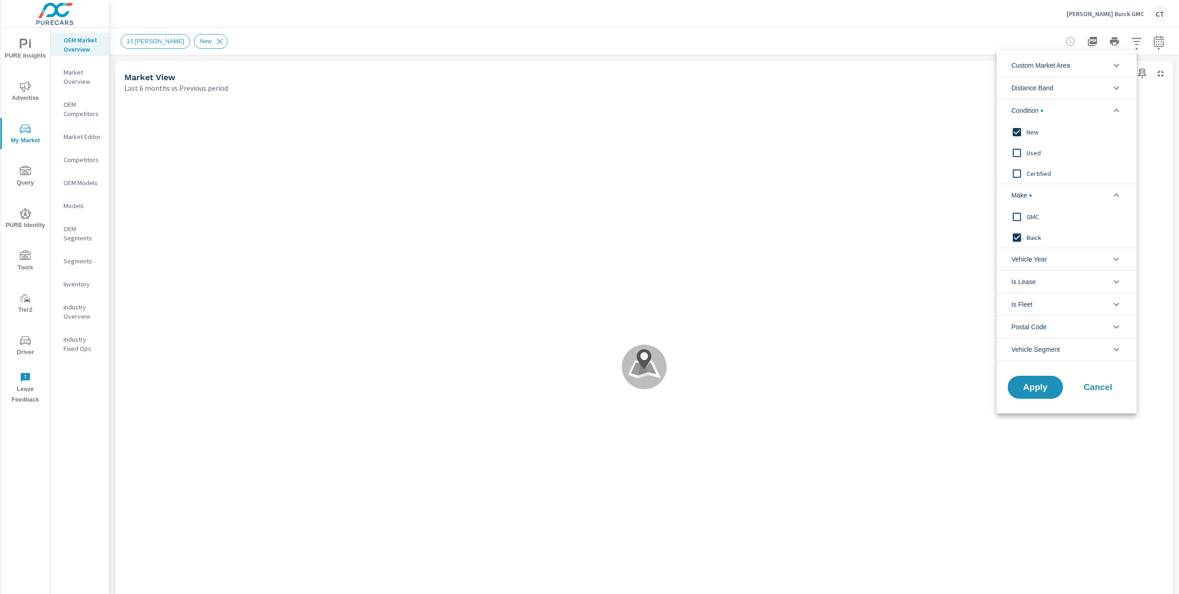
click at [1064, 113] on li "Condition" at bounding box center [1067, 110] width 140 height 23
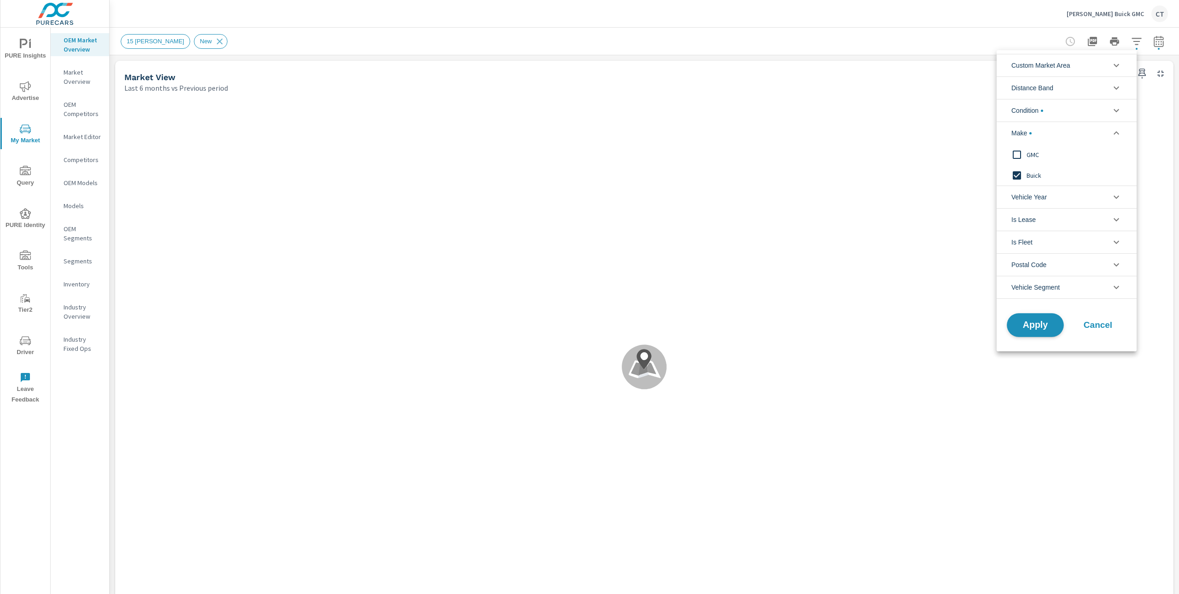
click at [1042, 333] on button "Apply" at bounding box center [1035, 325] width 57 height 24
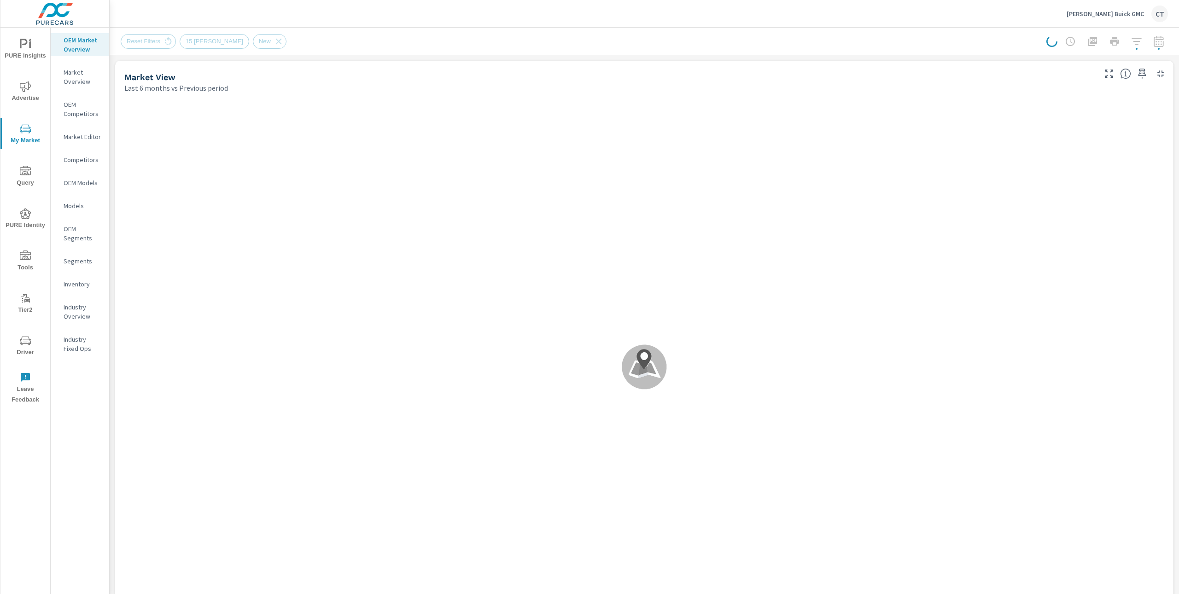
click at [643, 68] on div "Market View Last 6 months vs Previous period" at bounding box center [606, 77] width 983 height 33
click at [634, 34] on div "Reset Filters 15 Mile Radius New" at bounding box center [573, 41] width 904 height 15
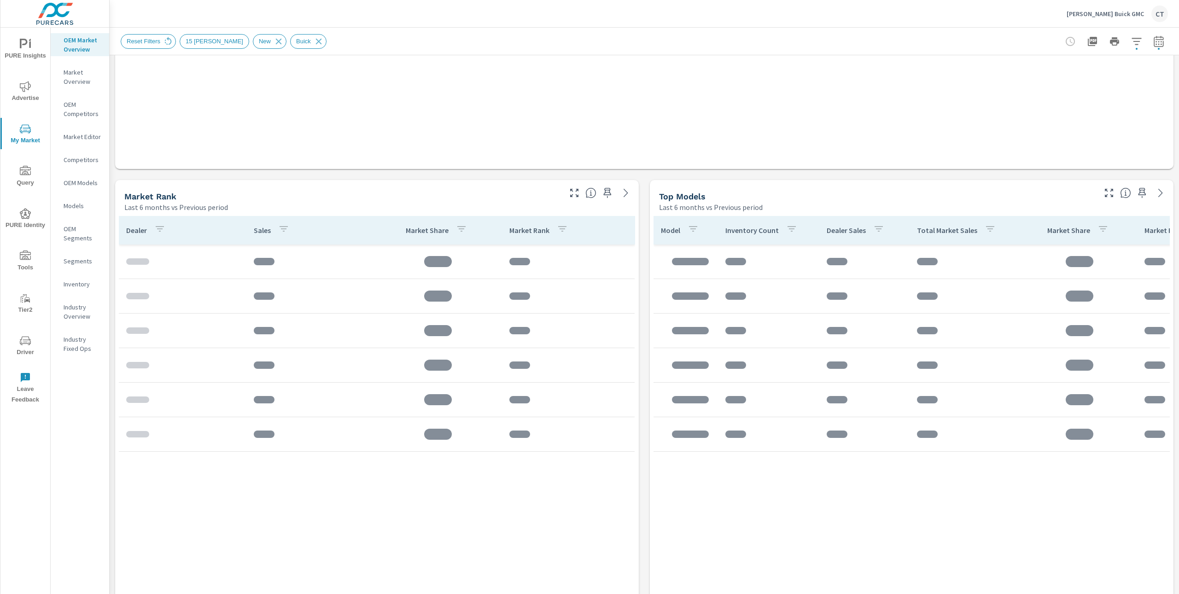
scroll to position [488, 0]
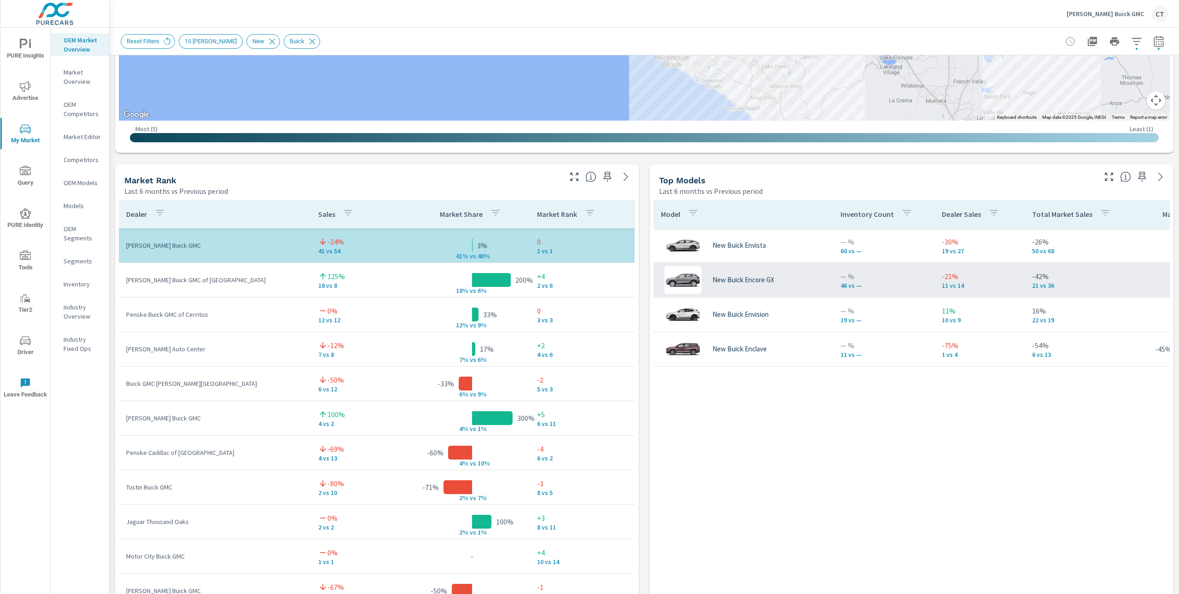
click at [864, 291] on td "— % 46 vs —" at bounding box center [883, 279] width 101 height 33
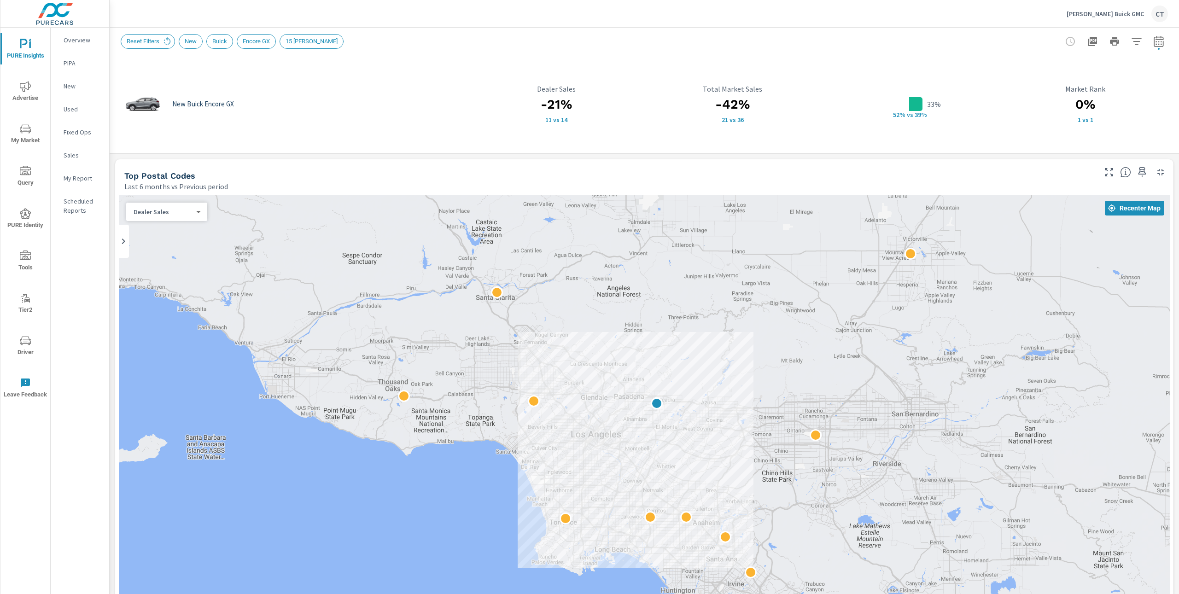
drag, startPoint x: 684, startPoint y: 493, endPoint x: 692, endPoint y: 435, distance: 58.6
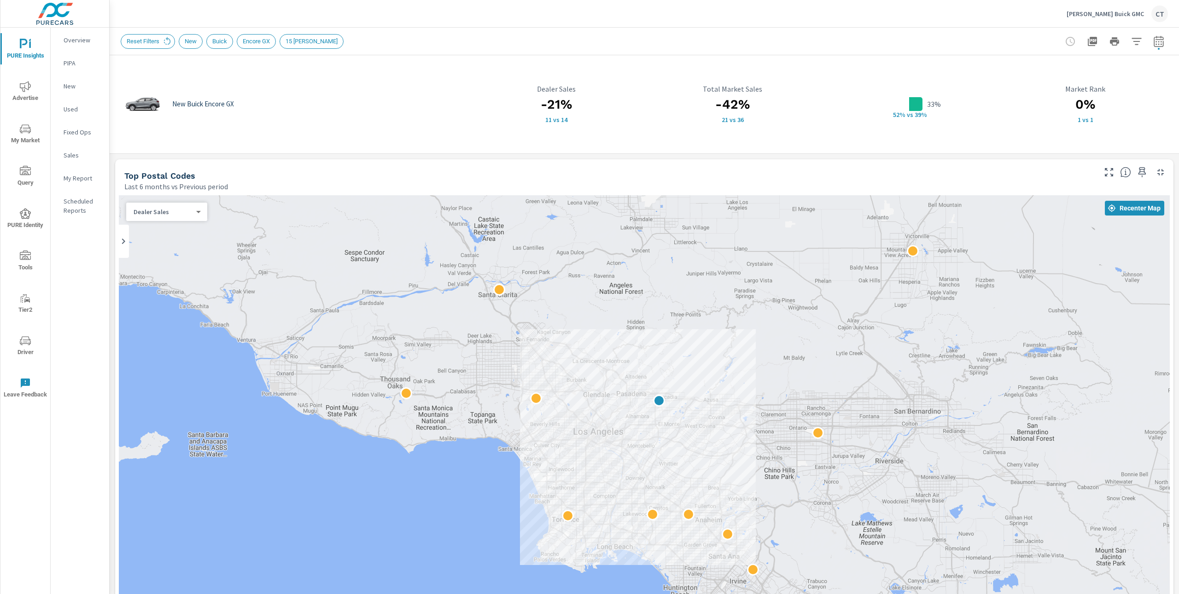
click at [182, 215] on body "PURE Insights Advertise My Market Query PURE Identity Tools Tier2 Driver Leave …" at bounding box center [589, 297] width 1179 height 594
click at [180, 228] on li "Total Market Sales" at bounding box center [163, 226] width 74 height 15
drag, startPoint x: 698, startPoint y: 437, endPoint x: 691, endPoint y: 435, distance: 6.6
click at [691, 435] on div at bounding box center [644, 451] width 1051 height 512
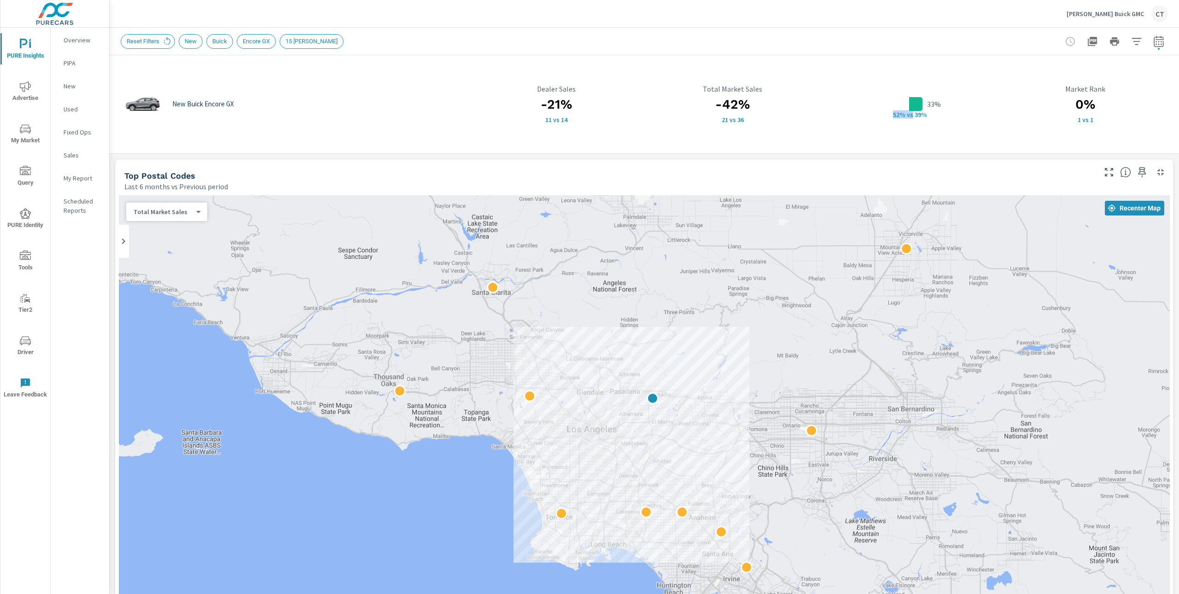
drag, startPoint x: 926, startPoint y: 115, endPoint x: 907, endPoint y: 114, distance: 18.9
click at [907, 114] on div "33% 52% v s 39%" at bounding box center [908, 104] width 165 height 76
click at [910, 114] on p "s 39%" at bounding box center [921, 115] width 22 height 8
click at [889, 115] on p "52% v" at bounding box center [898, 115] width 24 height 8
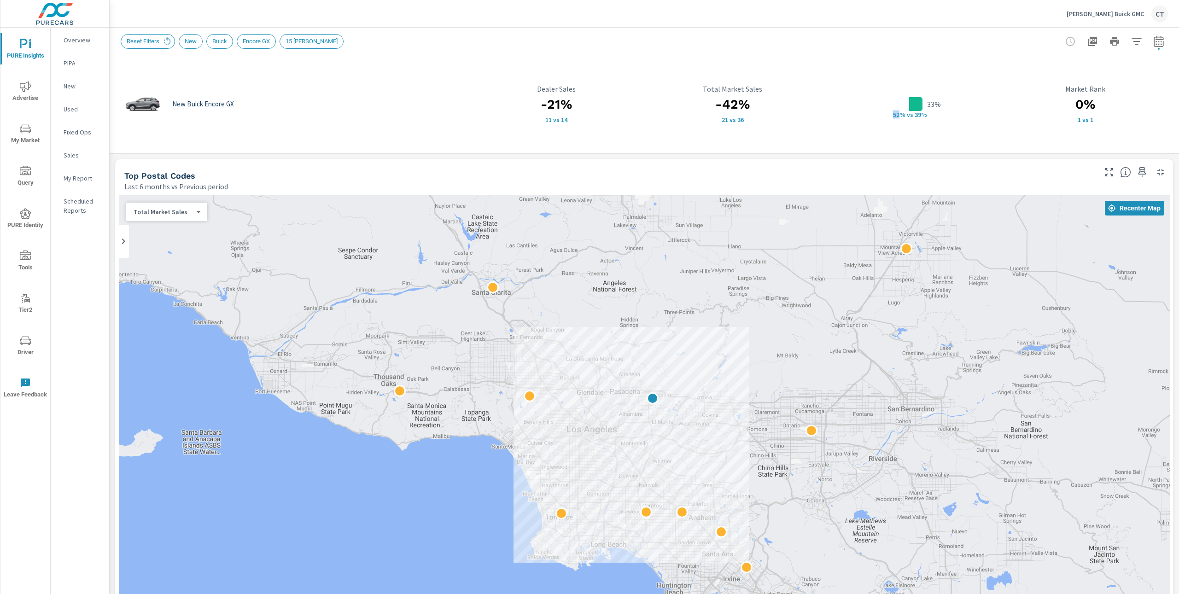
click at [889, 115] on p "52% v" at bounding box center [898, 115] width 24 height 8
click at [727, 104] on h3 "-42%" at bounding box center [732, 105] width 165 height 16
click at [728, 104] on h3 "-42%" at bounding box center [732, 105] width 165 height 16
click at [534, 104] on h3 "-21%" at bounding box center [555, 105] width 165 height 16
click at [554, 101] on h3 "-21%" at bounding box center [555, 105] width 165 height 16
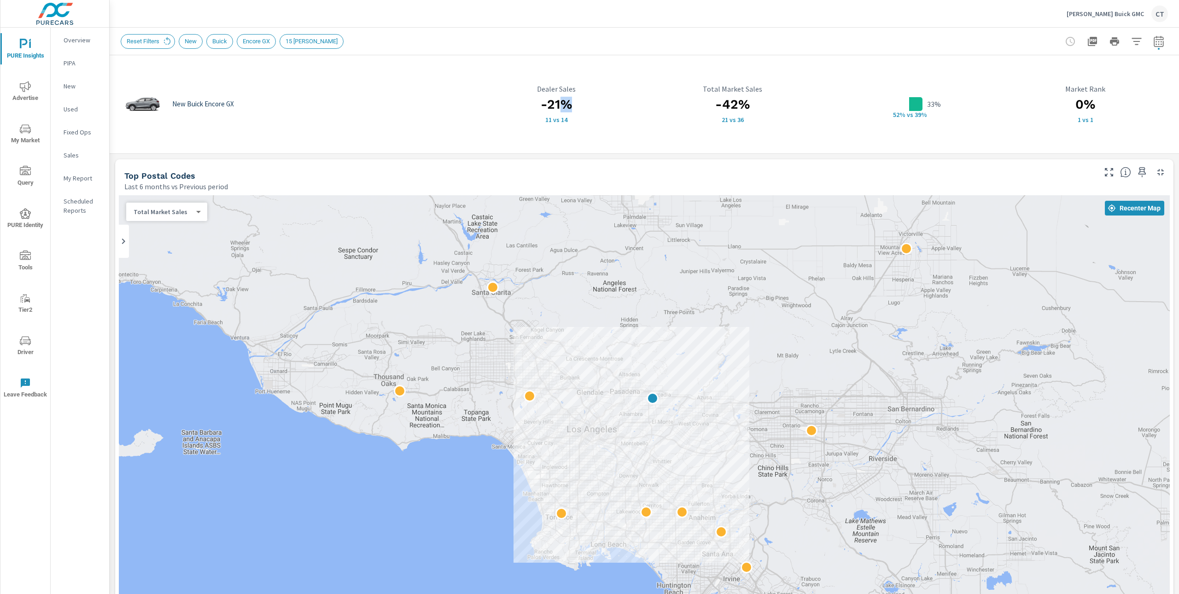
click at [554, 101] on h3 "-21%" at bounding box center [555, 105] width 165 height 16
click at [550, 105] on h3 "-21%" at bounding box center [555, 105] width 165 height 16
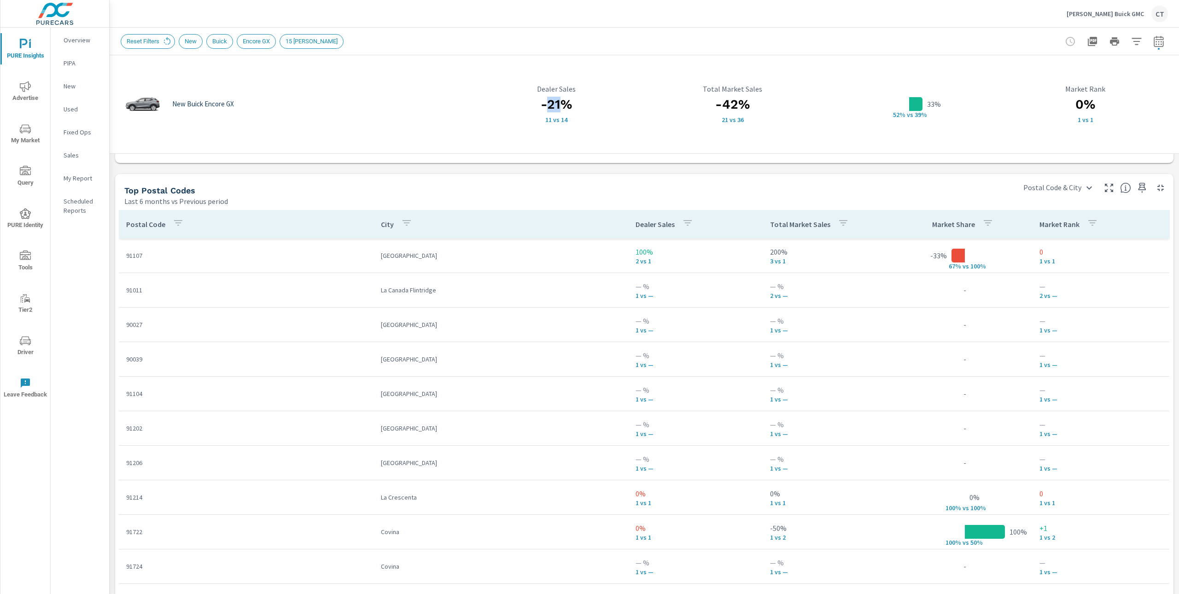
scroll to position [589, 0]
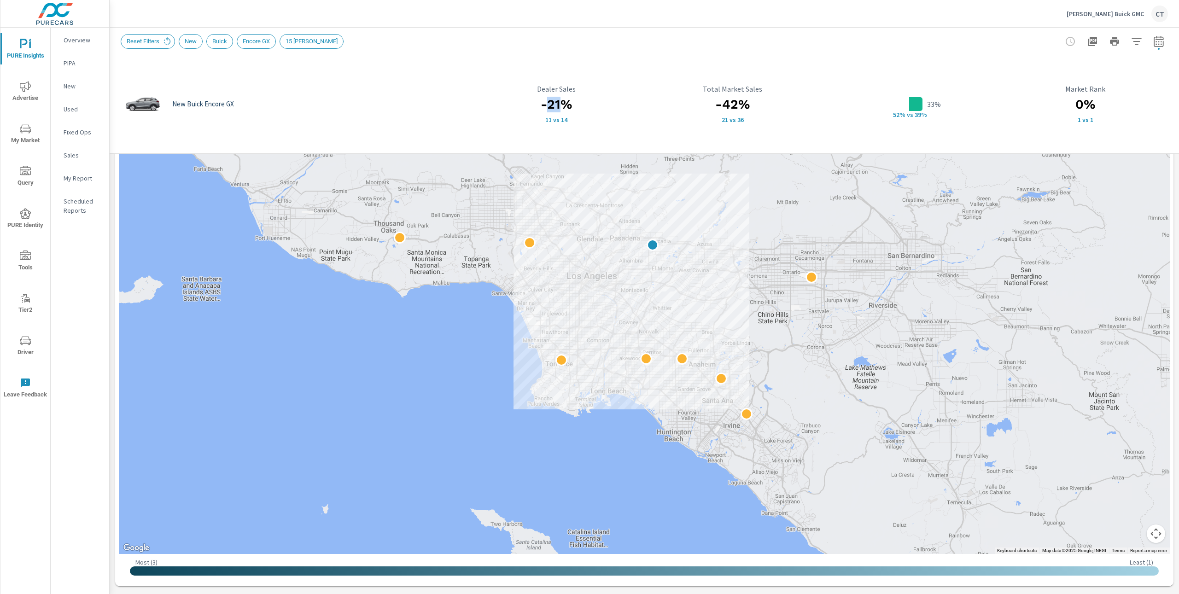
scroll to position [152, 0]
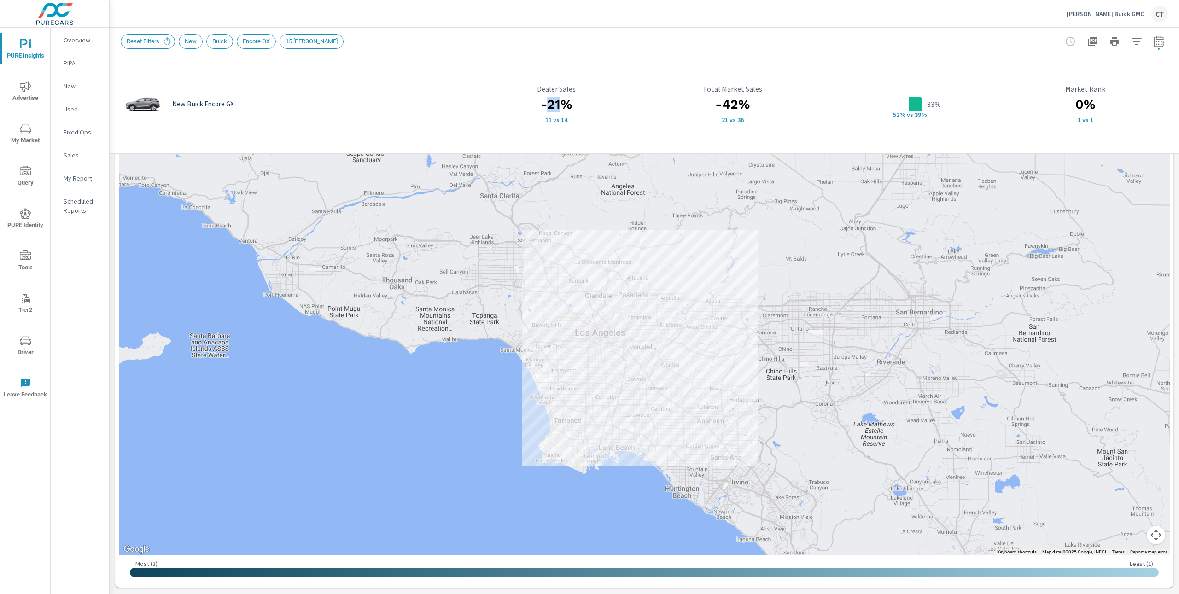
drag, startPoint x: 934, startPoint y: 324, endPoint x: 943, endPoint y: 381, distance: 57.8
click at [943, 381] on div at bounding box center [1095, 603] width 884 height 497
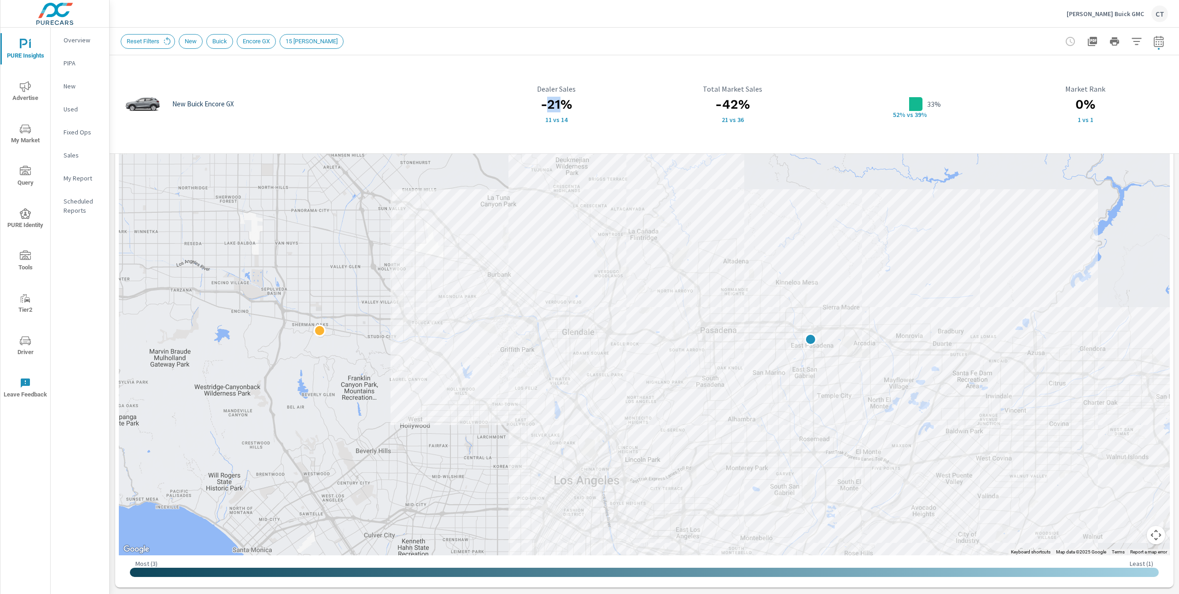
drag, startPoint x: 717, startPoint y: 335, endPoint x: 603, endPoint y: 355, distance: 115.0
click at [603, 355] on div at bounding box center [982, 565] width 884 height 497
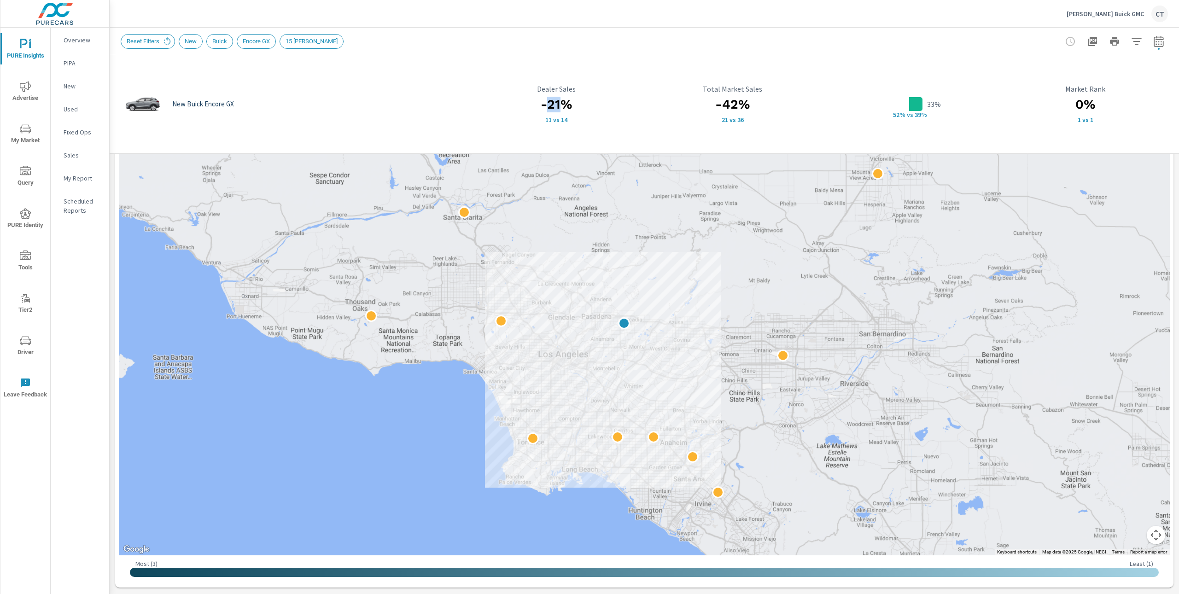
drag, startPoint x: 585, startPoint y: 407, endPoint x: 544, endPoint y: 337, distance: 81.1
click at [544, 337] on div at bounding box center [644, 299] width 1051 height 512
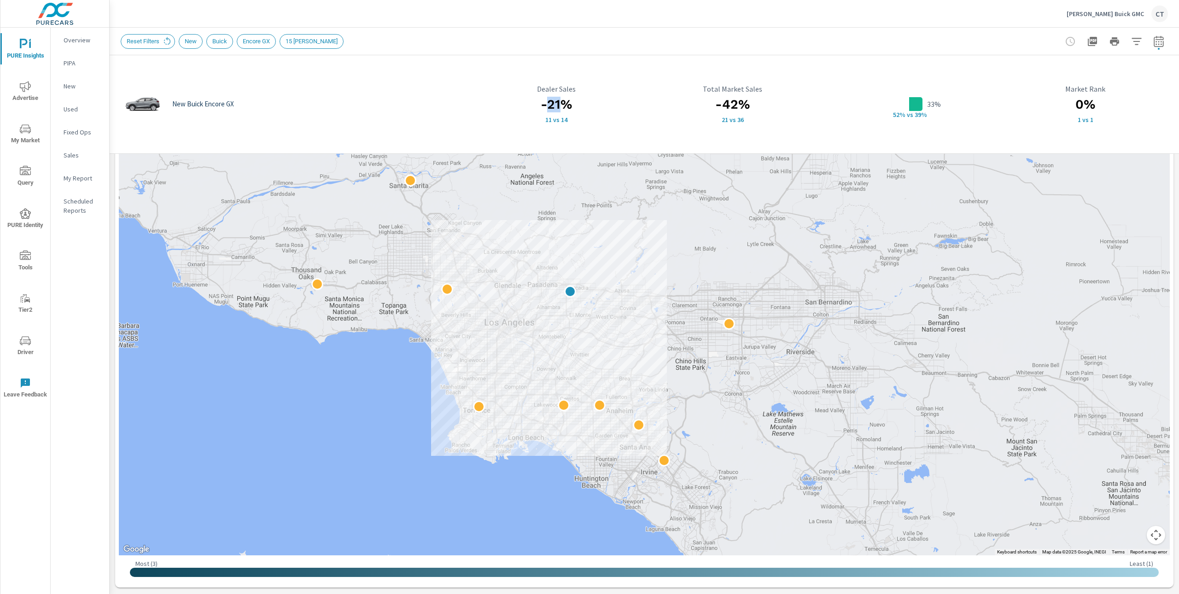
drag, startPoint x: 624, startPoint y: 315, endPoint x: 623, endPoint y: 348, distance: 32.7
click at [623, 348] on div at bounding box center [644, 299] width 1051 height 512
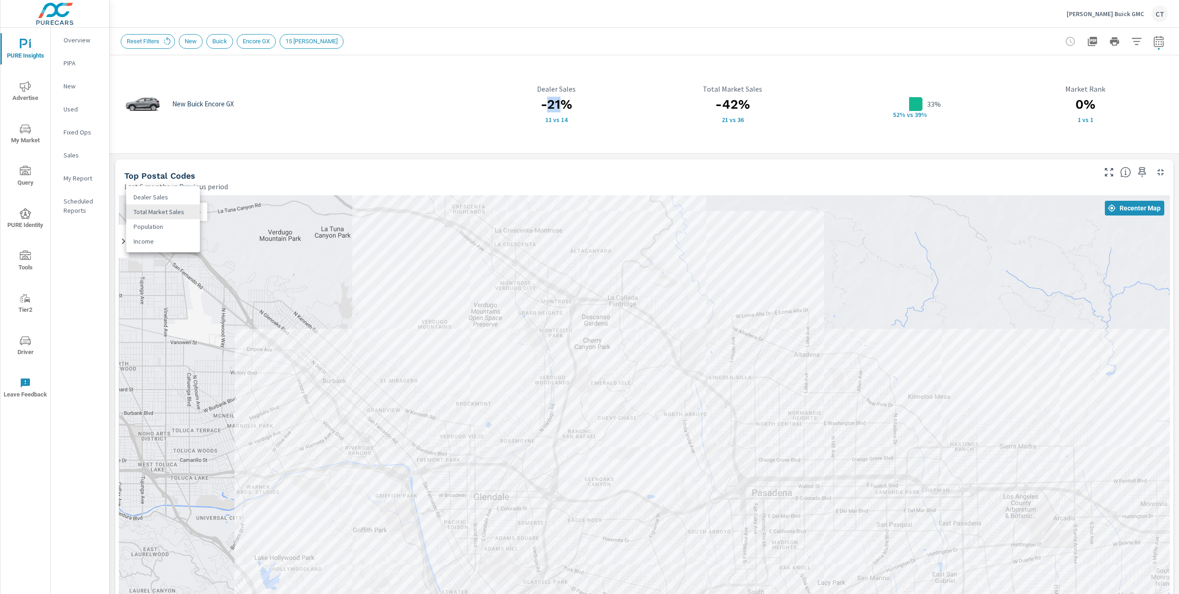
click at [197, 214] on body "PURE Insights Advertise My Market Query PURE Identity Tools Tier2 Driver Leave …" at bounding box center [589, 297] width 1179 height 594
click at [162, 244] on li "Income" at bounding box center [163, 241] width 74 height 15
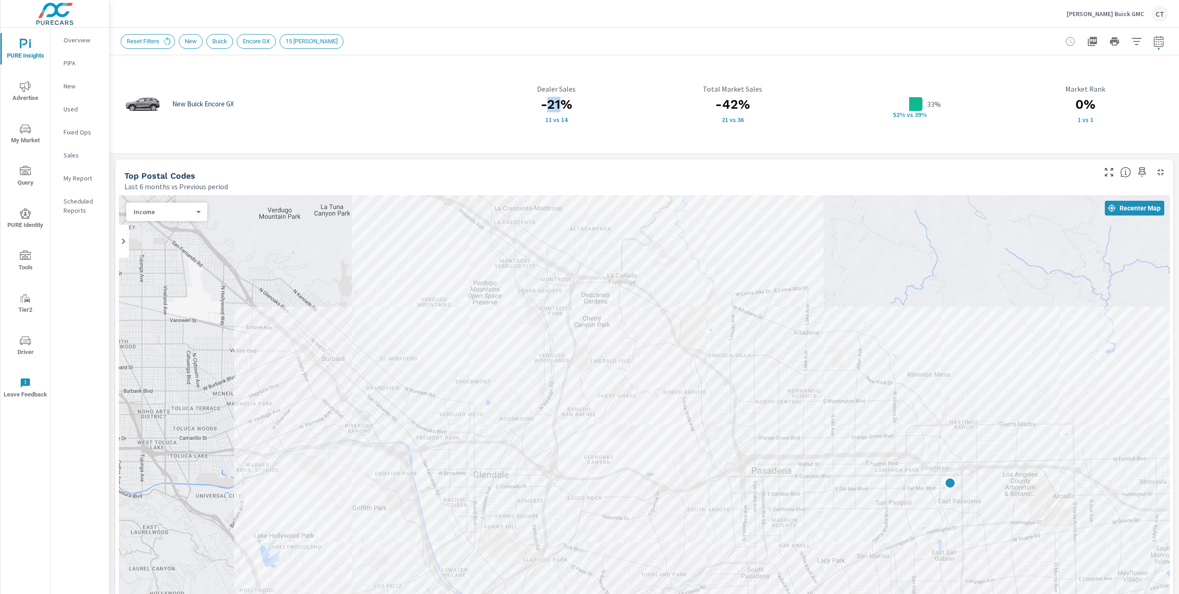
drag, startPoint x: 735, startPoint y: 434, endPoint x: 679, endPoint y: 405, distance: 63.2
click at [731, 409] on div at bounding box center [644, 451] width 1051 height 512
click at [740, 101] on h3 "-42%" at bounding box center [732, 105] width 165 height 16
click at [1083, 103] on h3 "0%" at bounding box center [1085, 105] width 165 height 16
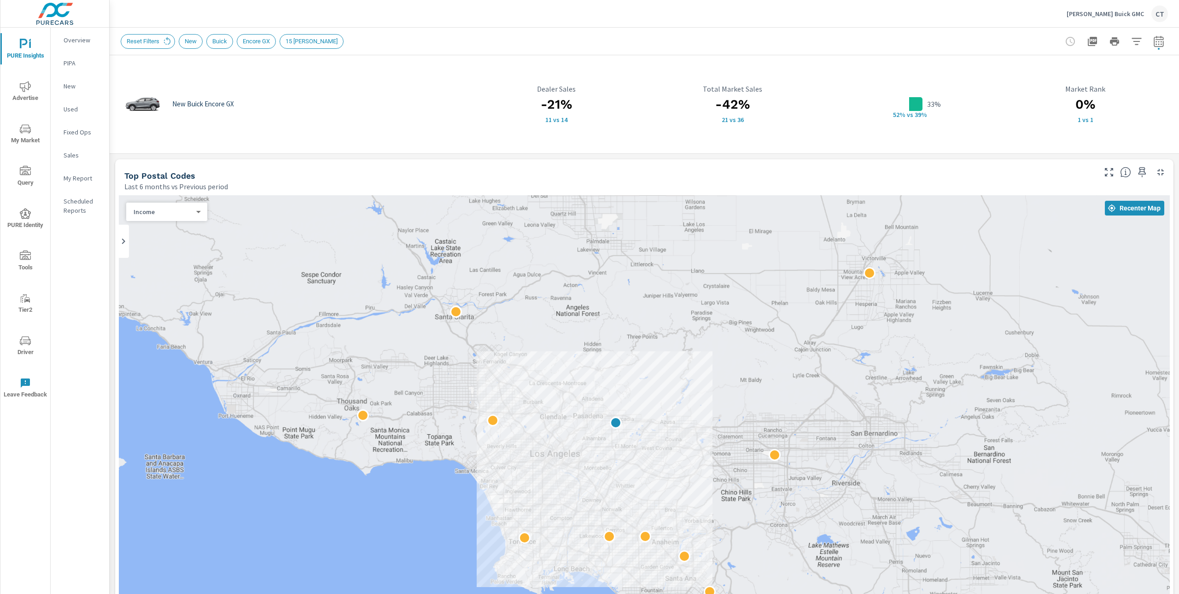
drag, startPoint x: 842, startPoint y: 393, endPoint x: 753, endPoint y: 408, distance: 90.2
click at [753, 408] on div at bounding box center [644, 451] width 1051 height 512
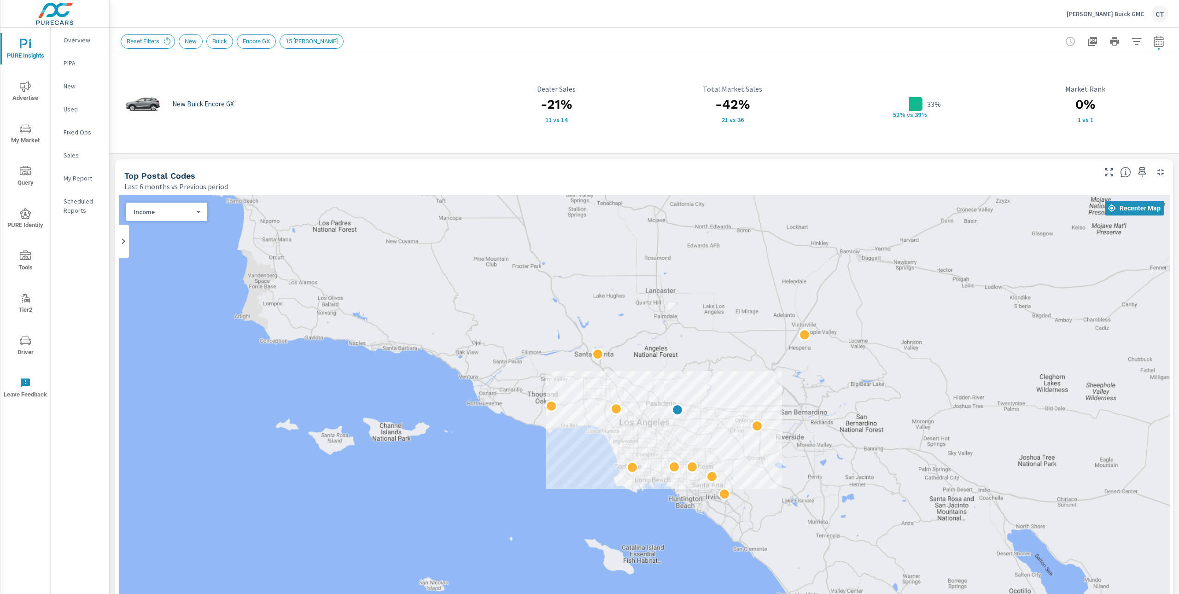
drag, startPoint x: 745, startPoint y: 447, endPoint x: 735, endPoint y: 414, distance: 34.8
click at [735, 414] on div at bounding box center [644, 451] width 1051 height 512
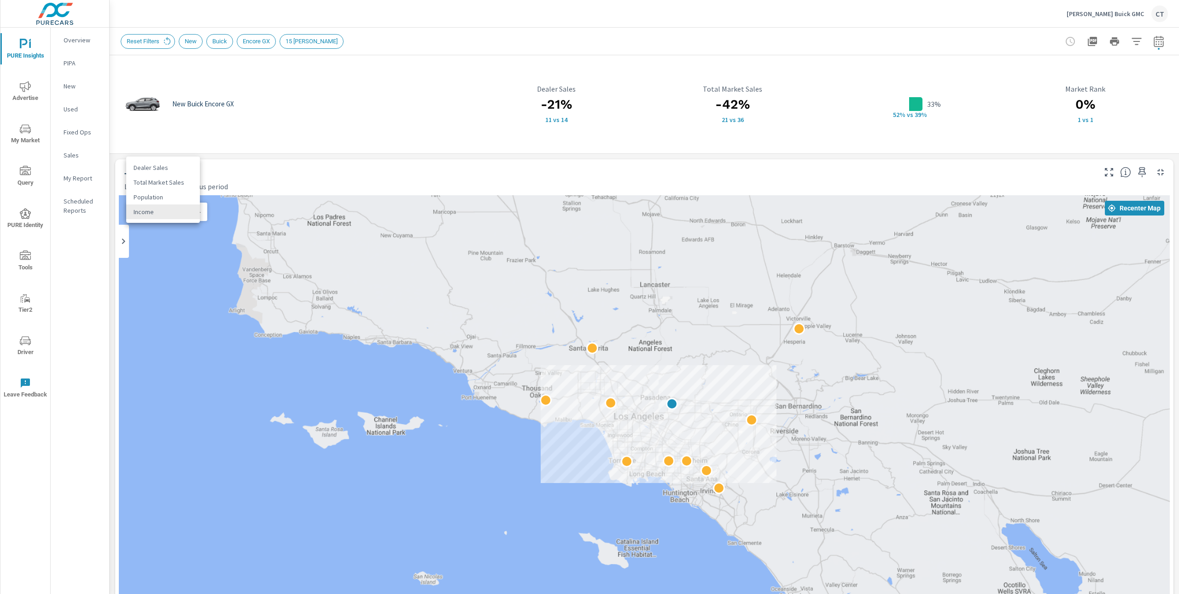
click at [188, 213] on body "PURE Insights Advertise My Market Query PURE Identity Tools Tier2 Driver Leave …" at bounding box center [589, 297] width 1179 height 594
click at [171, 198] on li "Population" at bounding box center [163, 197] width 74 height 15
click at [179, 218] on div "Population 2 ​" at bounding box center [166, 212] width 81 height 18
click at [181, 211] on body "PURE Insights Advertise My Market Query PURE Identity Tools Tier2 Driver Leave …" at bounding box center [589, 297] width 1179 height 594
click at [174, 186] on li "Dealer Sales" at bounding box center [163, 182] width 74 height 15
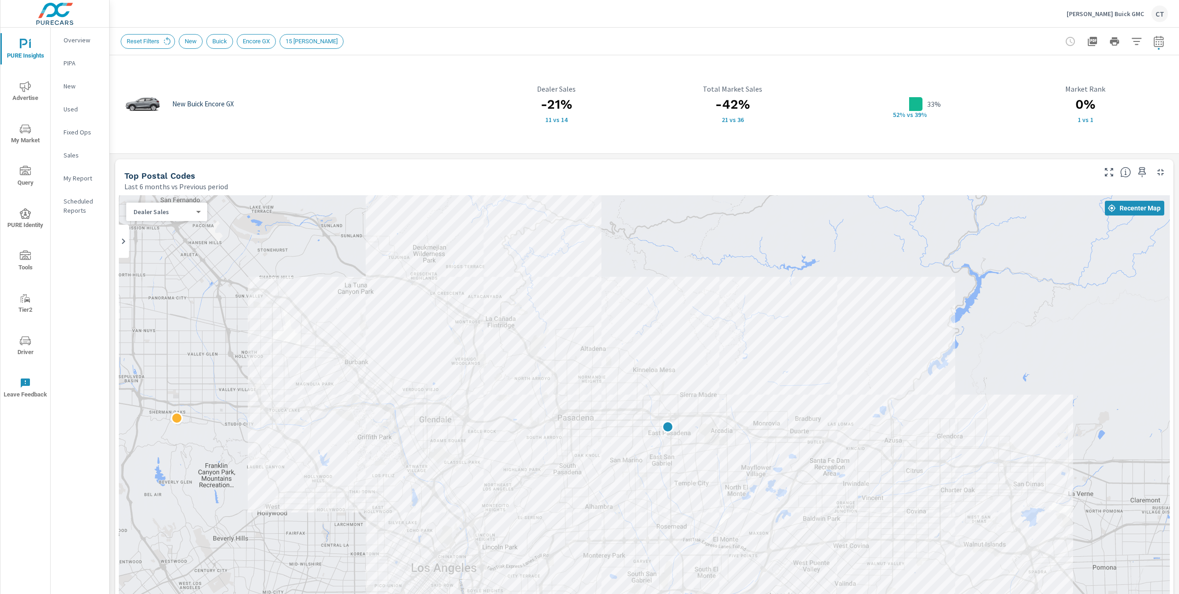
drag, startPoint x: 698, startPoint y: 487, endPoint x: 770, endPoint y: 491, distance: 72.4
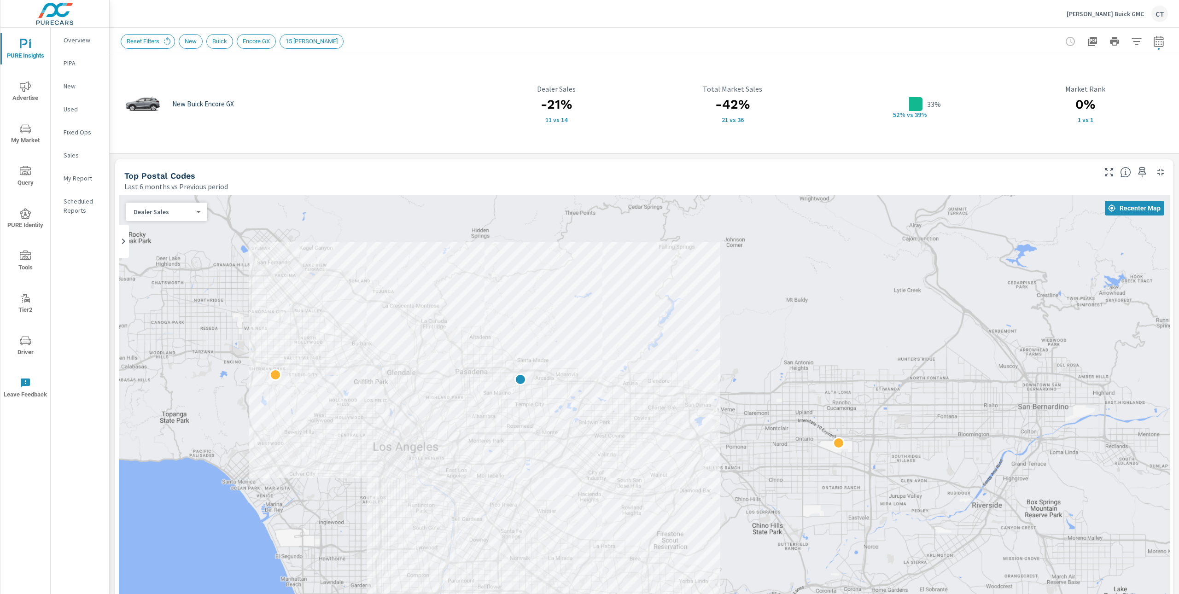
click at [282, 443] on div at bounding box center [644, 451] width 1051 height 512
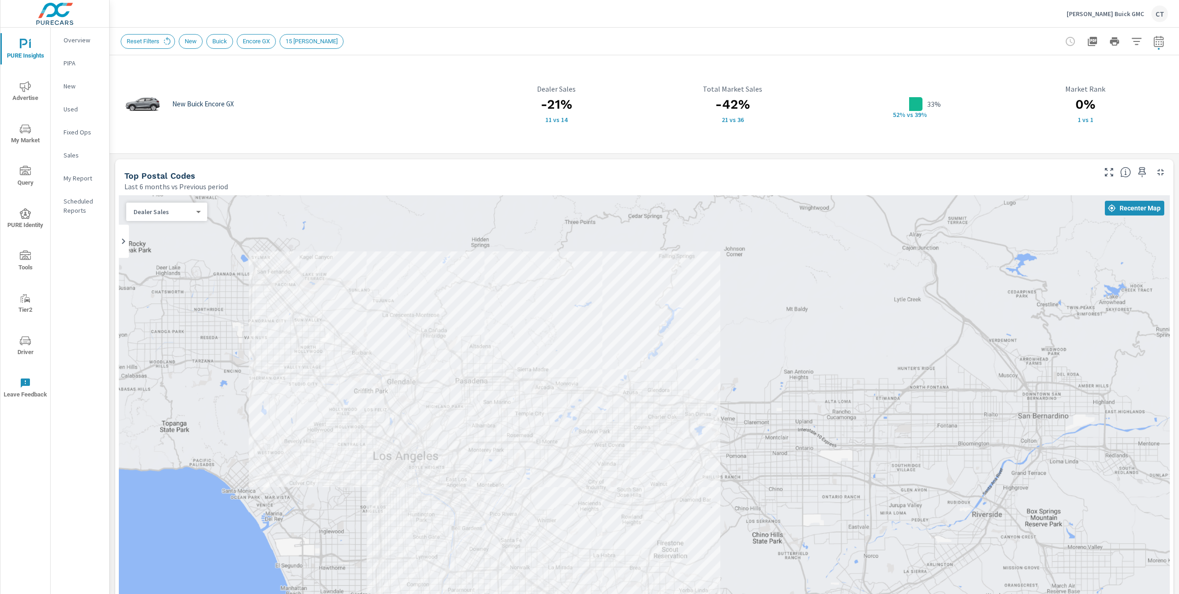
drag, startPoint x: 281, startPoint y: 443, endPoint x: 281, endPoint y: 454, distance: 10.6
click at [281, 454] on div at bounding box center [644, 451] width 1051 height 512
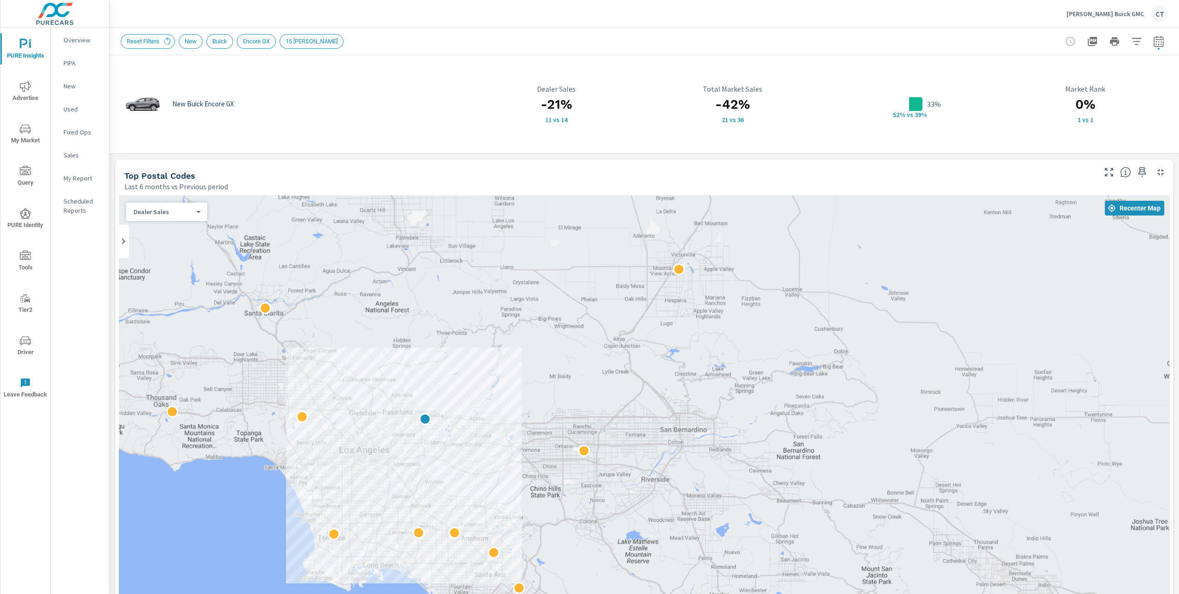
drag, startPoint x: 327, startPoint y: 437, endPoint x: 347, endPoint y: 427, distance: 22.5
click at [347, 426] on div at bounding box center [644, 451] width 1051 height 512
drag, startPoint x: 169, startPoint y: 189, endPoint x: 134, endPoint y: 184, distance: 35.3
click at [115, 184] on div "Top Postal Codes Last 6 months vs Previous period" at bounding box center [606, 175] width 983 height 33
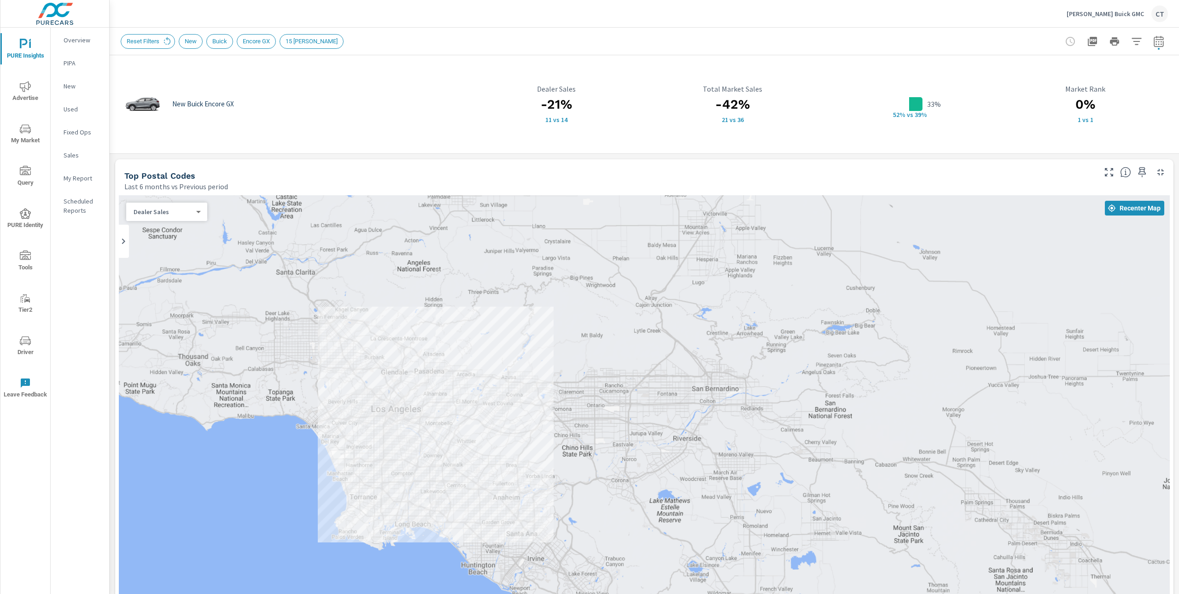
drag, startPoint x: 354, startPoint y: 311, endPoint x: 367, endPoint y: 298, distance: 18.2
click at [367, 298] on div at bounding box center [644, 451] width 1051 height 512
drag, startPoint x: 480, startPoint y: 112, endPoint x: 441, endPoint y: 118, distance: 40.0
click at [480, 113] on div "-21% 11 vs 14 Dealer Sales" at bounding box center [555, 104] width 165 height 39
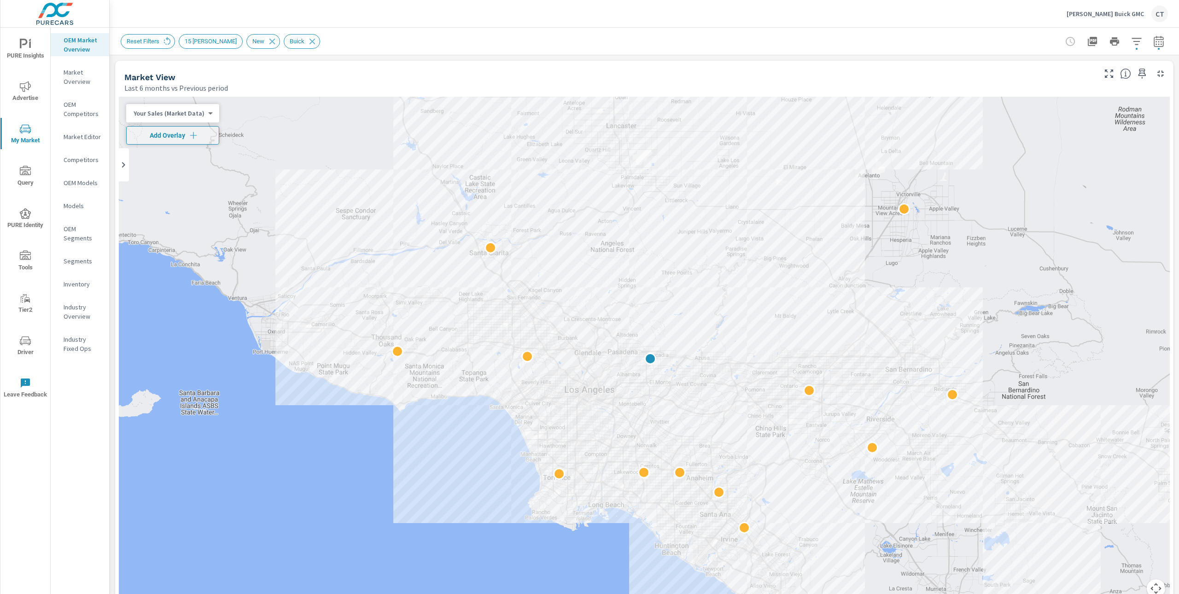
click at [417, 39] on div "Reset Filters 15 Mile Radius New Buick" at bounding box center [580, 41] width 918 height 15
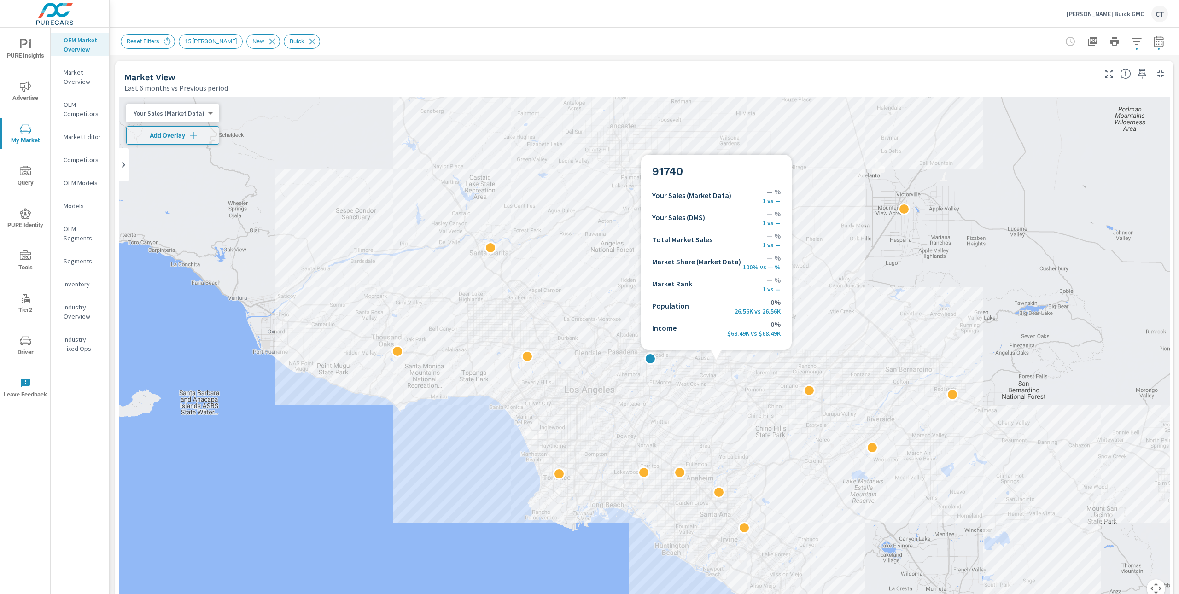
drag, startPoint x: 716, startPoint y: 361, endPoint x: 706, endPoint y: 308, distance: 54.5
click at [706, 353] on div at bounding box center [1086, 601] width 884 height 497
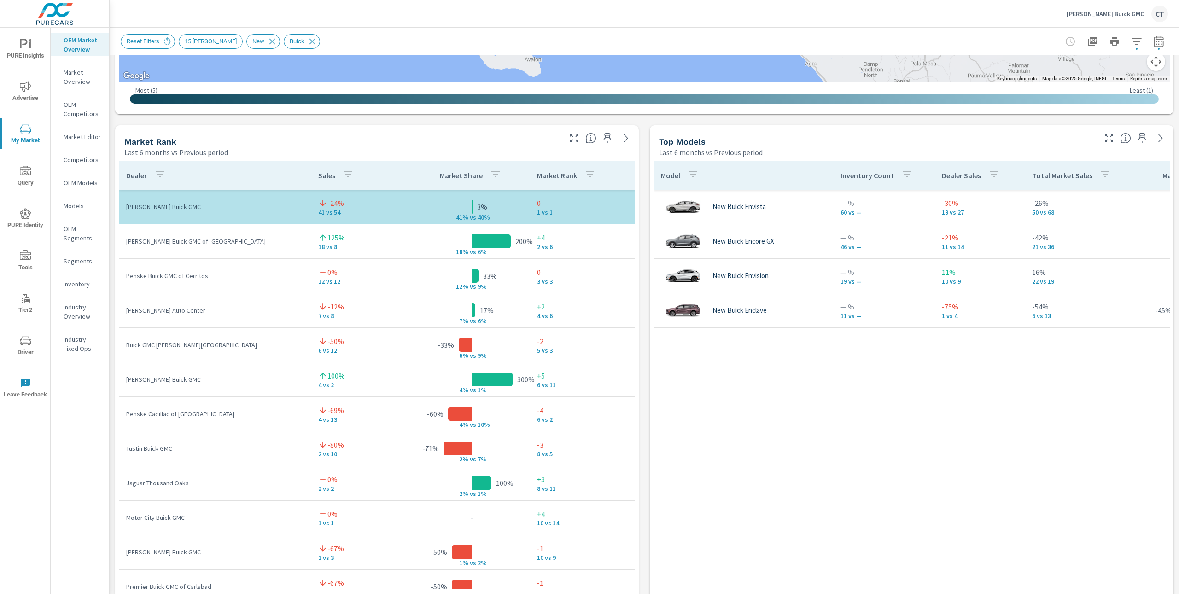
scroll to position [540, 0]
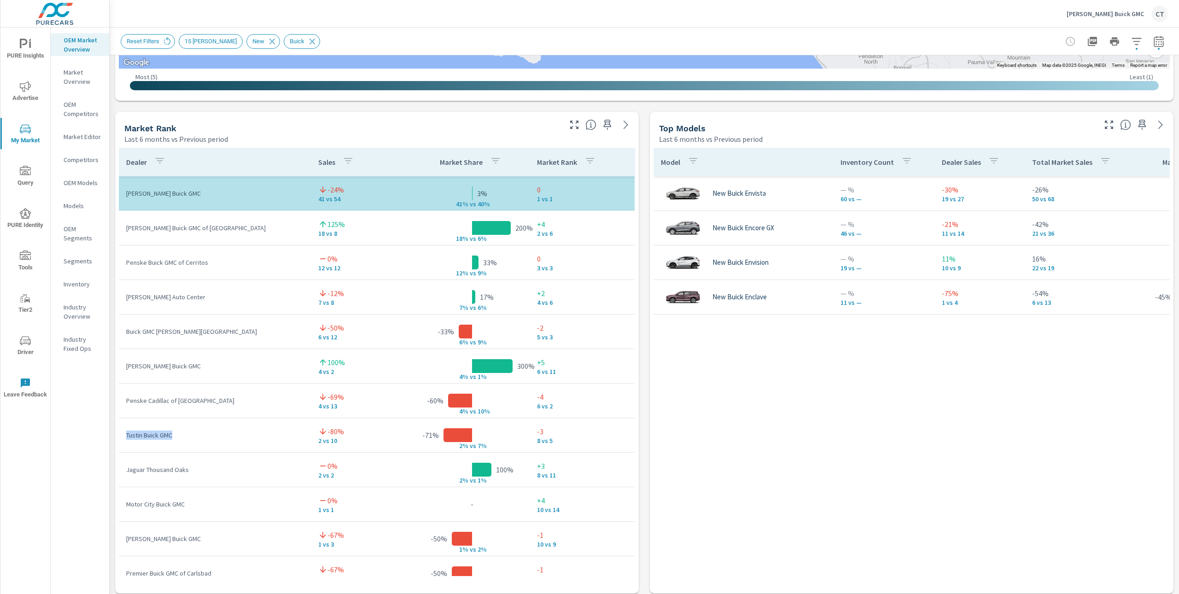
drag, startPoint x: 181, startPoint y: 439, endPoint x: 126, endPoint y: 437, distance: 55.3
click at [126, 437] on p "Tustin Buick GMC" at bounding box center [214, 435] width 177 height 9
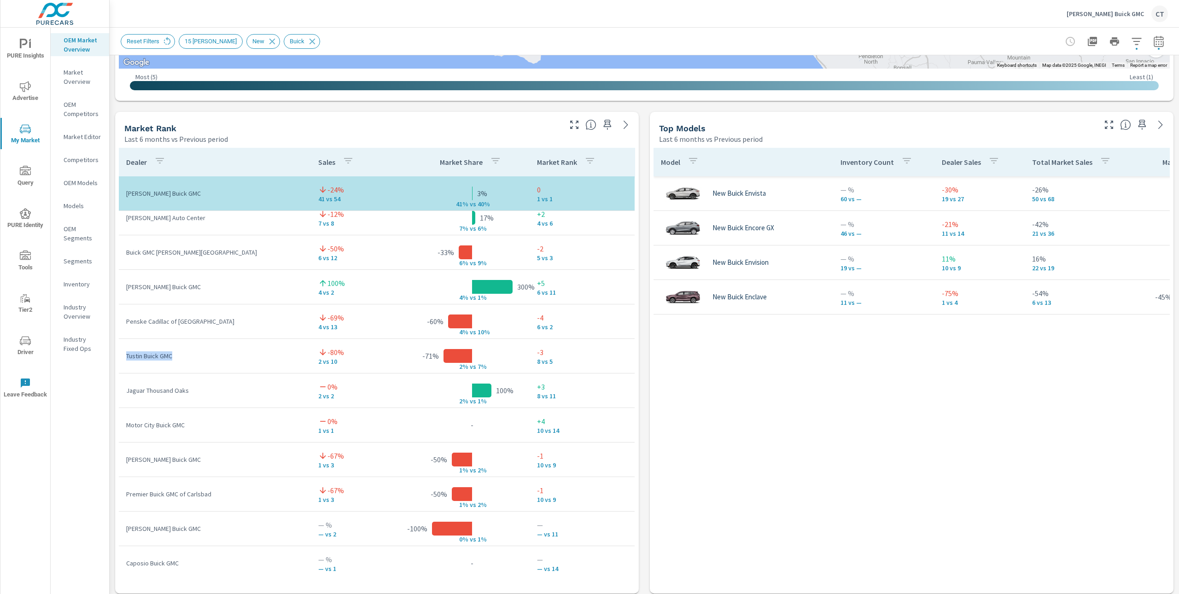
scroll to position [90, 0]
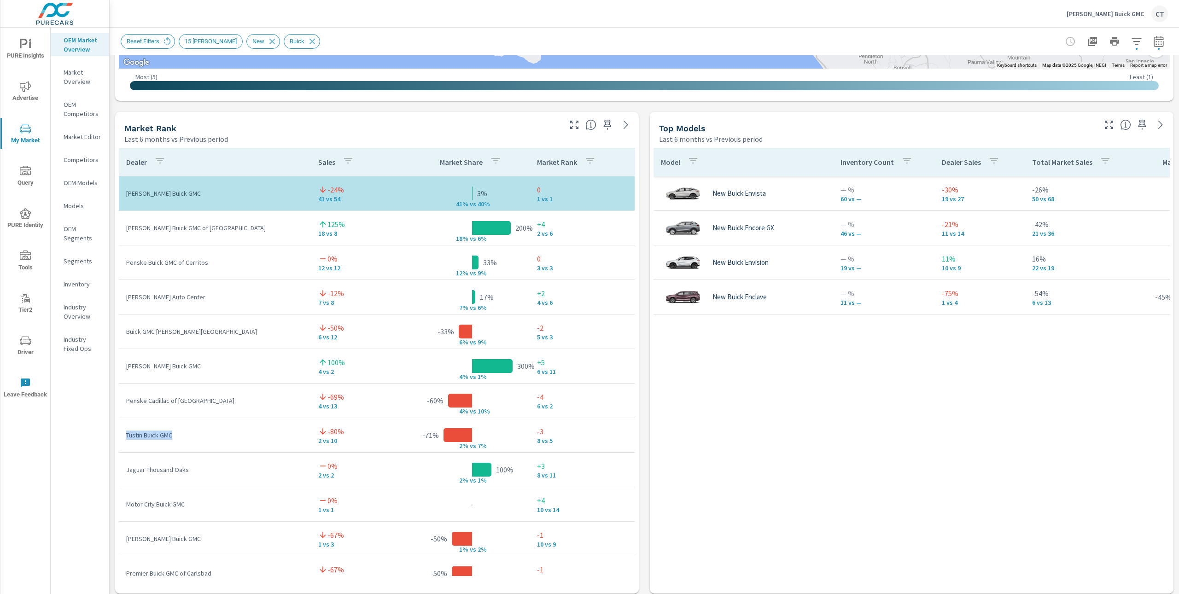
scroll to position [4, 0]
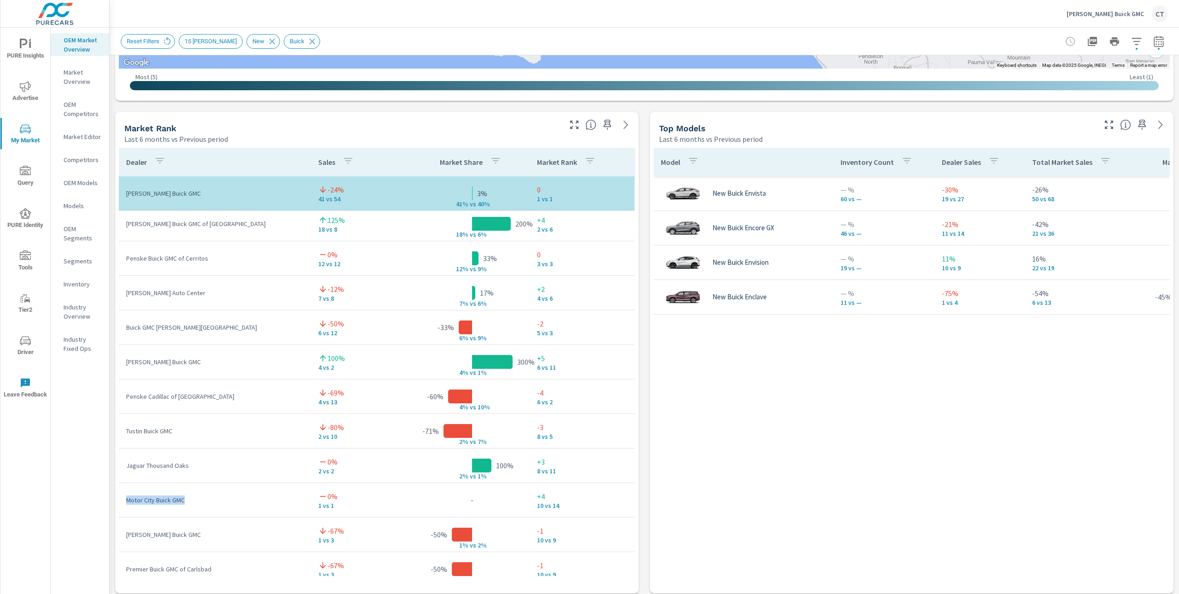
drag, startPoint x: 189, startPoint y: 502, endPoint x: 123, endPoint y: 498, distance: 66.0
click at [123, 498] on td "Motor City Buick GMC" at bounding box center [215, 500] width 192 height 24
drag, startPoint x: 223, startPoint y: 231, endPoint x: 127, endPoint y: 221, distance: 96.8
click at [127, 221] on td "Simpson Buick GMC of Buena Park" at bounding box center [215, 224] width 192 height 24
click at [477, 113] on div "Market Rank Last 6 months vs Previous period" at bounding box center [339, 128] width 448 height 33
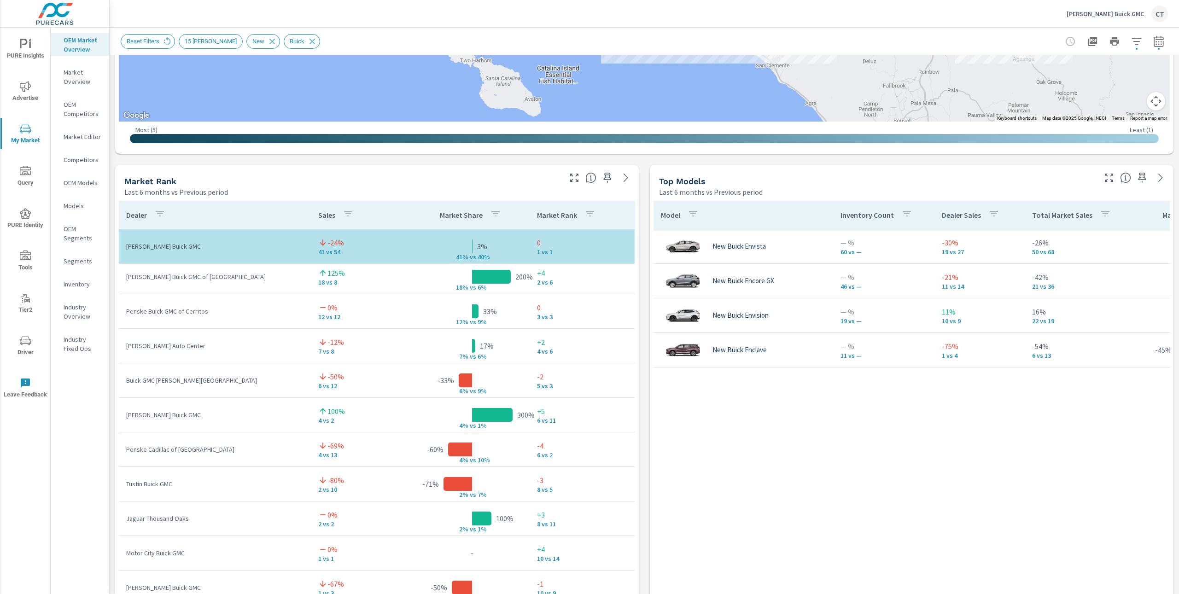
scroll to position [480, 0]
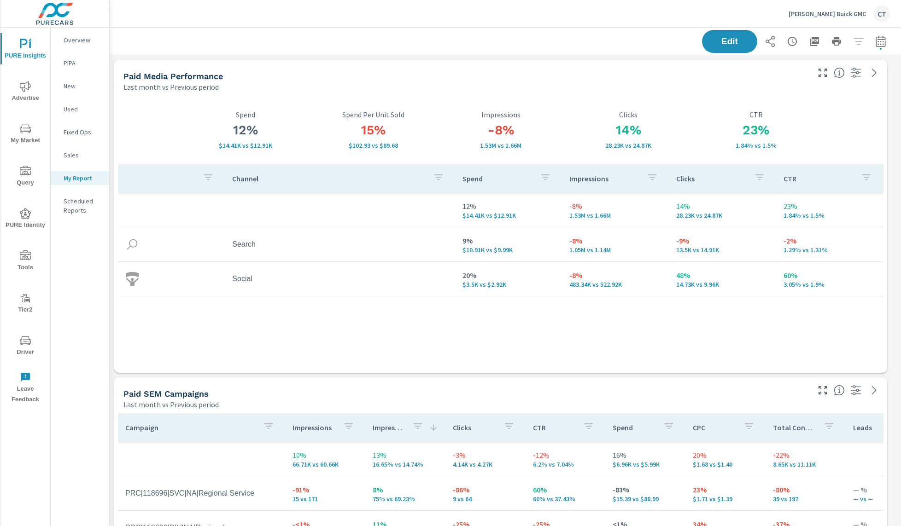
scroll to position [2988, 799]
